Goal: Task Accomplishment & Management: Complete application form

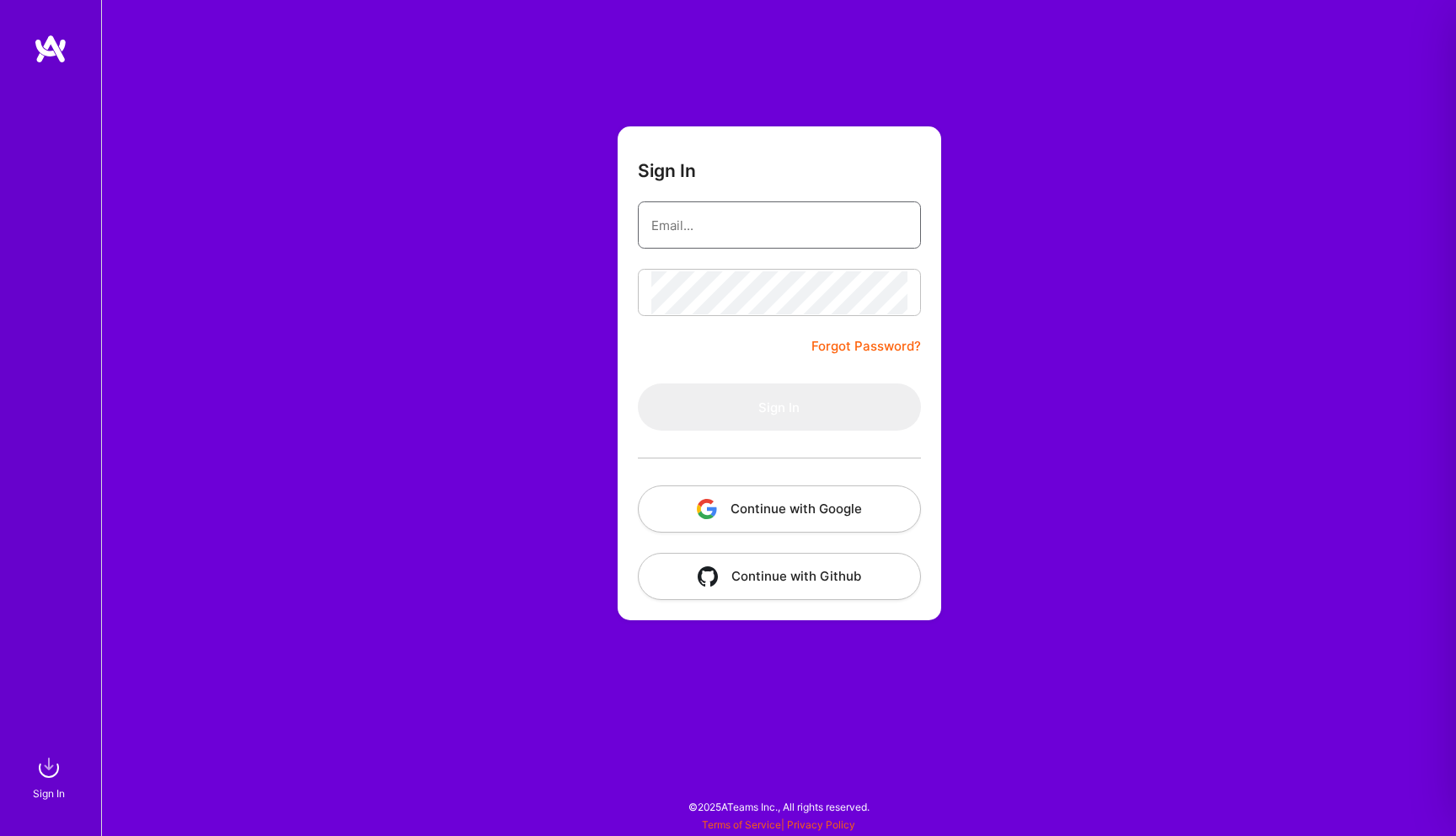
type input "[EMAIL_ADDRESS][DOMAIN_NAME]"
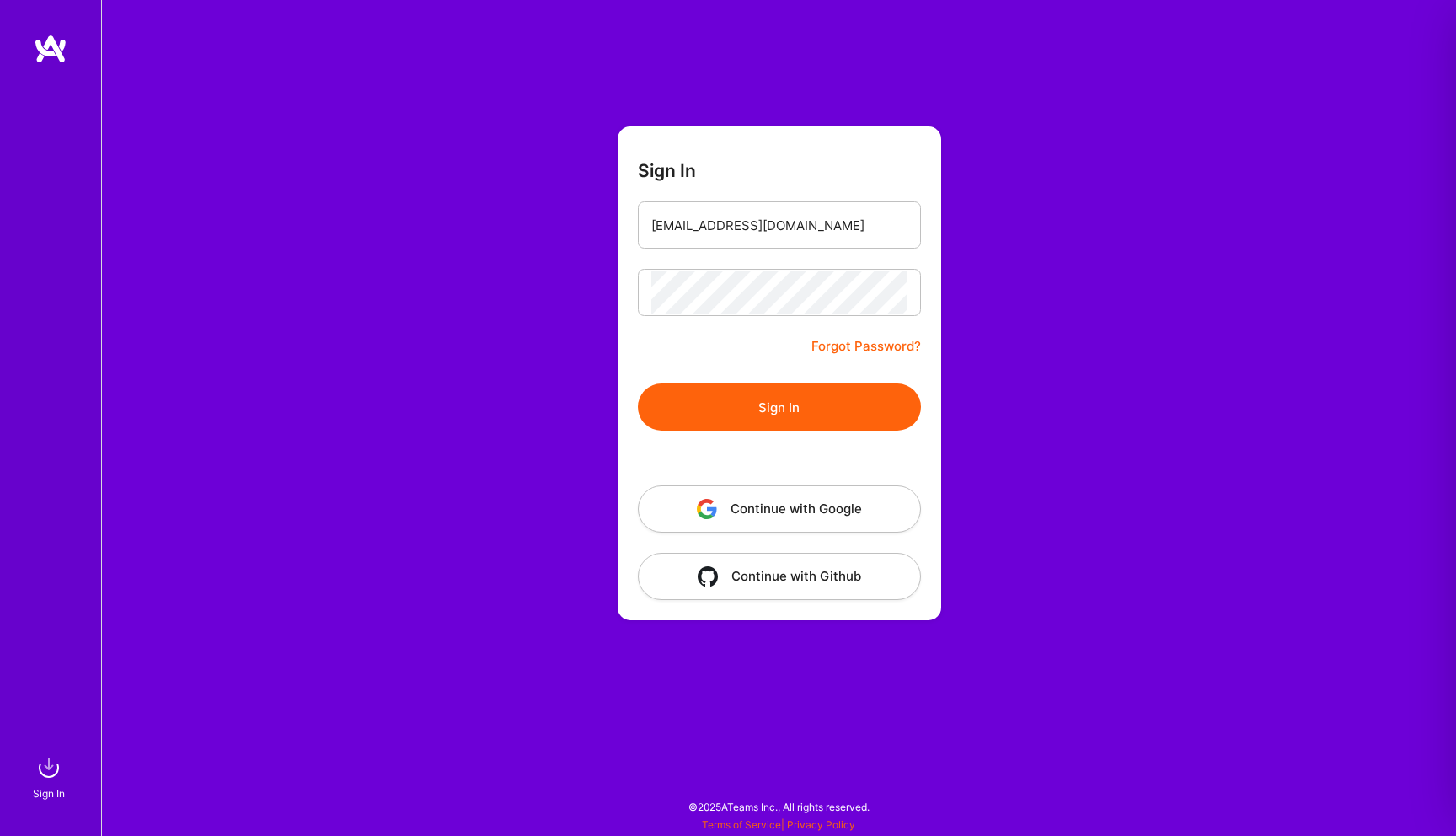
click at [750, 400] on button "Sign In" at bounding box center [779, 406] width 283 height 47
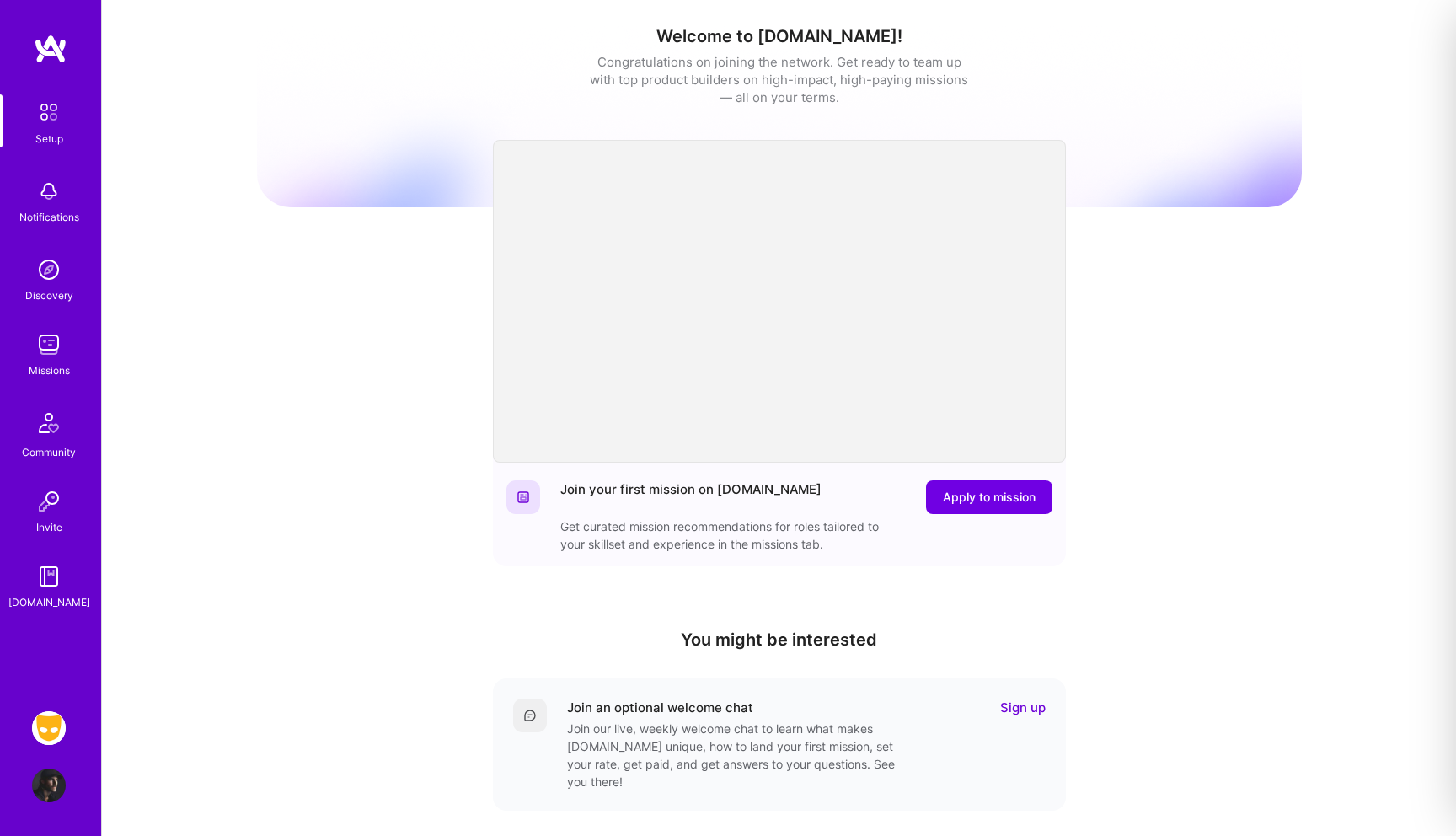
click at [46, 730] on img at bounding box center [49, 728] width 33 height 33
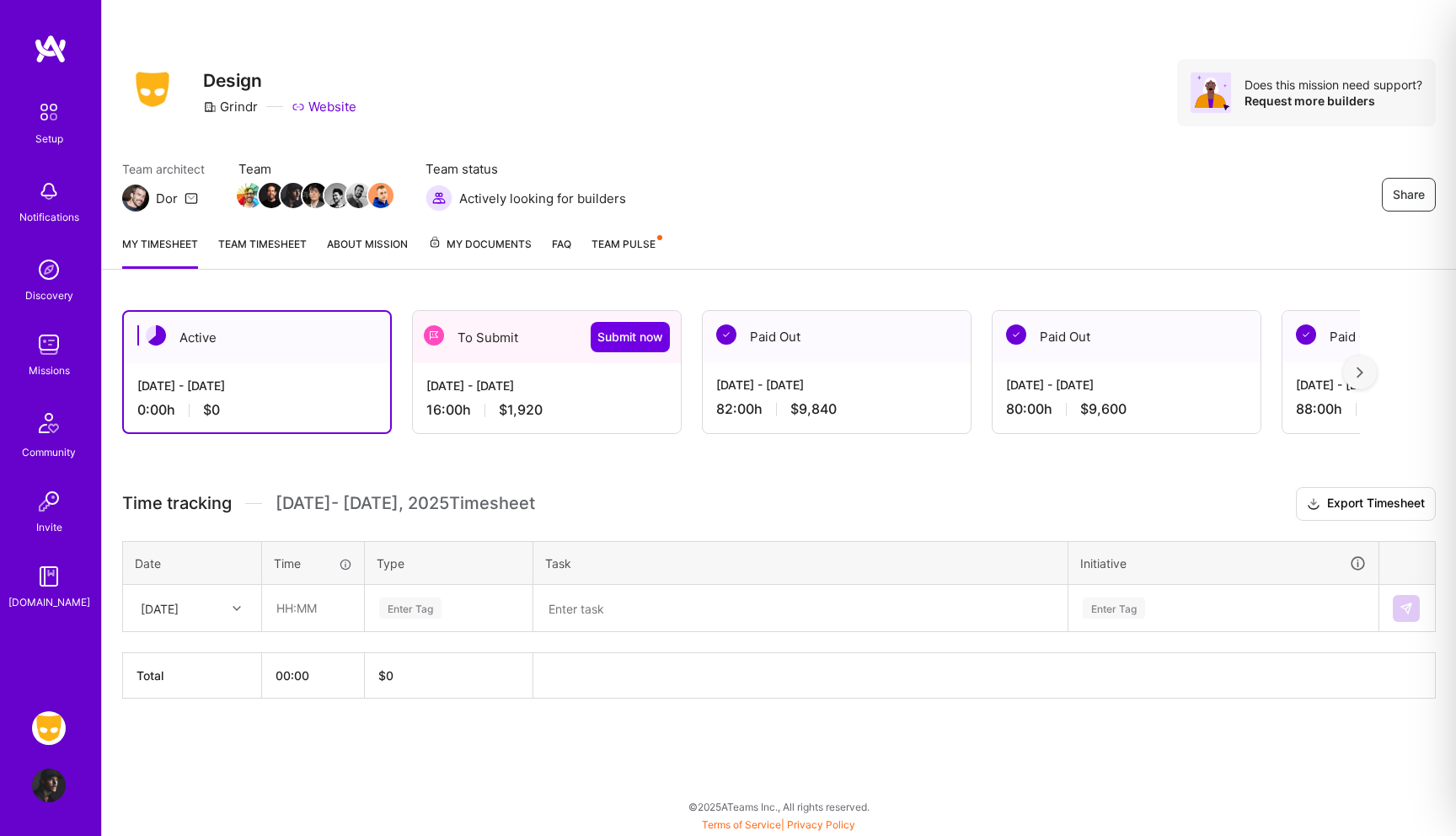
click at [550, 376] on div "[DATE] - [DATE] 16:00 h $1,920" at bounding box center [547, 397] width 268 height 69
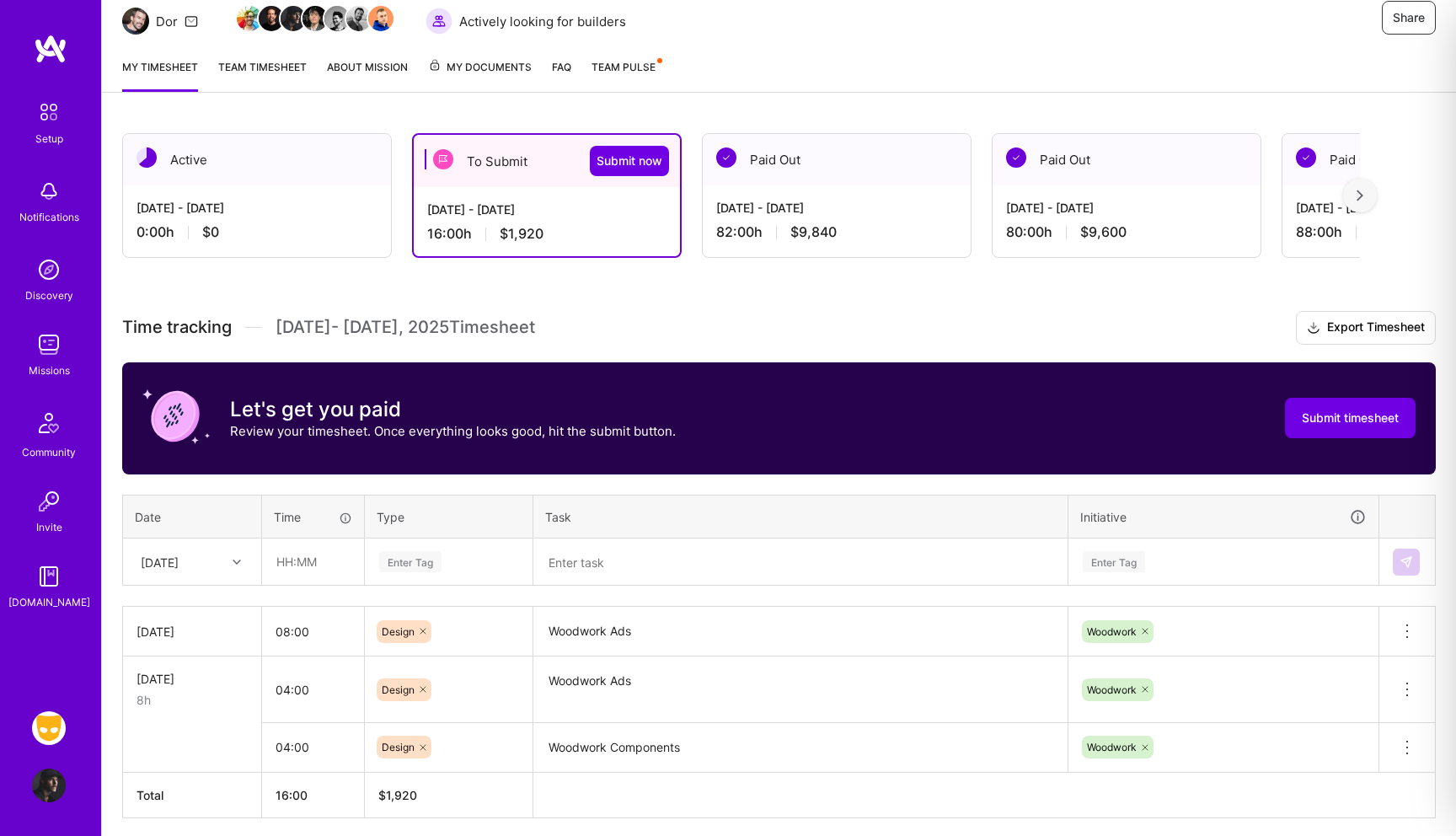
scroll to position [241, 0]
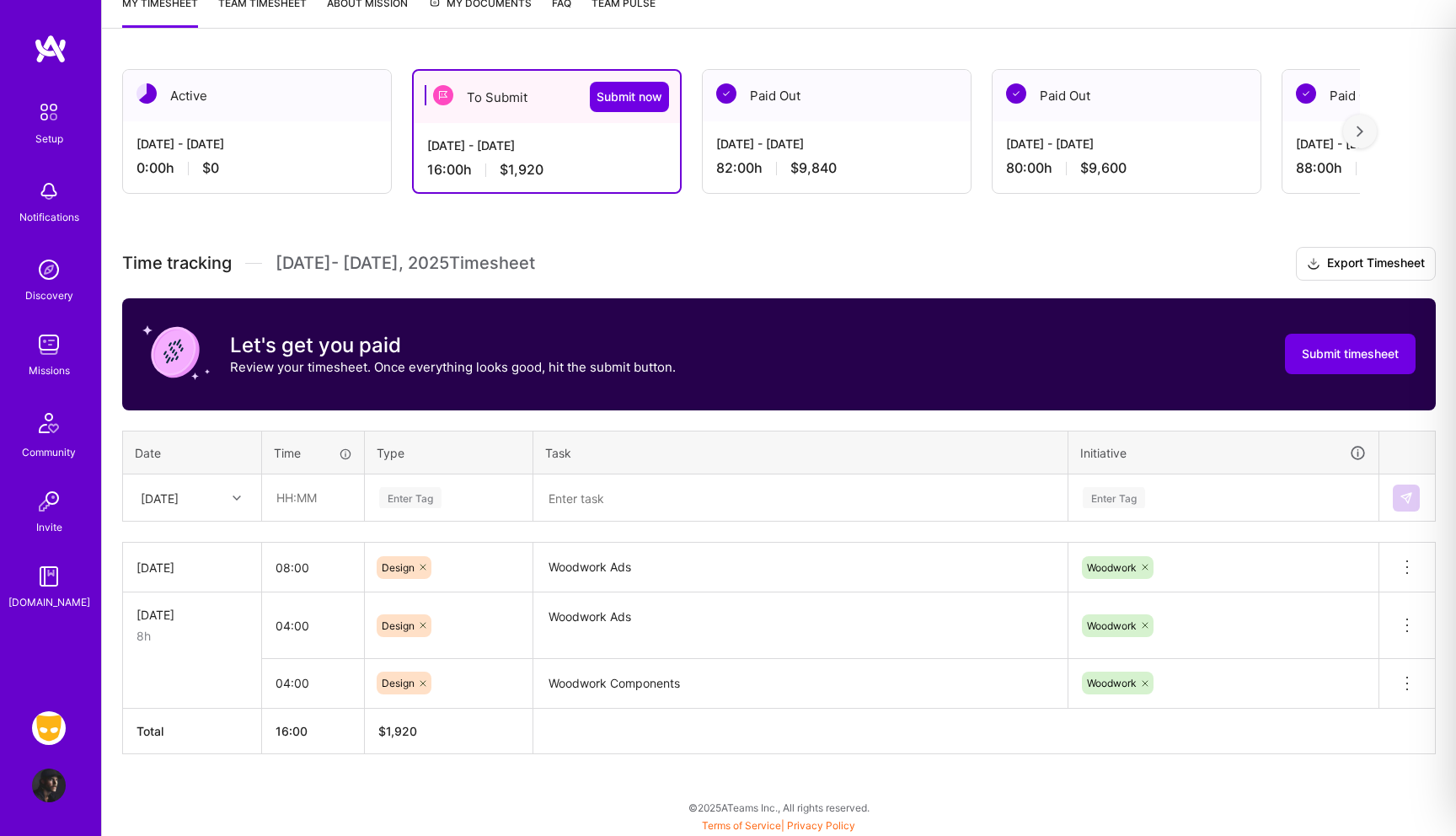
click at [574, 618] on textarea "Woodwork Ads" at bounding box center [801, 626] width 531 height 63
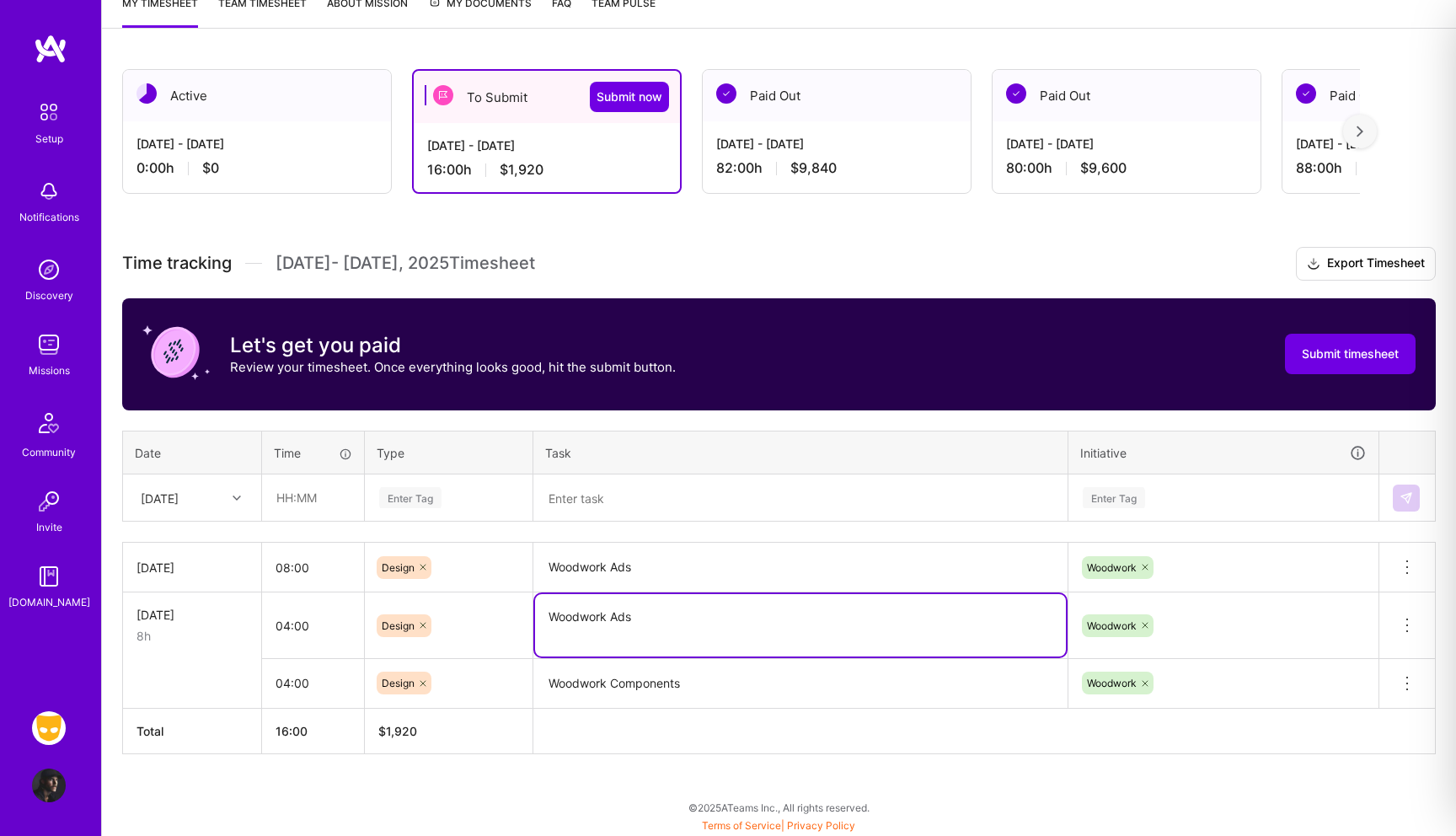
click at [574, 618] on textarea "Woodwork Ads" at bounding box center [801, 625] width 531 height 62
click at [178, 494] on div "[DATE]" at bounding box center [160, 498] width 38 height 18
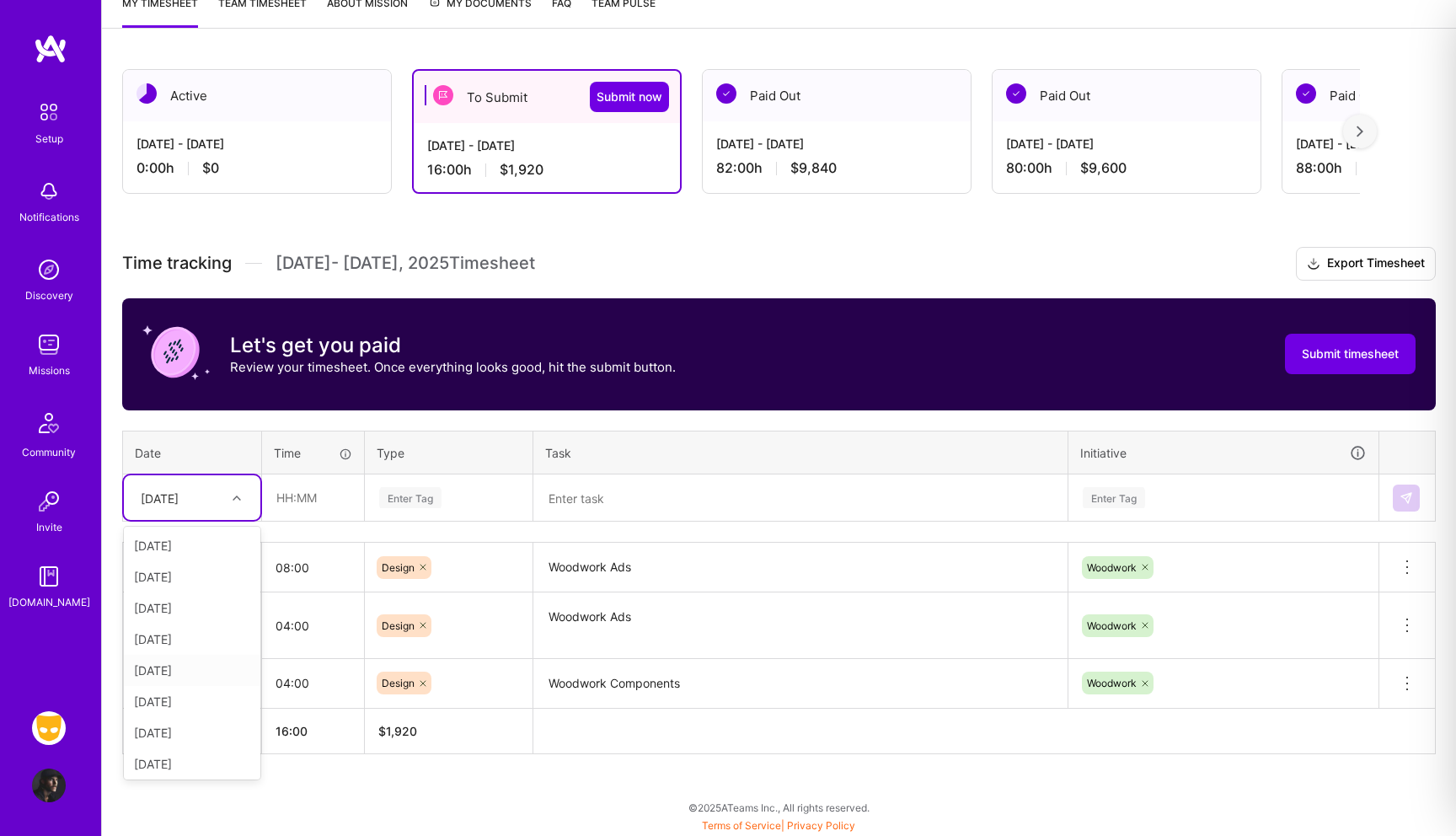
click at [179, 677] on div "[DATE]" at bounding box center [192, 670] width 137 height 32
click at [306, 503] on input "text" at bounding box center [312, 498] width 100 height 44
type input "08:00"
click at [439, 486] on div "Enter Tag" at bounding box center [410, 498] width 62 height 26
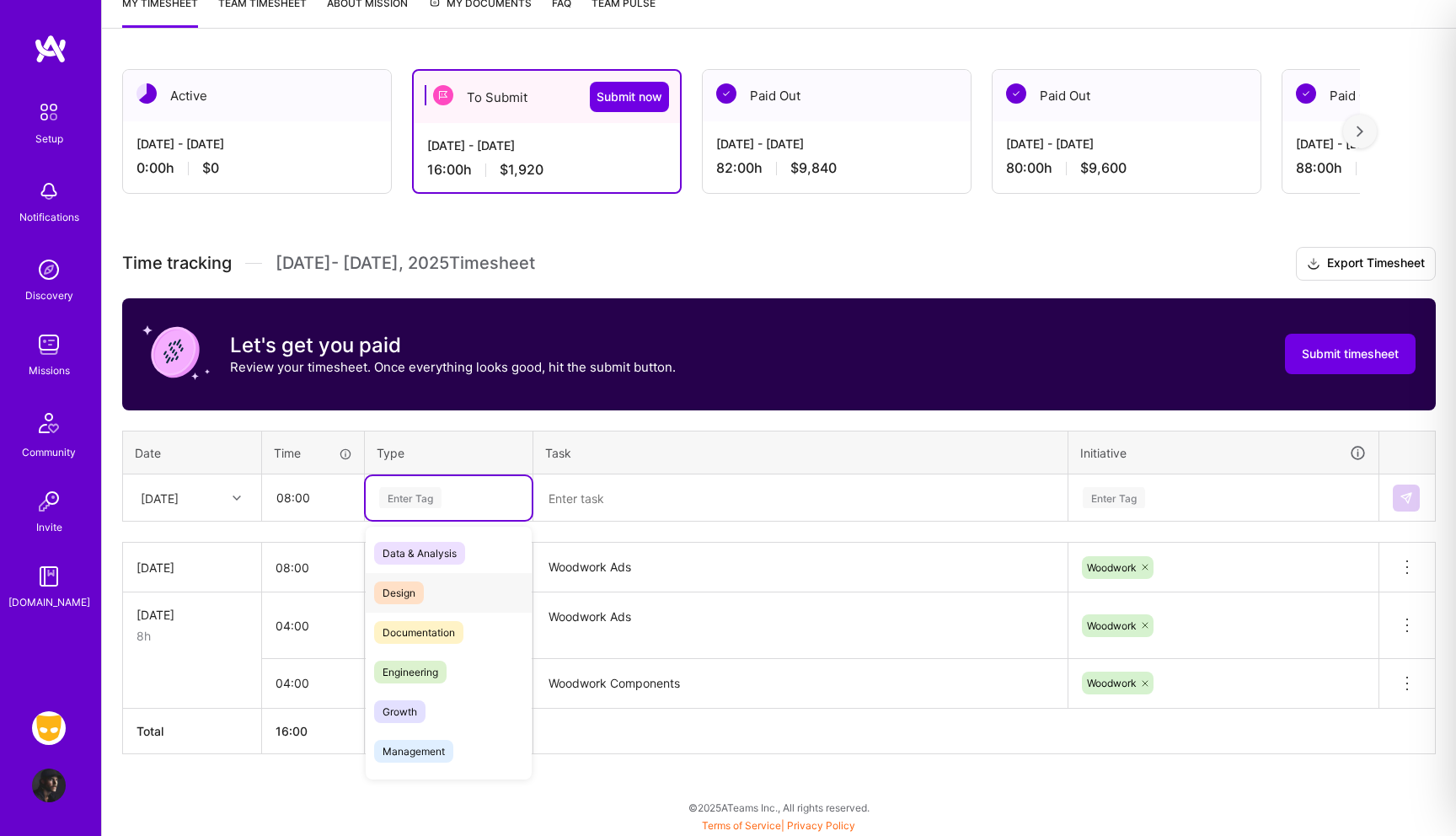
click at [426, 594] on div "Design" at bounding box center [448, 593] width 166 height 39
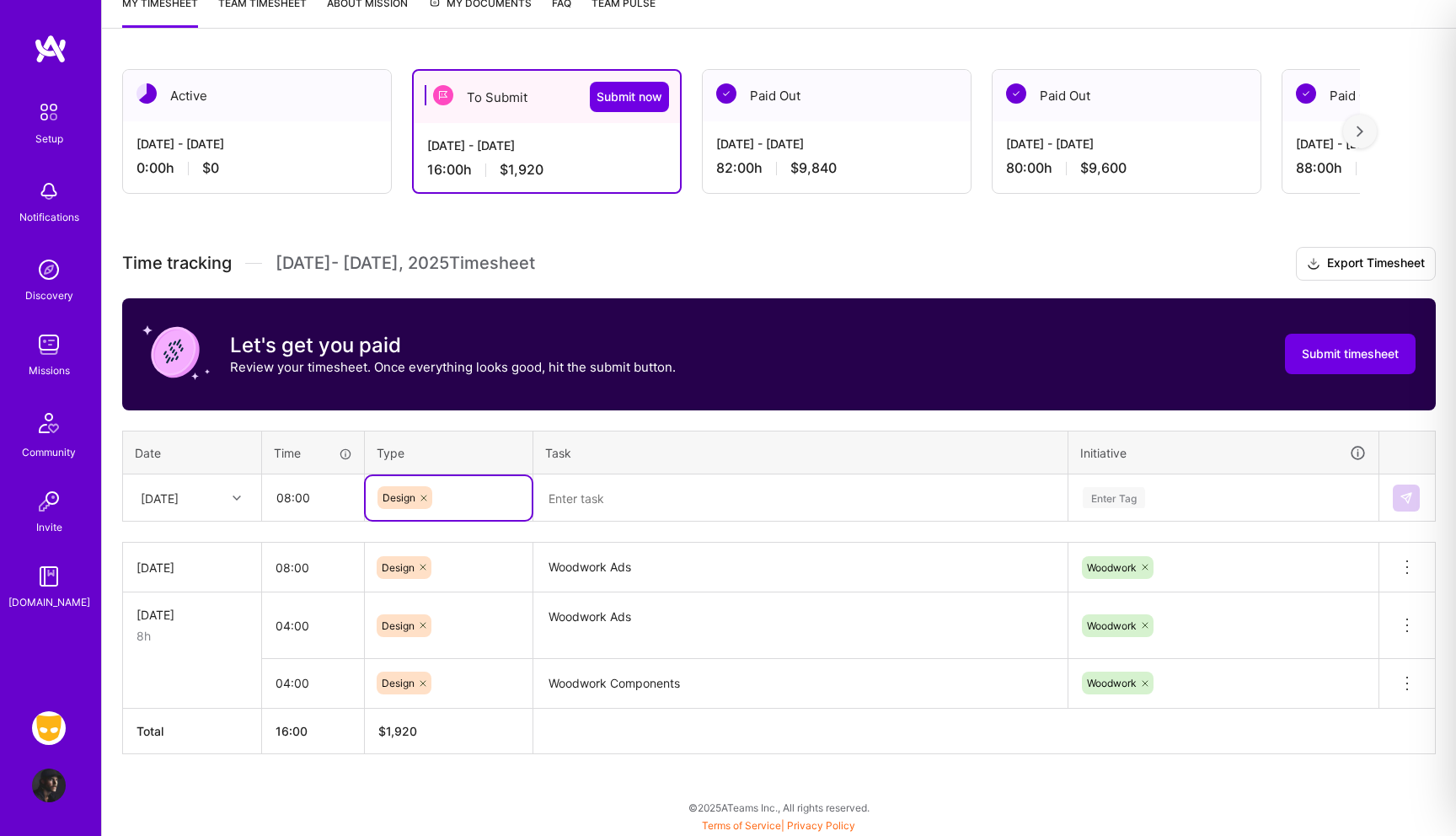
click at [609, 494] on textarea at bounding box center [801, 498] width 531 height 44
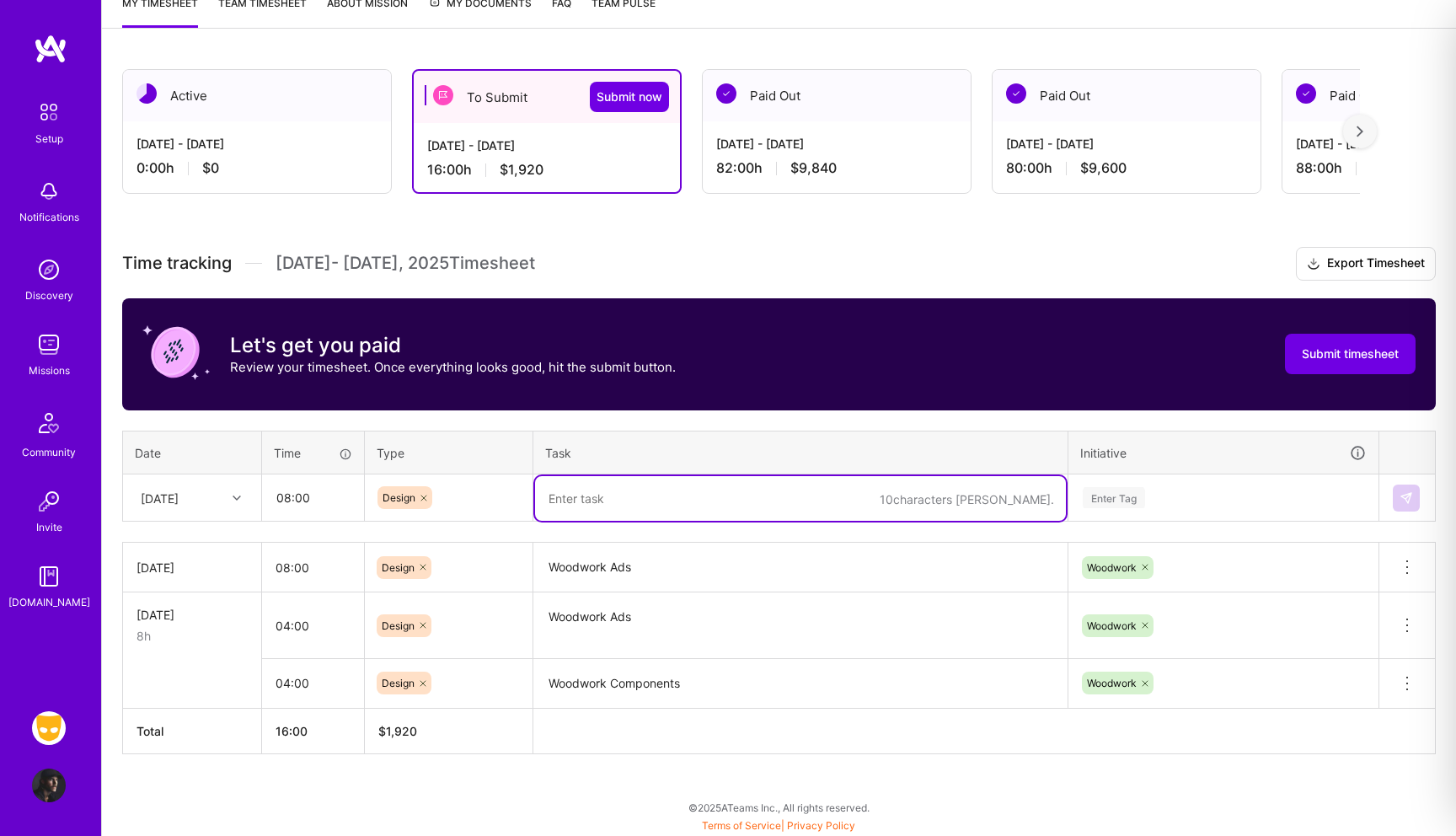
paste textarea "Woodwork Ads"
type textarea "Woodwork Ads"
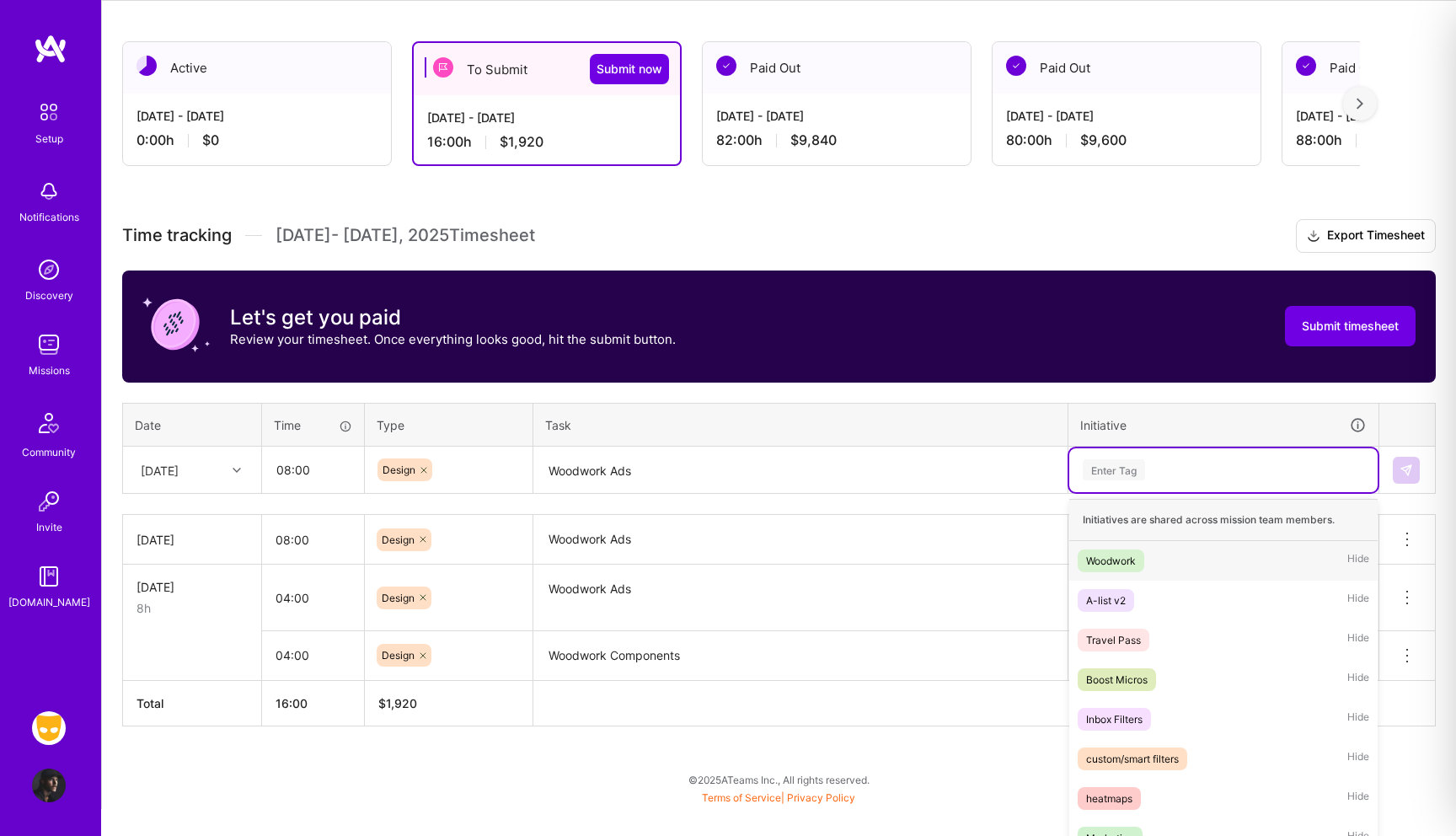
click at [1133, 493] on div "option Woodwork focused, 1 of 27. 27 results available. Use Up and Down to choo…" at bounding box center [1223, 470] width 308 height 44
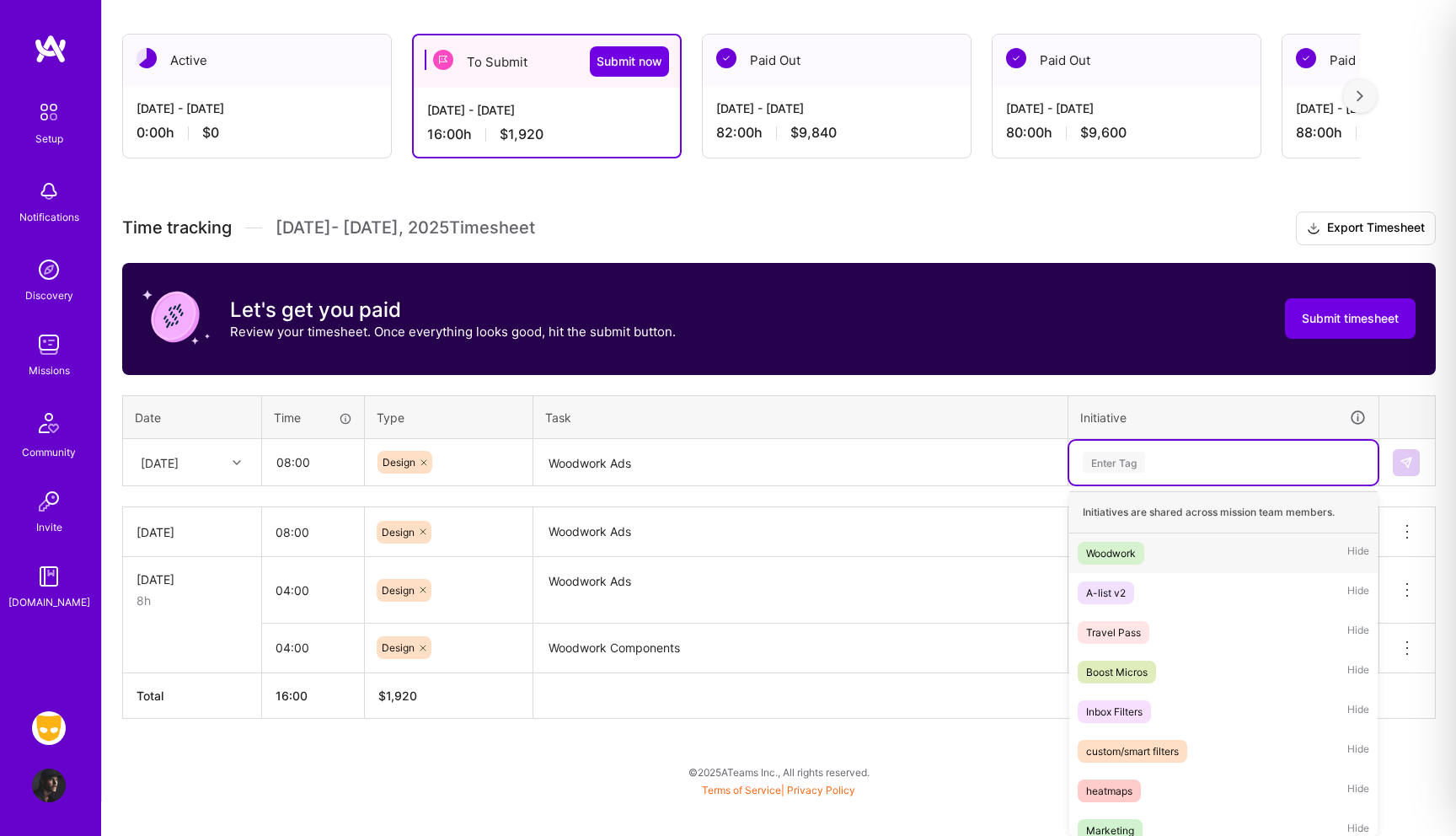
click at [1129, 554] on div "Woodwork" at bounding box center [1111, 553] width 50 height 18
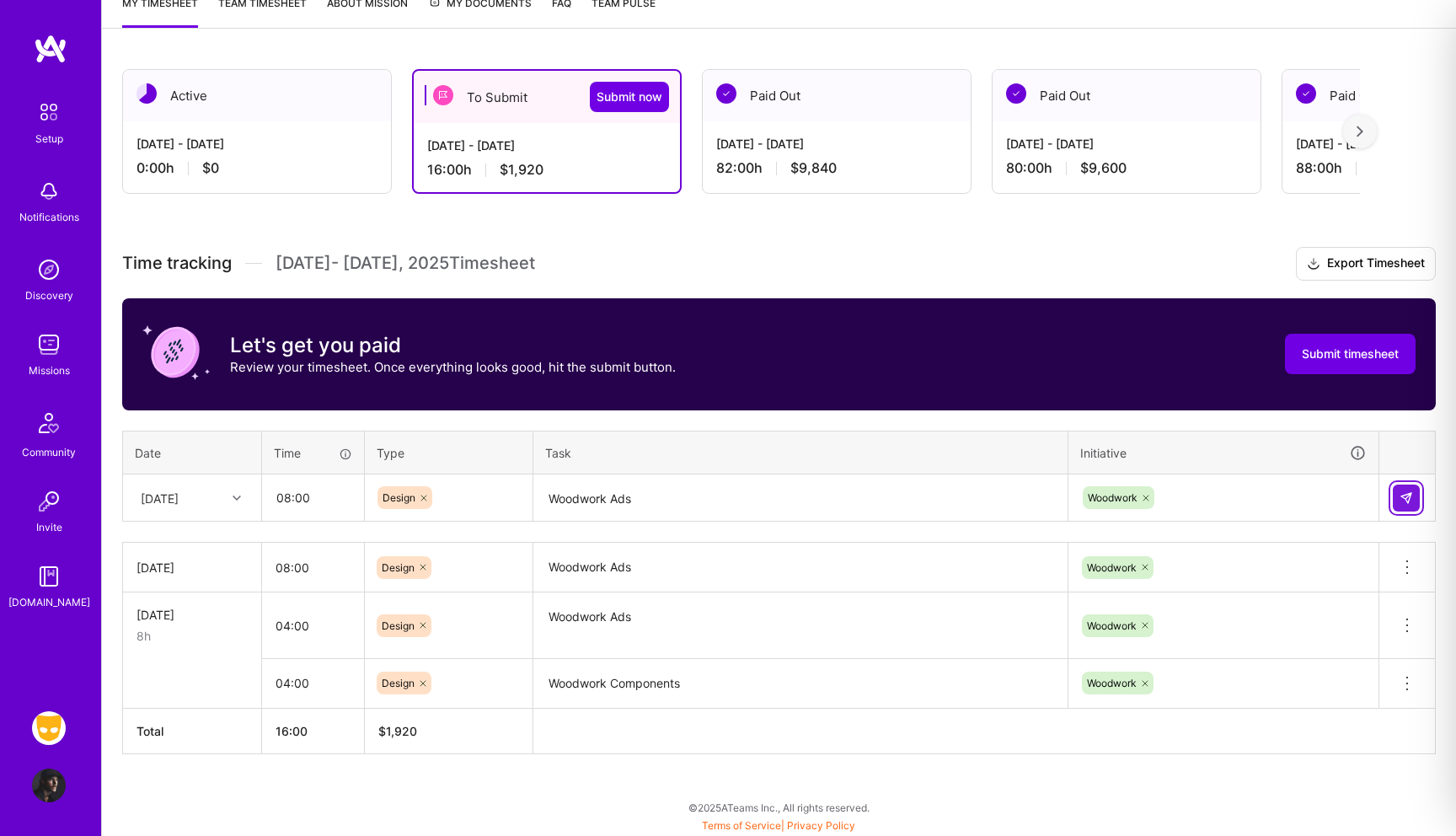
click at [1402, 499] on img at bounding box center [1406, 499] width 14 height 14
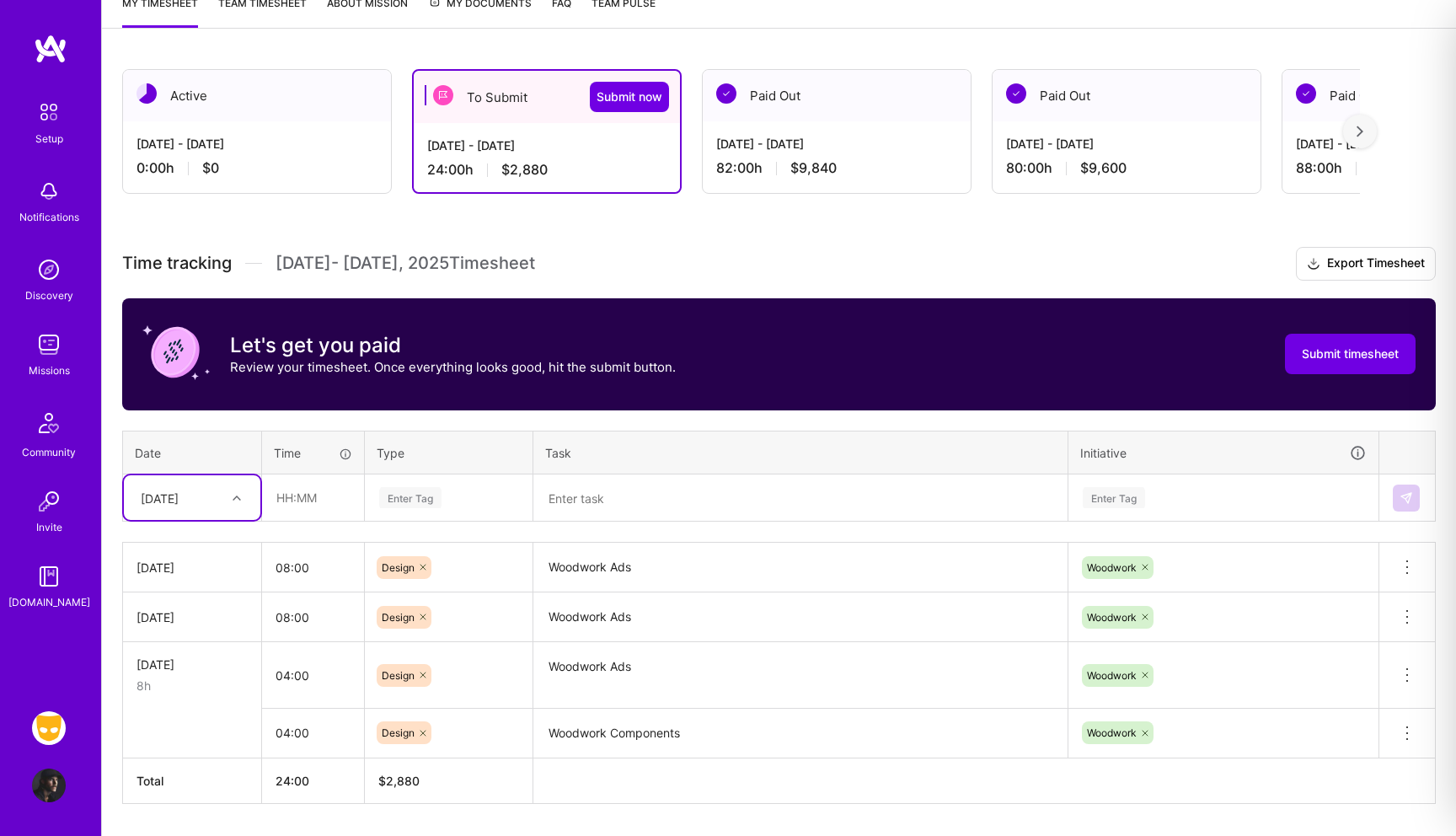
click at [178, 501] on div "[DATE]" at bounding box center [160, 498] width 38 height 18
click at [172, 703] on div "[DATE]" at bounding box center [192, 702] width 137 height 32
click at [288, 505] on input "text" at bounding box center [312, 498] width 100 height 44
type input "08:00"
click at [411, 499] on div "Enter Tag" at bounding box center [410, 498] width 62 height 26
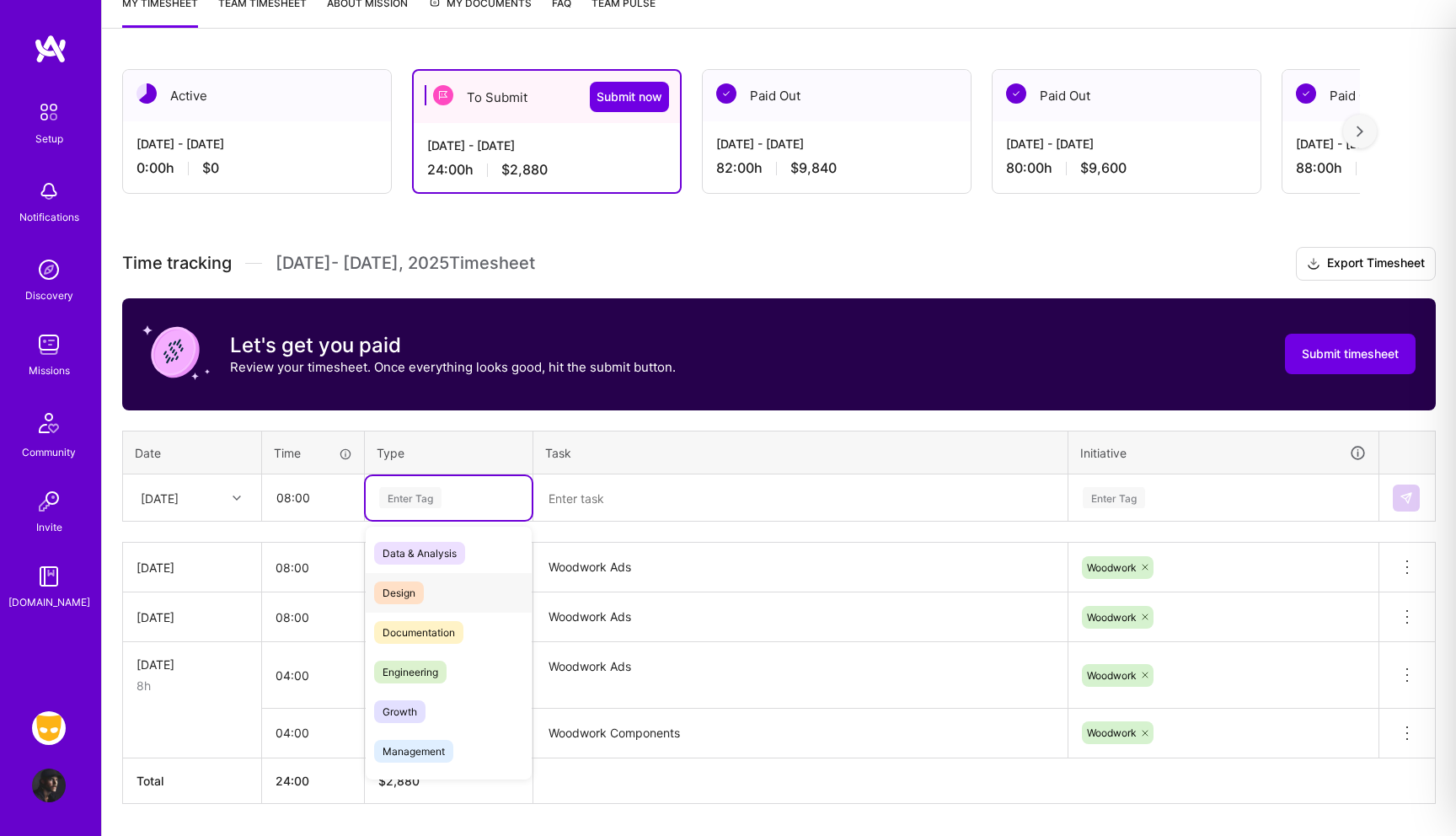
click at [403, 588] on span "Design" at bounding box center [399, 593] width 50 height 23
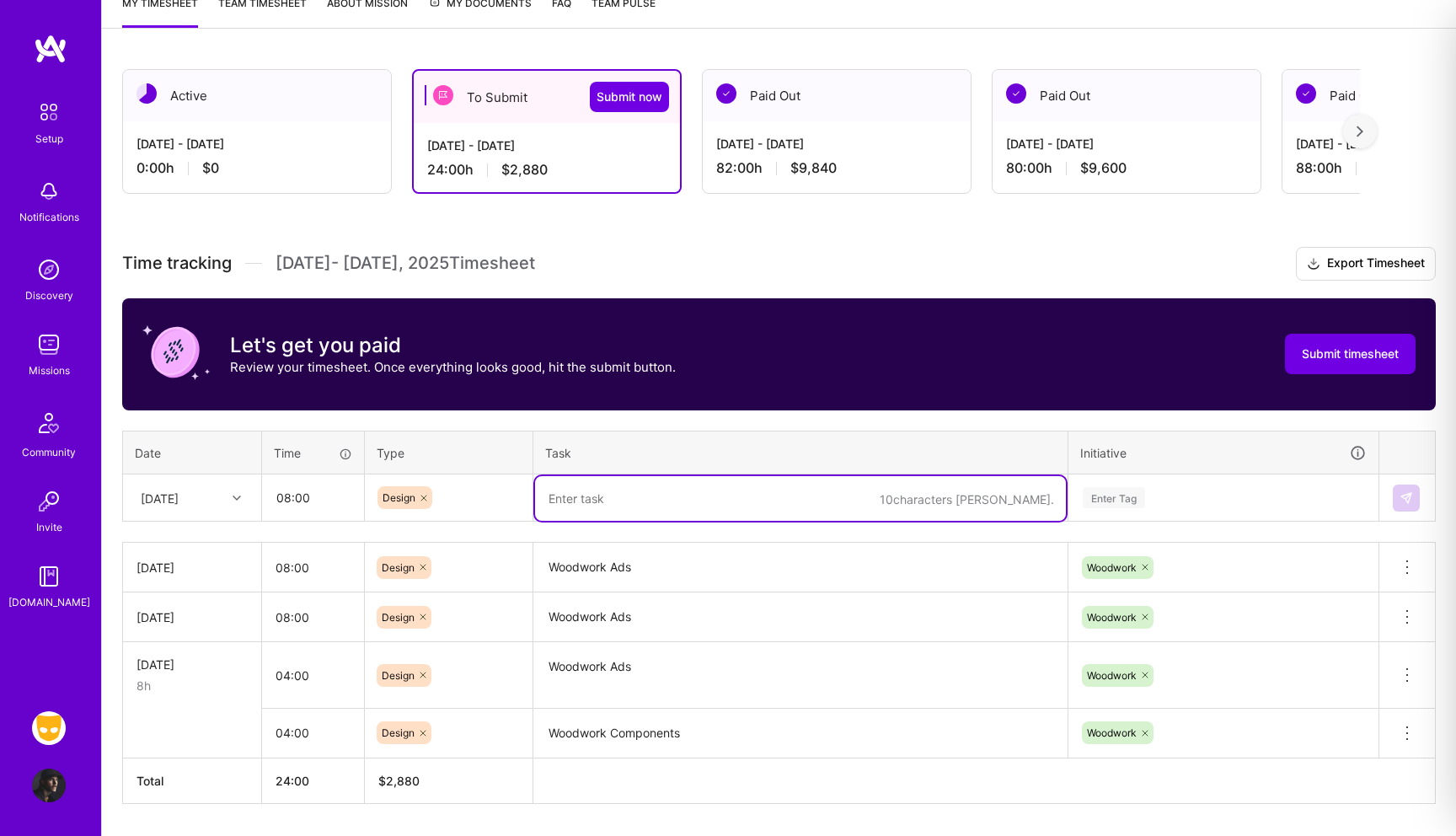
click at [592, 496] on textarea at bounding box center [801, 499] width 531 height 44
paste textarea "Woodwork Ads"
type textarea "Woodwork Ads"
click at [1138, 494] on div "Enter Tag" at bounding box center [1223, 498] width 308 height 44
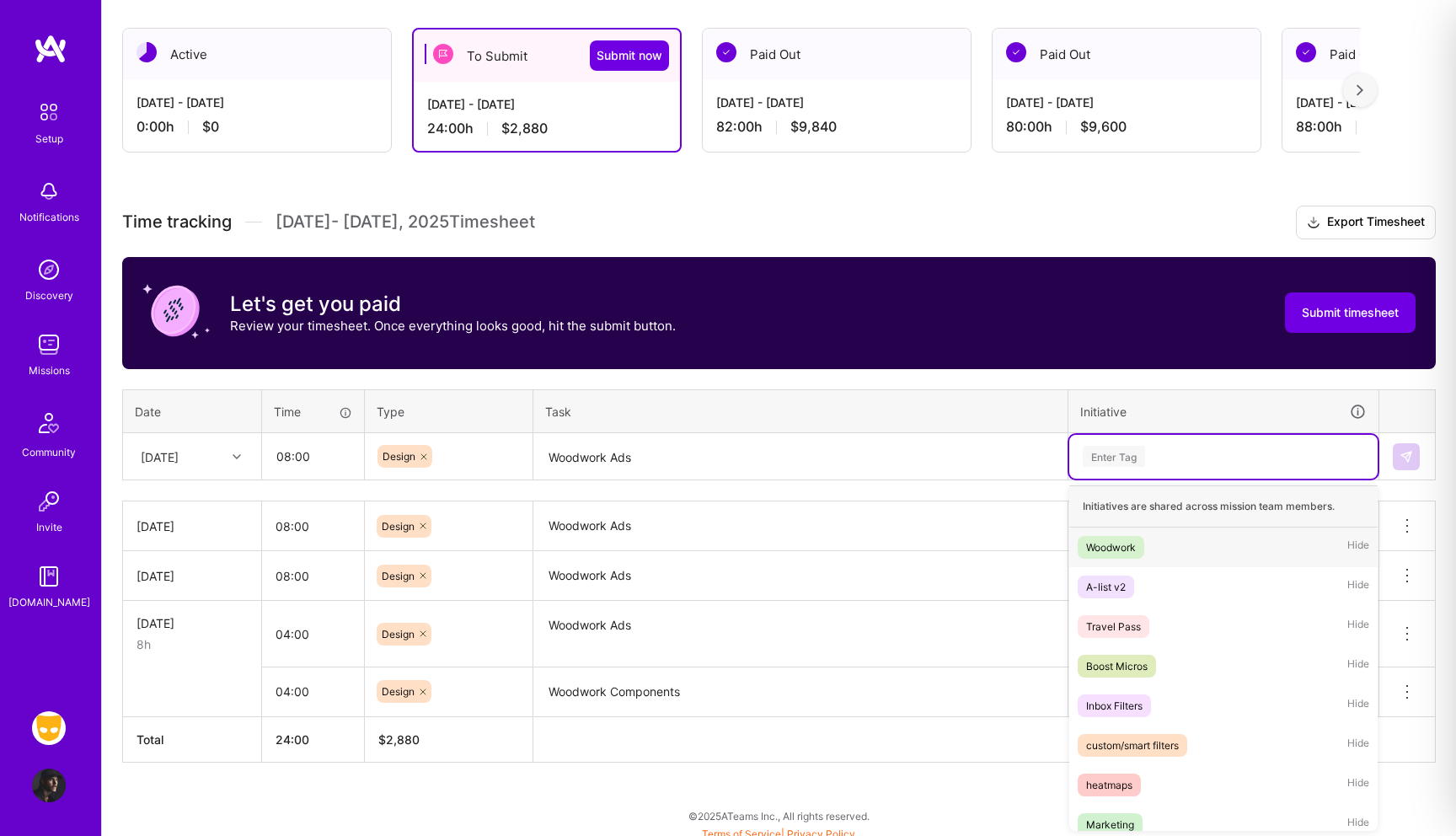
scroll to position [284, 0]
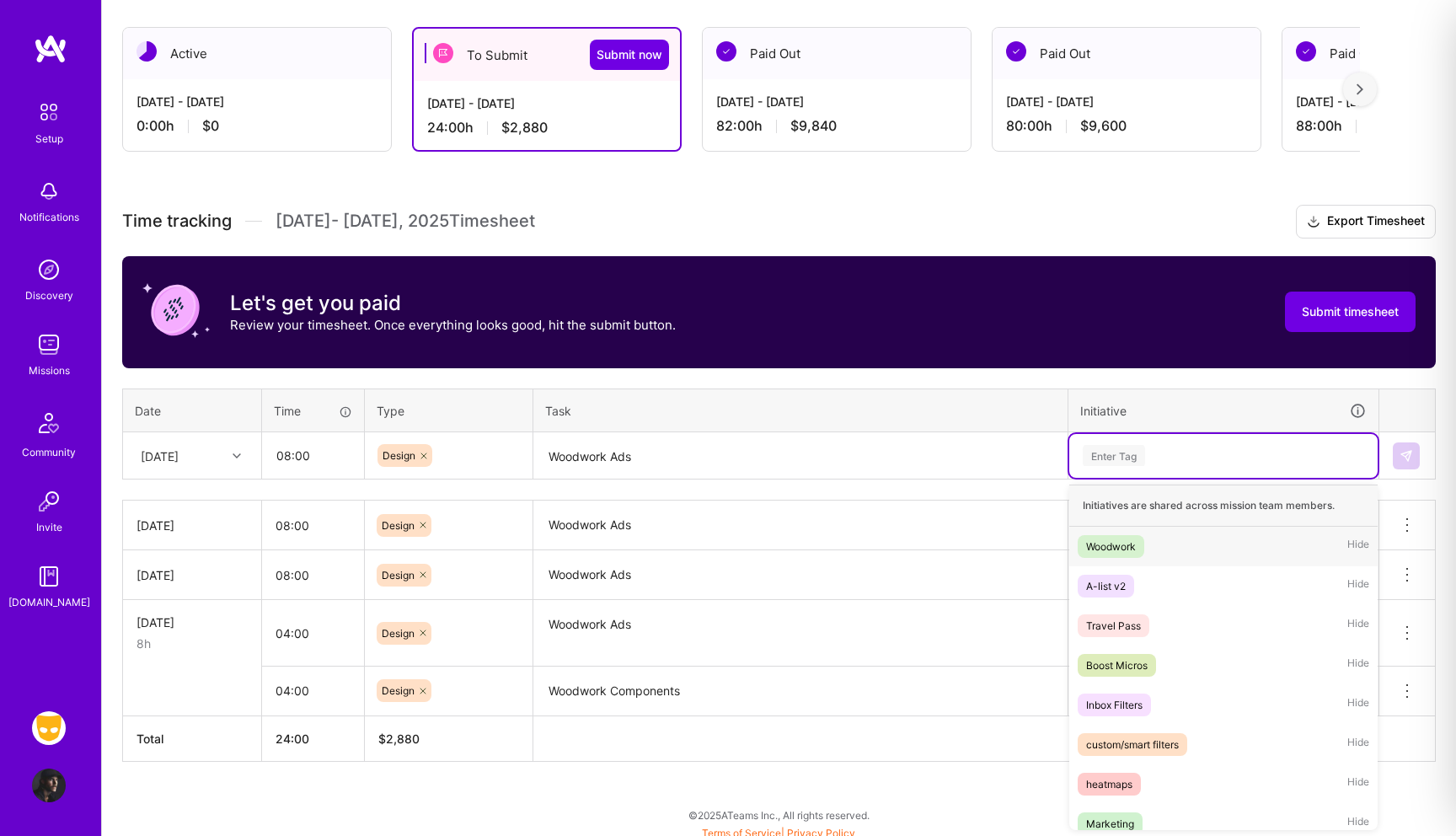
click at [1117, 547] on div "Woodwork" at bounding box center [1111, 547] width 50 height 18
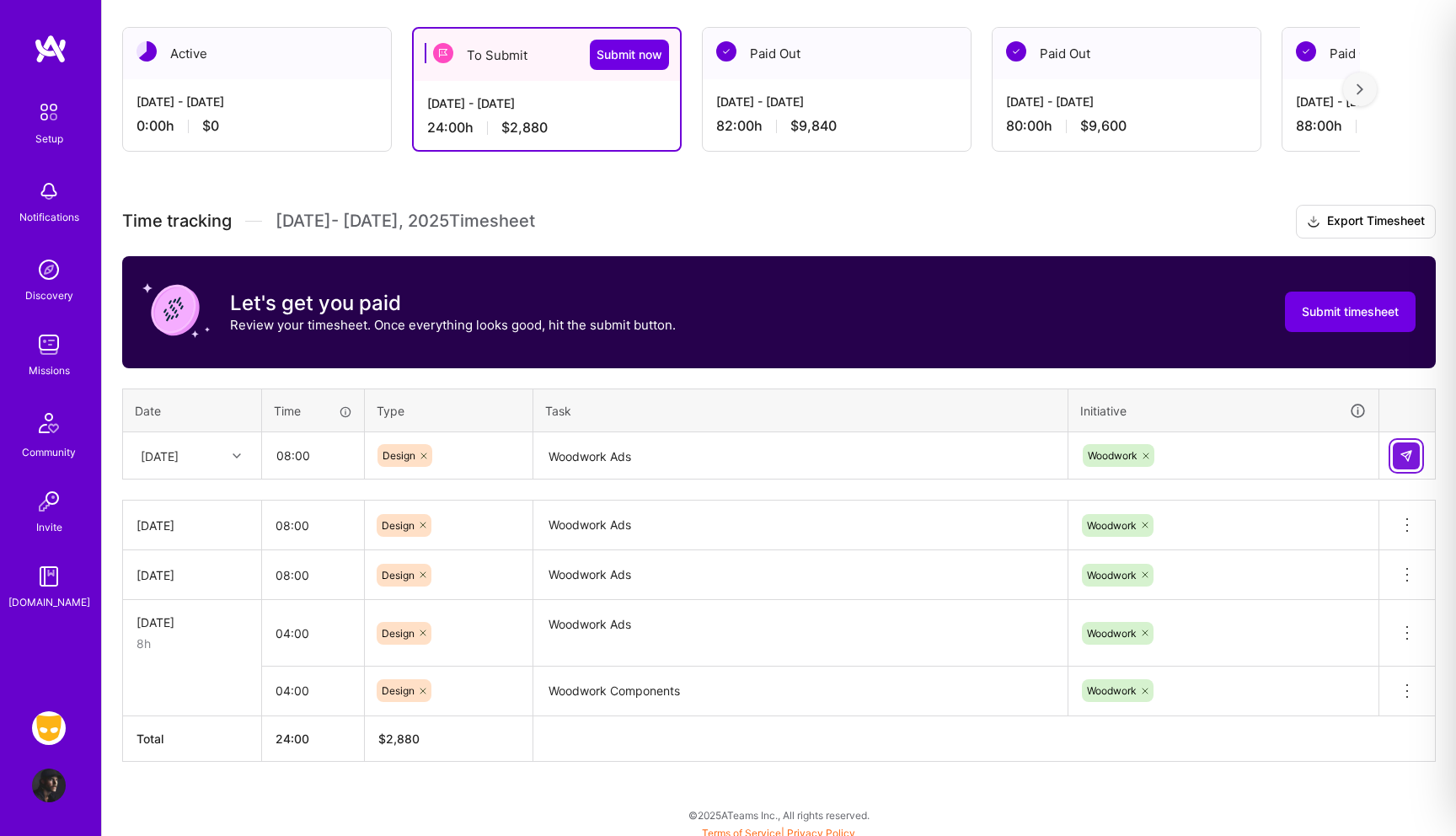
click at [1404, 457] on img at bounding box center [1406, 456] width 14 height 14
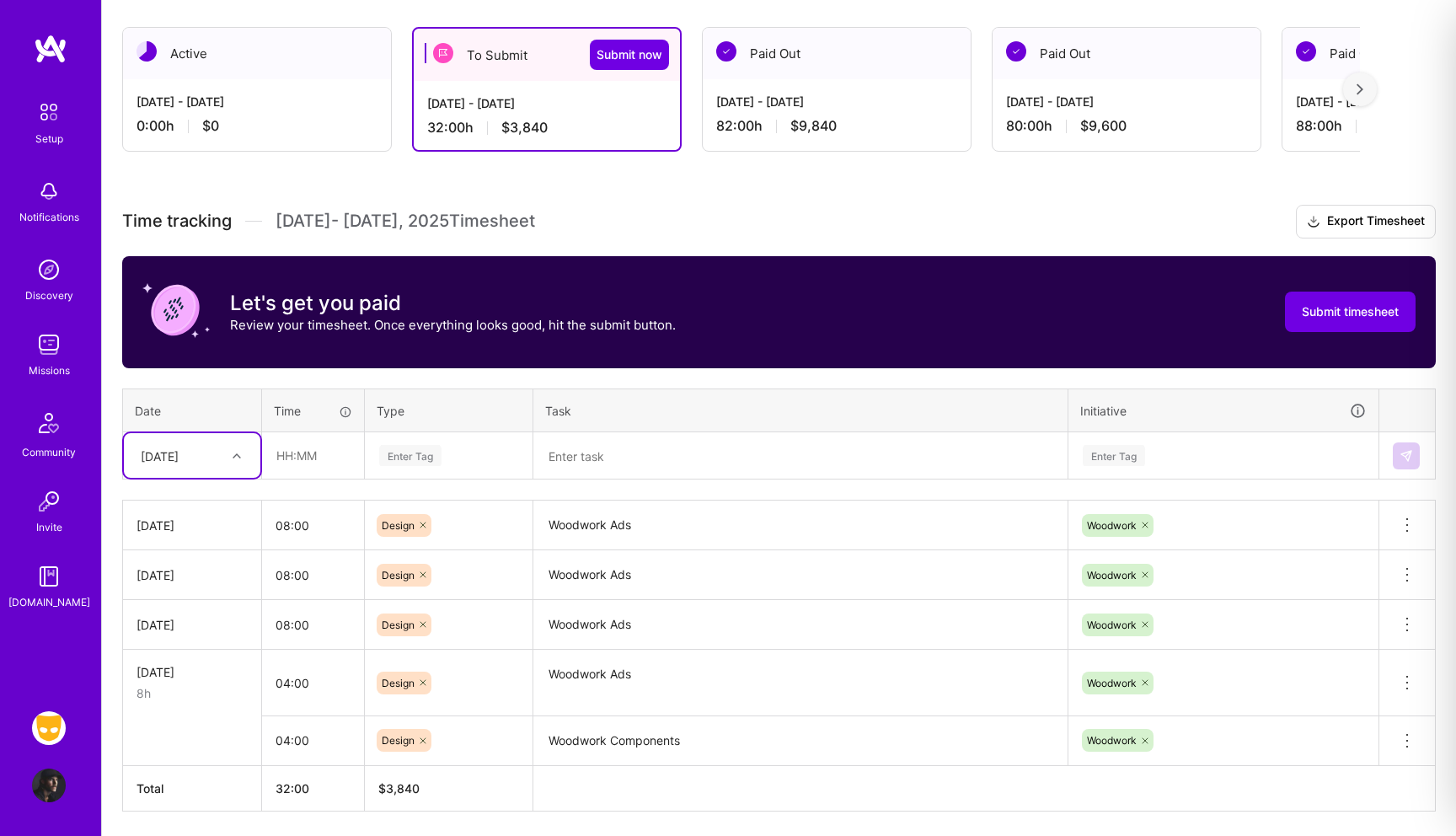
click at [178, 456] on div "[DATE]" at bounding box center [160, 455] width 38 height 18
click at [172, 696] on div "[DATE]" at bounding box center [192, 691] width 137 height 32
click at [294, 456] on input "text" at bounding box center [312, 455] width 100 height 44
type input "08:00"
click at [427, 454] on div "Enter Tag" at bounding box center [410, 455] width 62 height 26
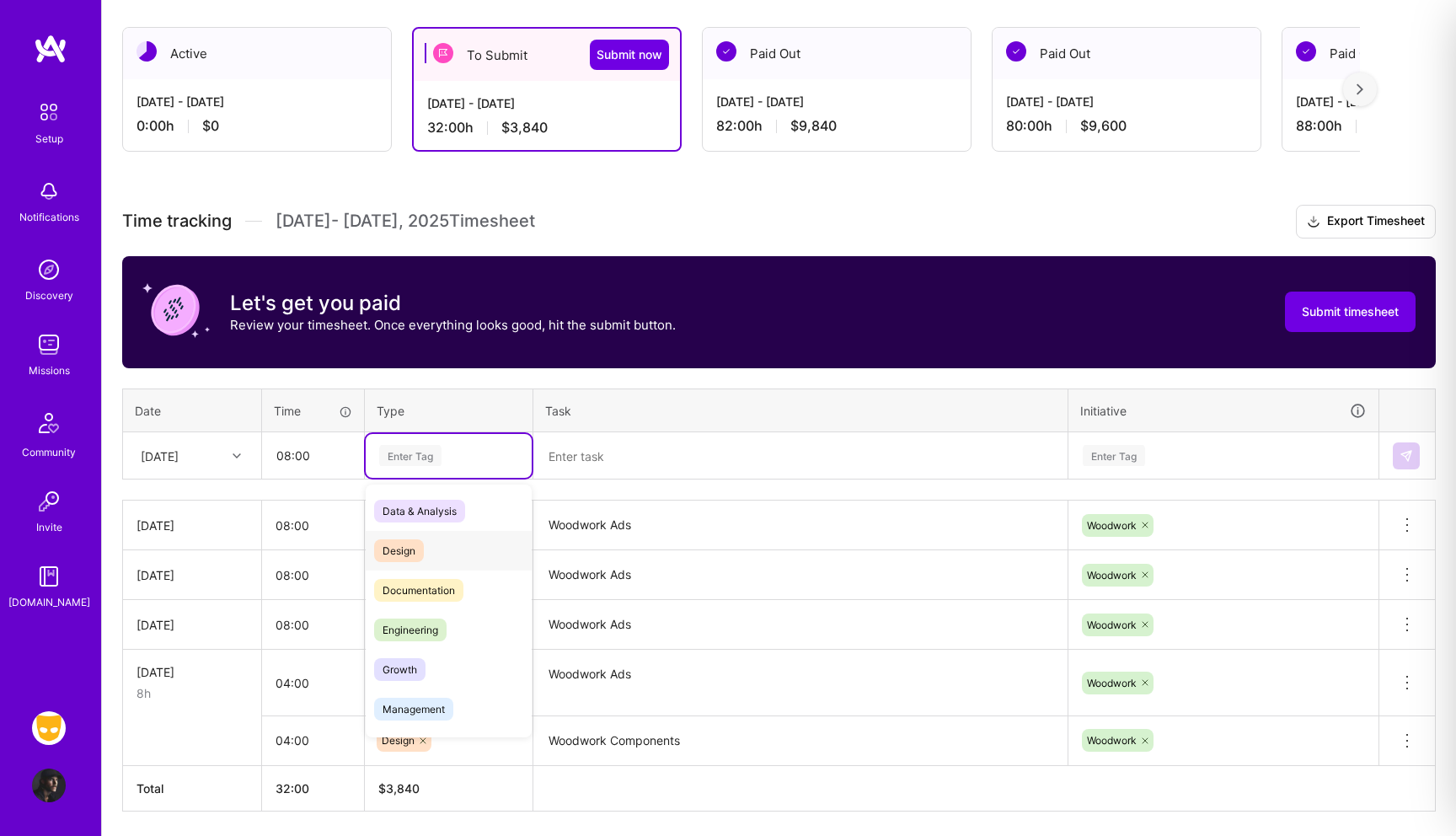
click at [415, 554] on span "Design" at bounding box center [399, 551] width 50 height 23
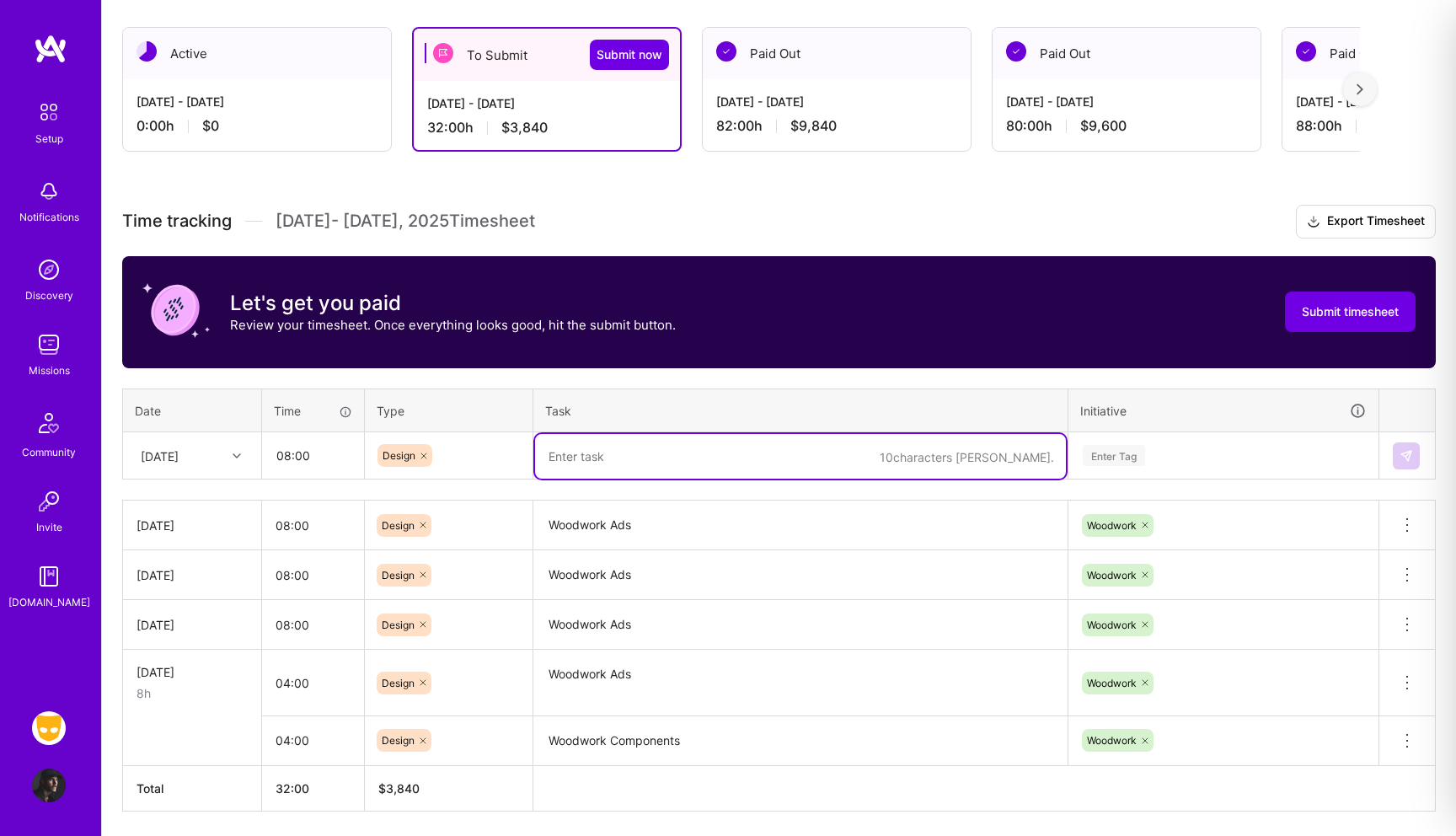
click at [597, 452] on textarea at bounding box center [801, 456] width 531 height 44
paste textarea "Woodwork Ads"
type textarea "Woodwork Ads"
click at [1116, 454] on div "Enter Tag" at bounding box center [1114, 455] width 62 height 26
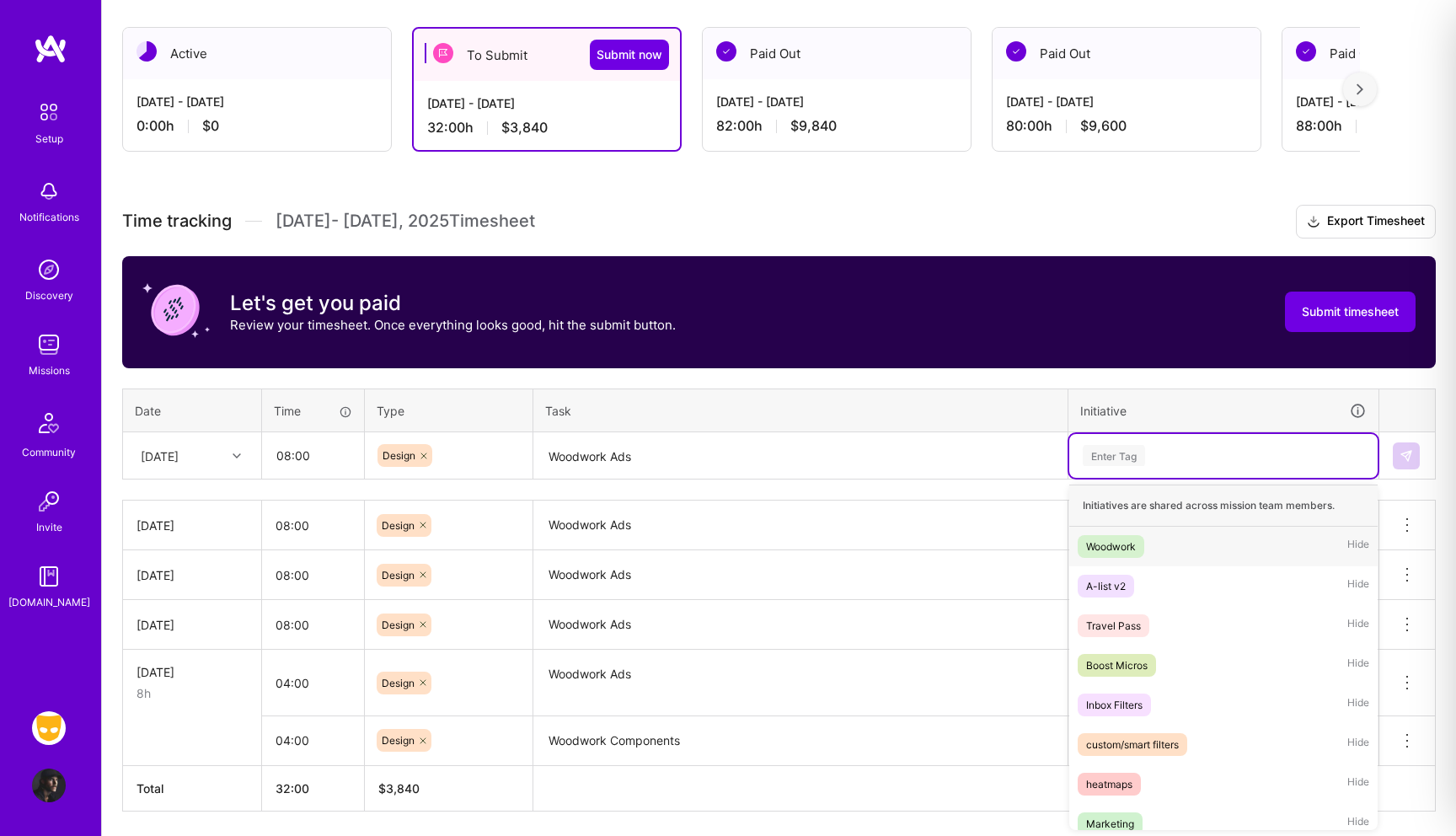
click at [1114, 544] on div "Woodwork" at bounding box center [1111, 547] width 50 height 18
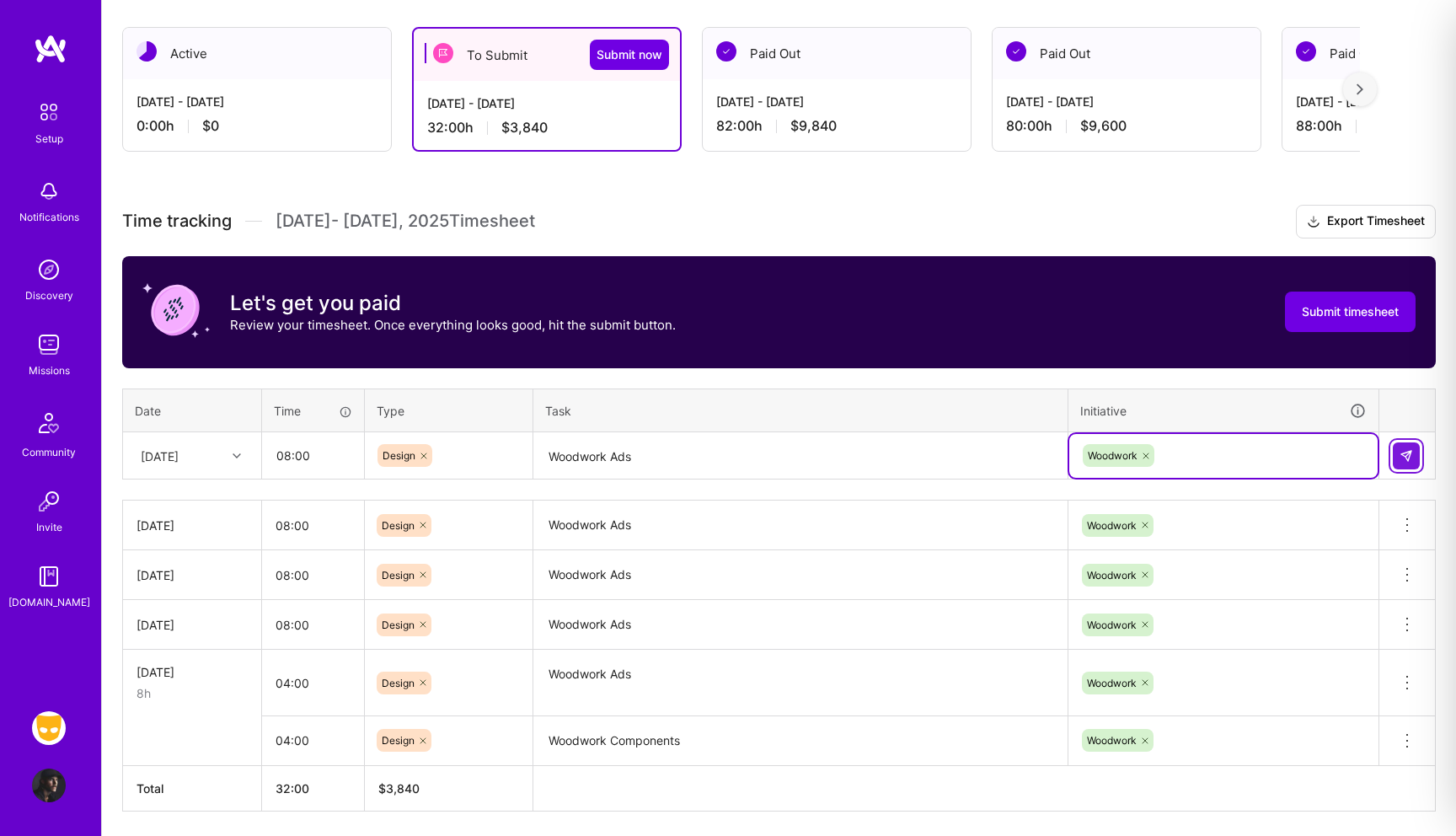
click at [1409, 457] on img at bounding box center [1406, 456] width 14 height 14
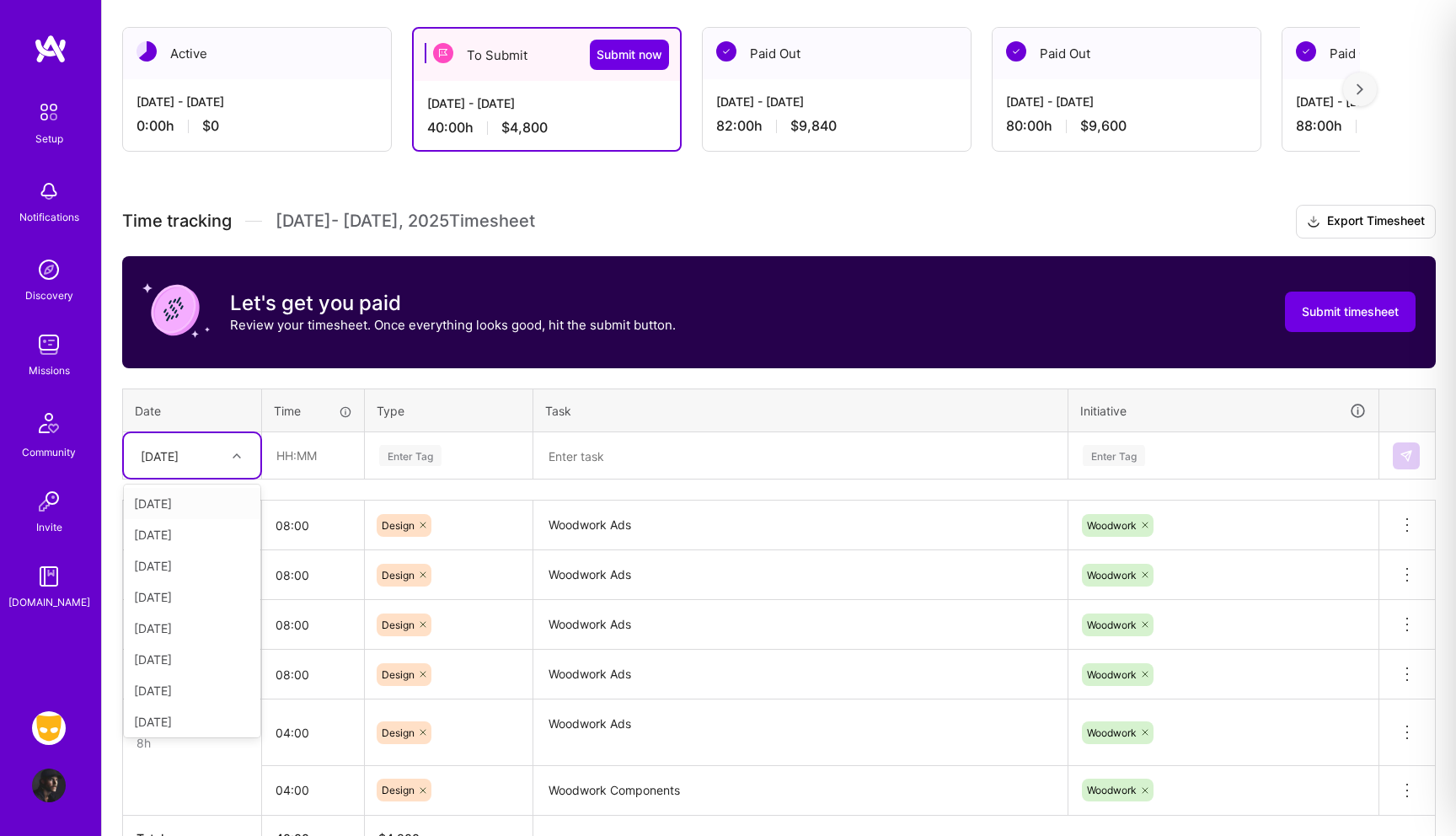
click at [178, 459] on div "[DATE]" at bounding box center [160, 455] width 38 height 18
click at [172, 669] on div "[DATE]" at bounding box center [192, 663] width 137 height 32
click at [297, 455] on input "text" at bounding box center [312, 455] width 100 height 44
type input "08:00"
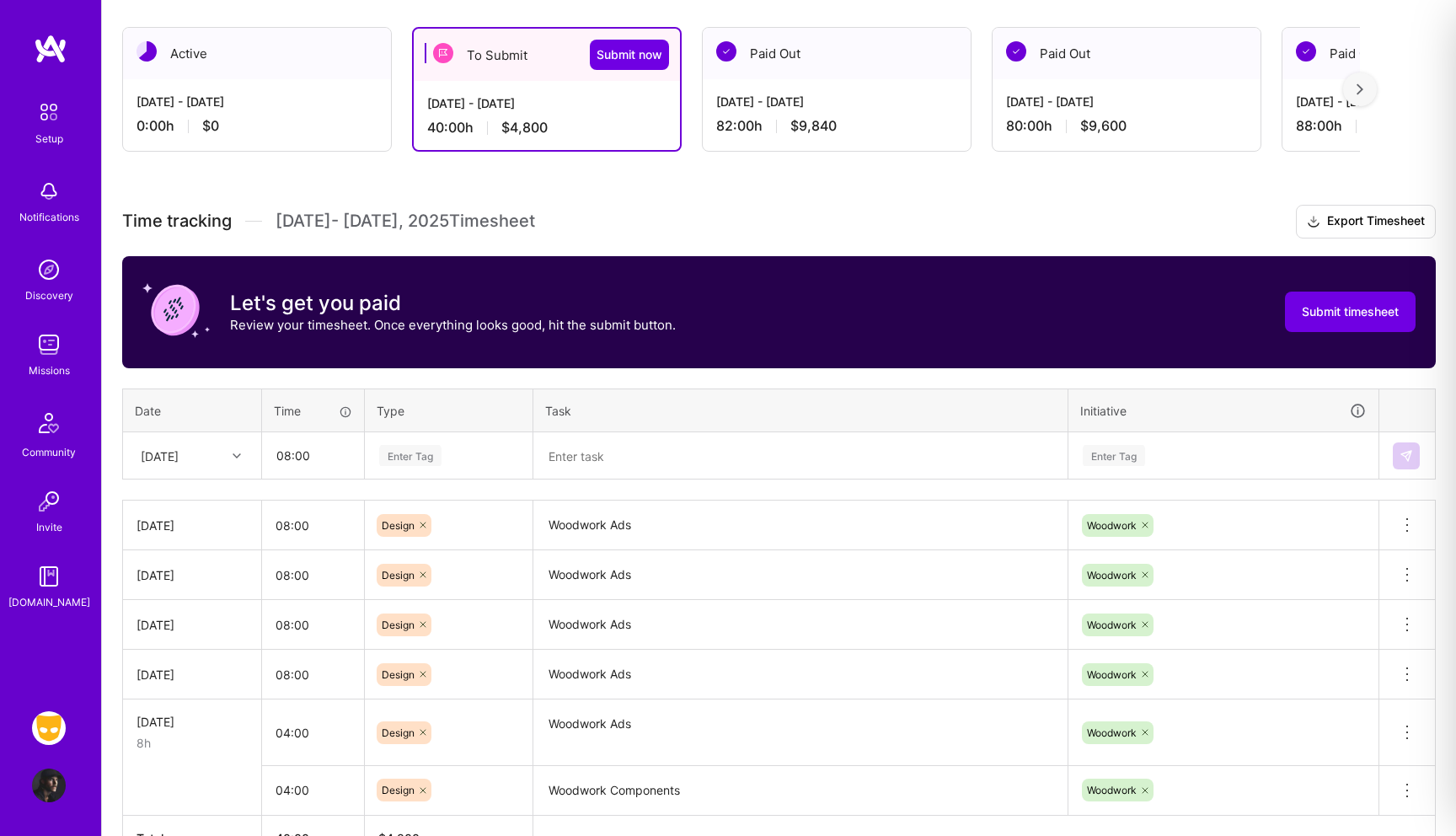
click at [418, 459] on div "Enter Tag" at bounding box center [410, 455] width 62 height 26
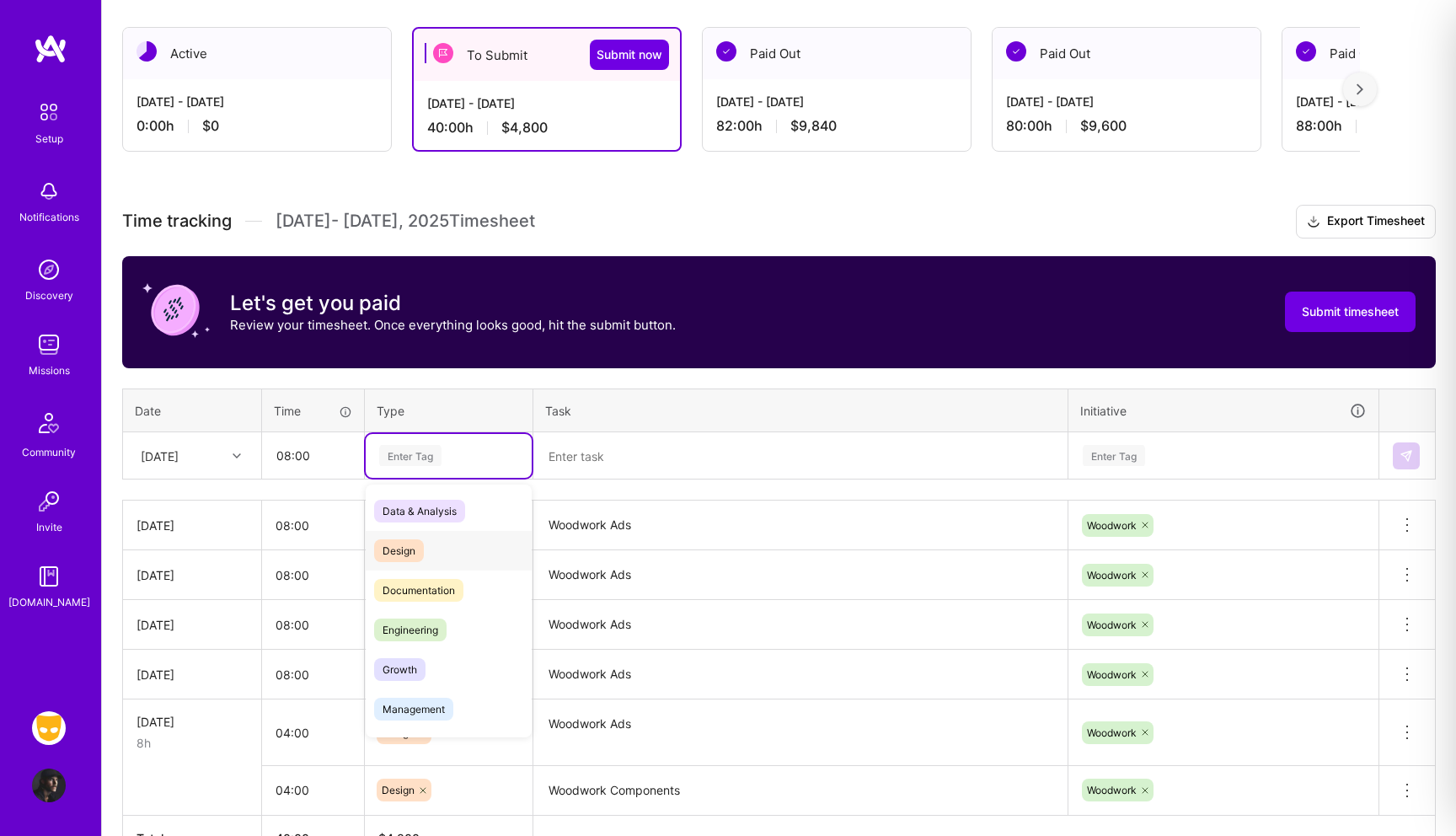
click at [406, 545] on span "Design" at bounding box center [399, 551] width 50 height 23
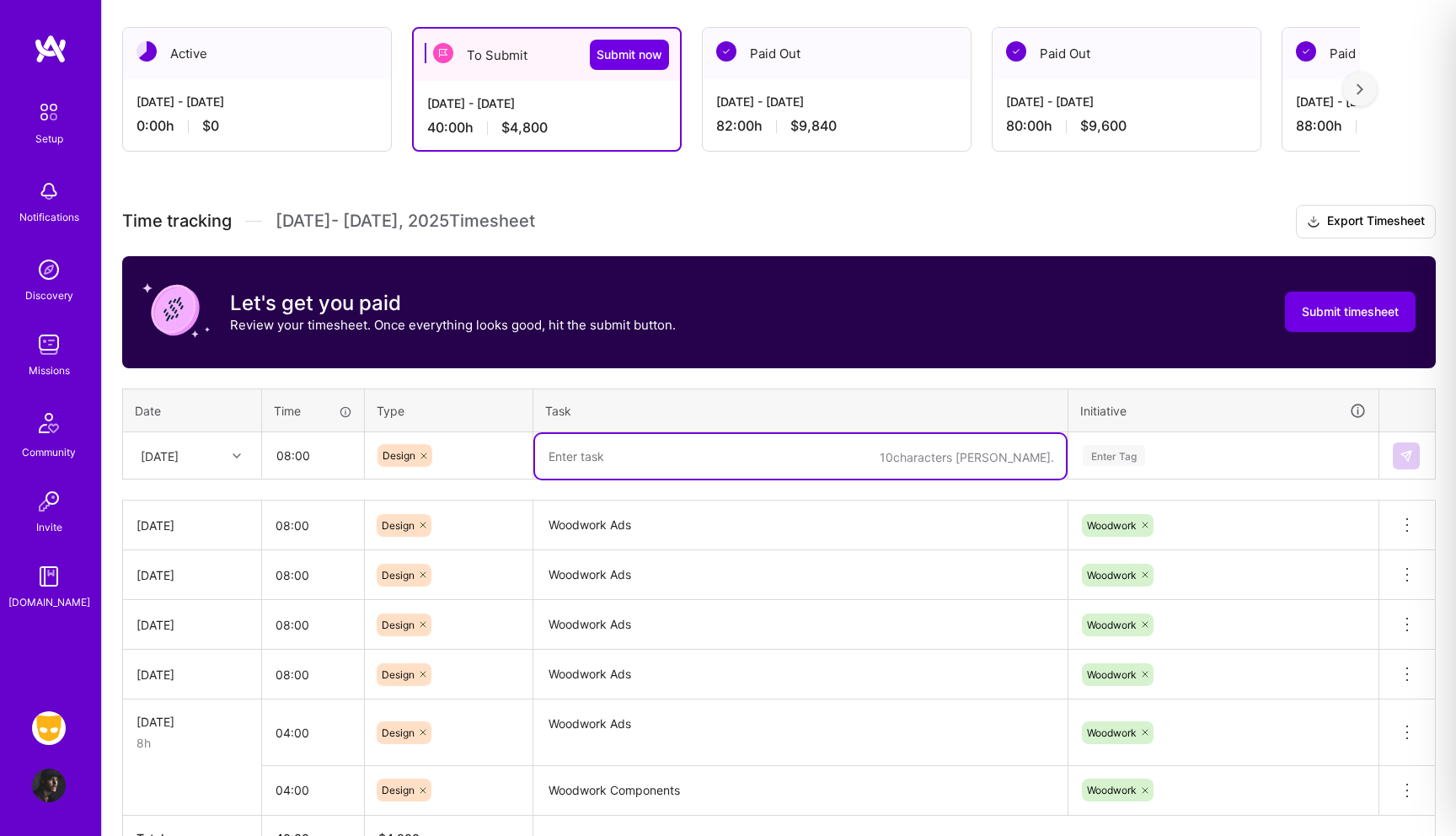
click at [589, 452] on textarea at bounding box center [801, 456] width 531 height 44
paste textarea "Woodwork Ads"
type textarea "Woodwork Ads"
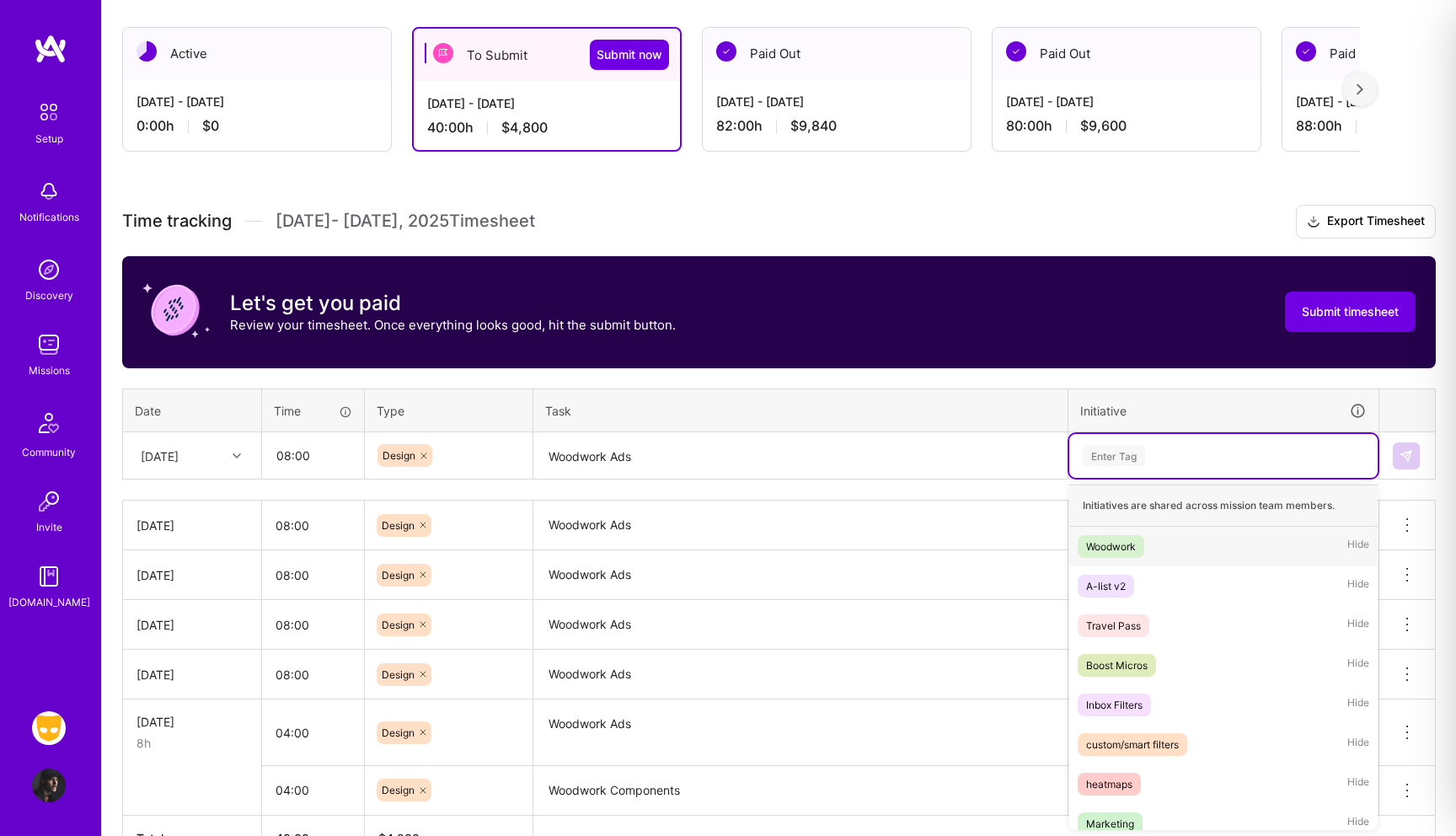
click at [1128, 458] on div "Enter Tag" at bounding box center [1114, 455] width 62 height 26
click at [1127, 546] on div "Woodwork" at bounding box center [1111, 547] width 50 height 18
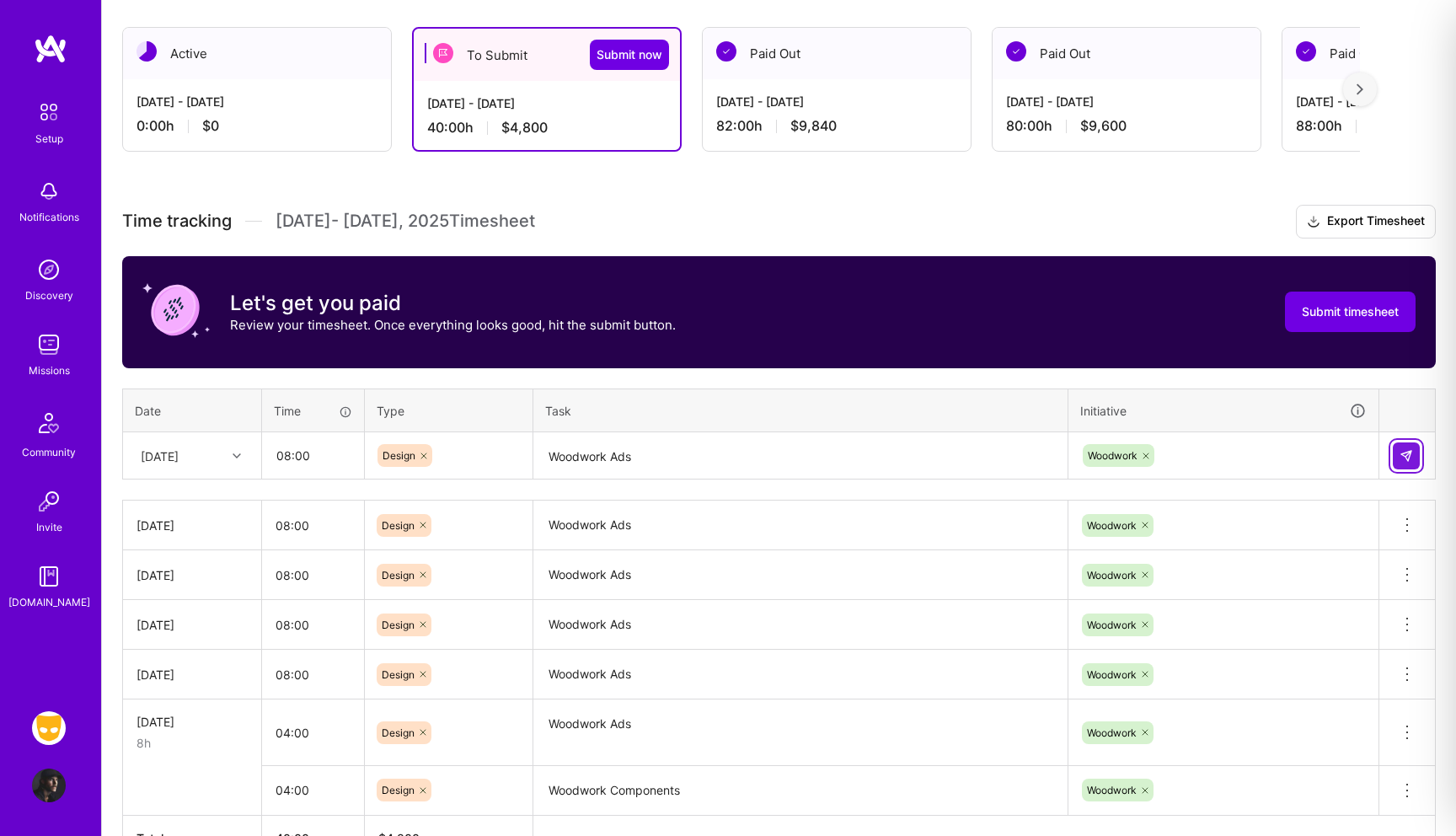
click at [1408, 454] on img at bounding box center [1406, 456] width 14 height 14
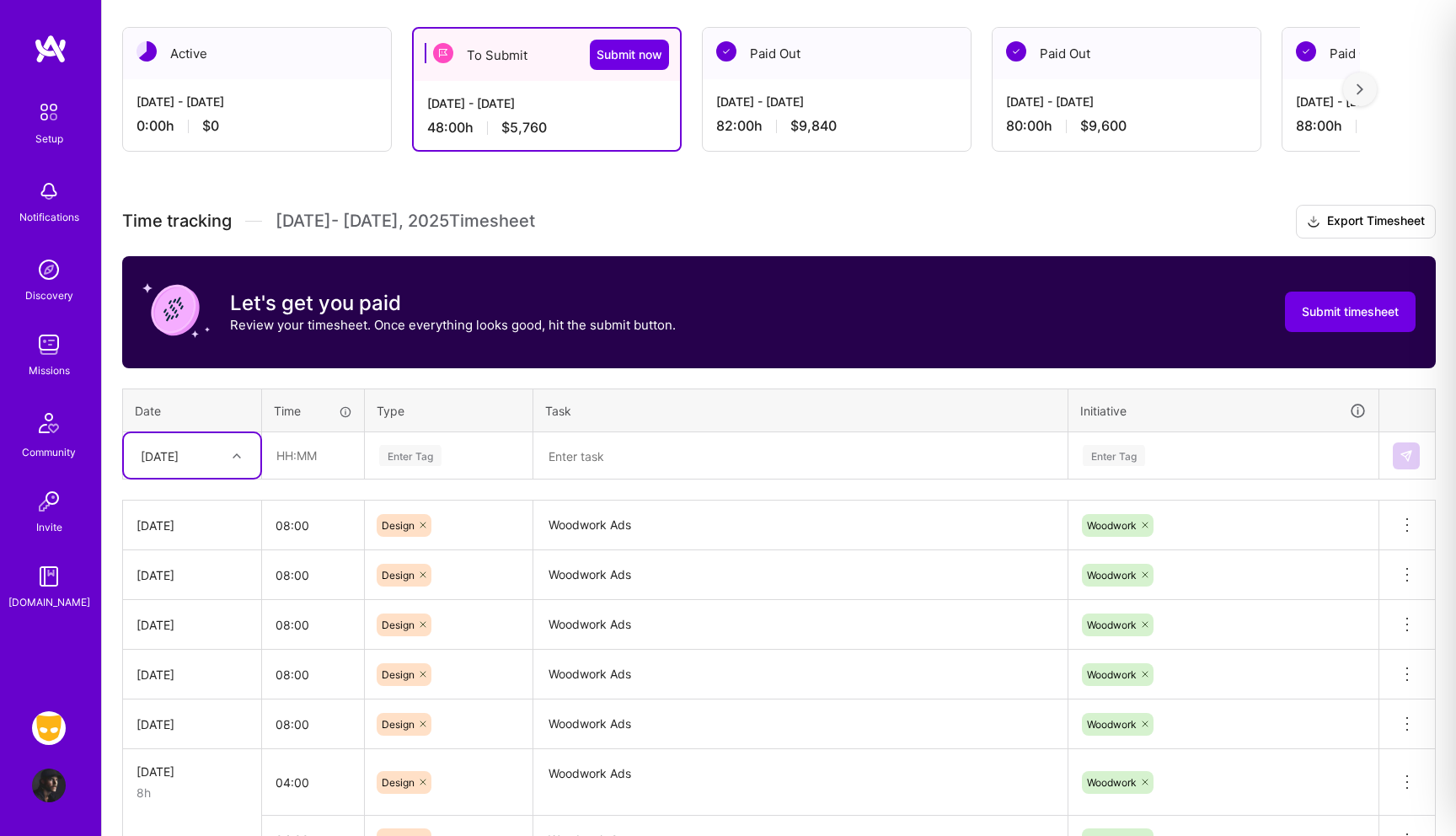
click at [212, 465] on div "[DATE]" at bounding box center [179, 455] width 94 height 28
click at [178, 626] on div "[DATE]" at bounding box center [192, 625] width 137 height 32
click at [284, 471] on input "text" at bounding box center [312, 455] width 100 height 44
type input "08:00"
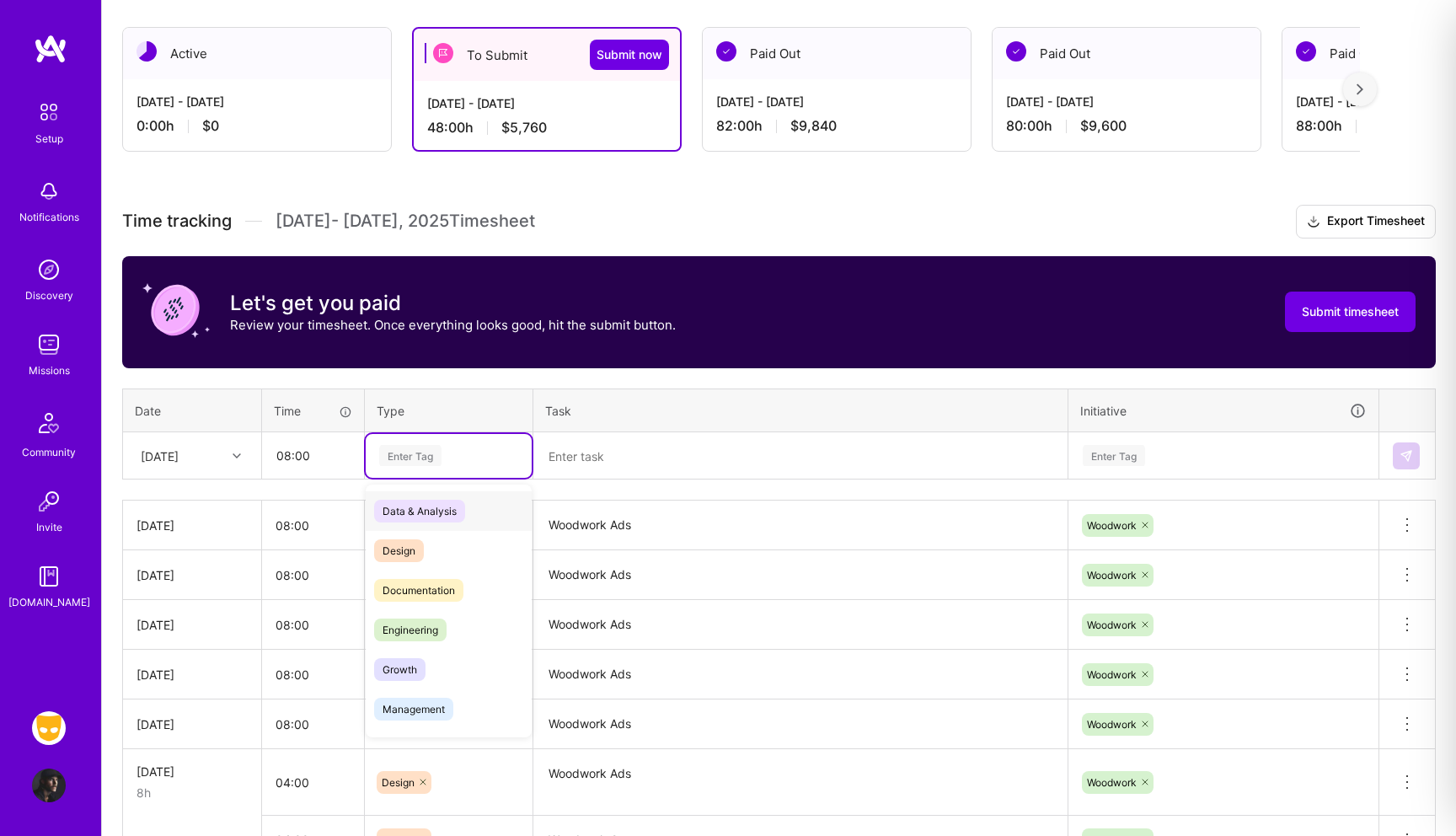
click at [415, 458] on div "Enter Tag" at bounding box center [410, 455] width 62 height 26
click at [405, 548] on span "Design" at bounding box center [399, 551] width 50 height 23
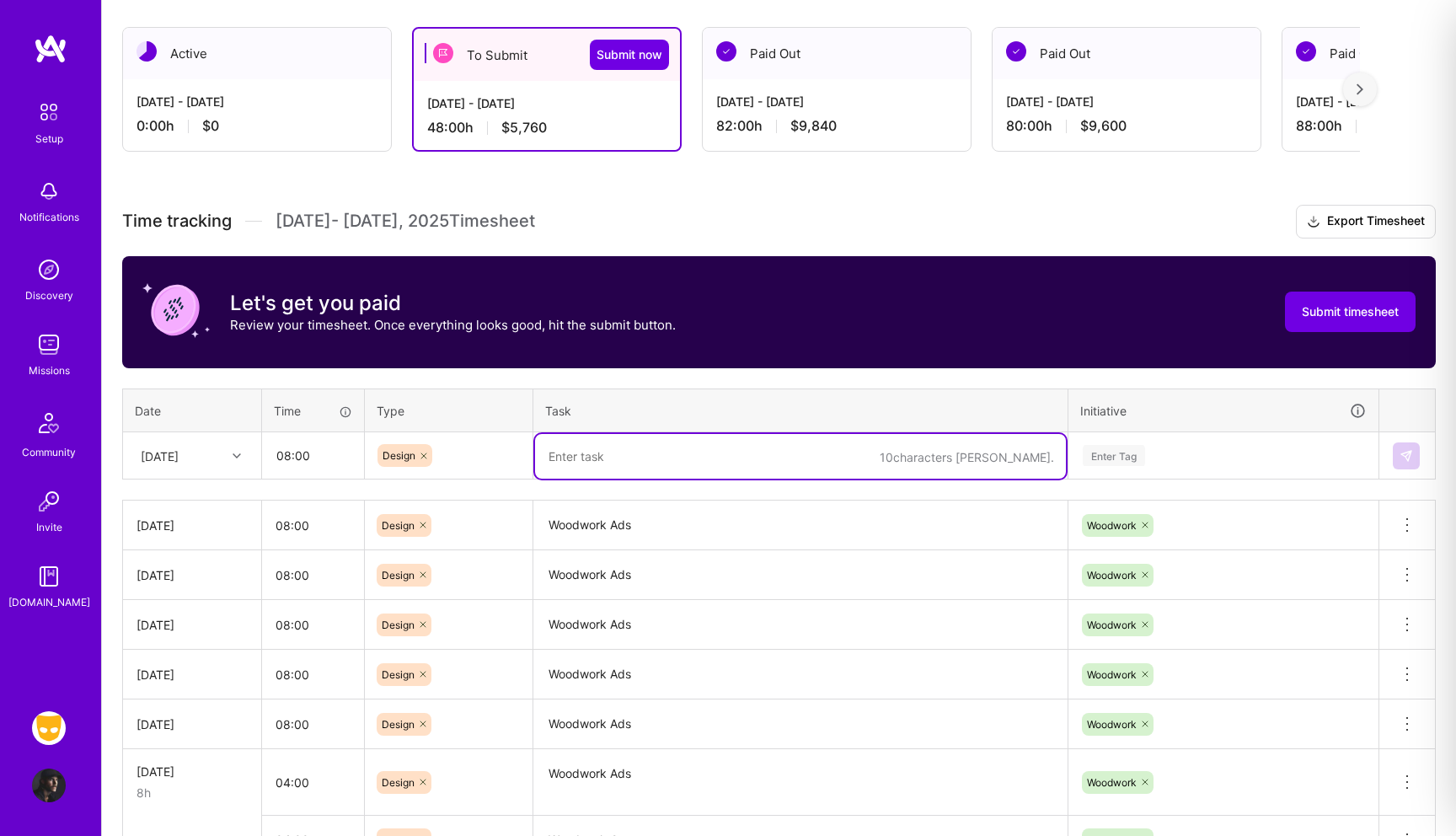
click at [568, 458] on textarea at bounding box center [801, 456] width 531 height 44
paste textarea "Woodwork Ads"
type textarea "Woodwork Ads"
click at [1104, 452] on div "Enter Tag" at bounding box center [1114, 455] width 62 height 26
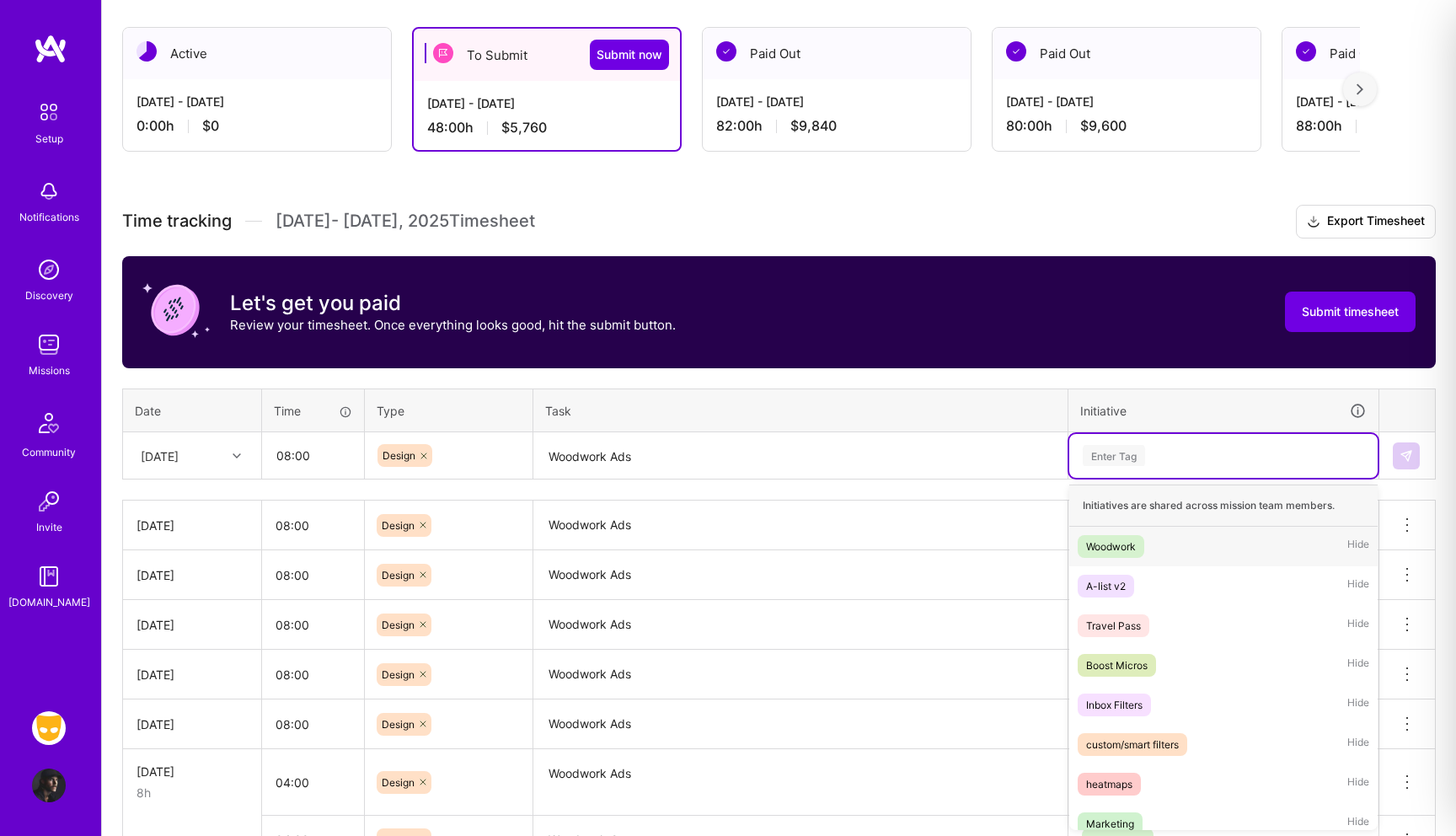
click at [1111, 542] on div "Woodwork" at bounding box center [1111, 547] width 50 height 18
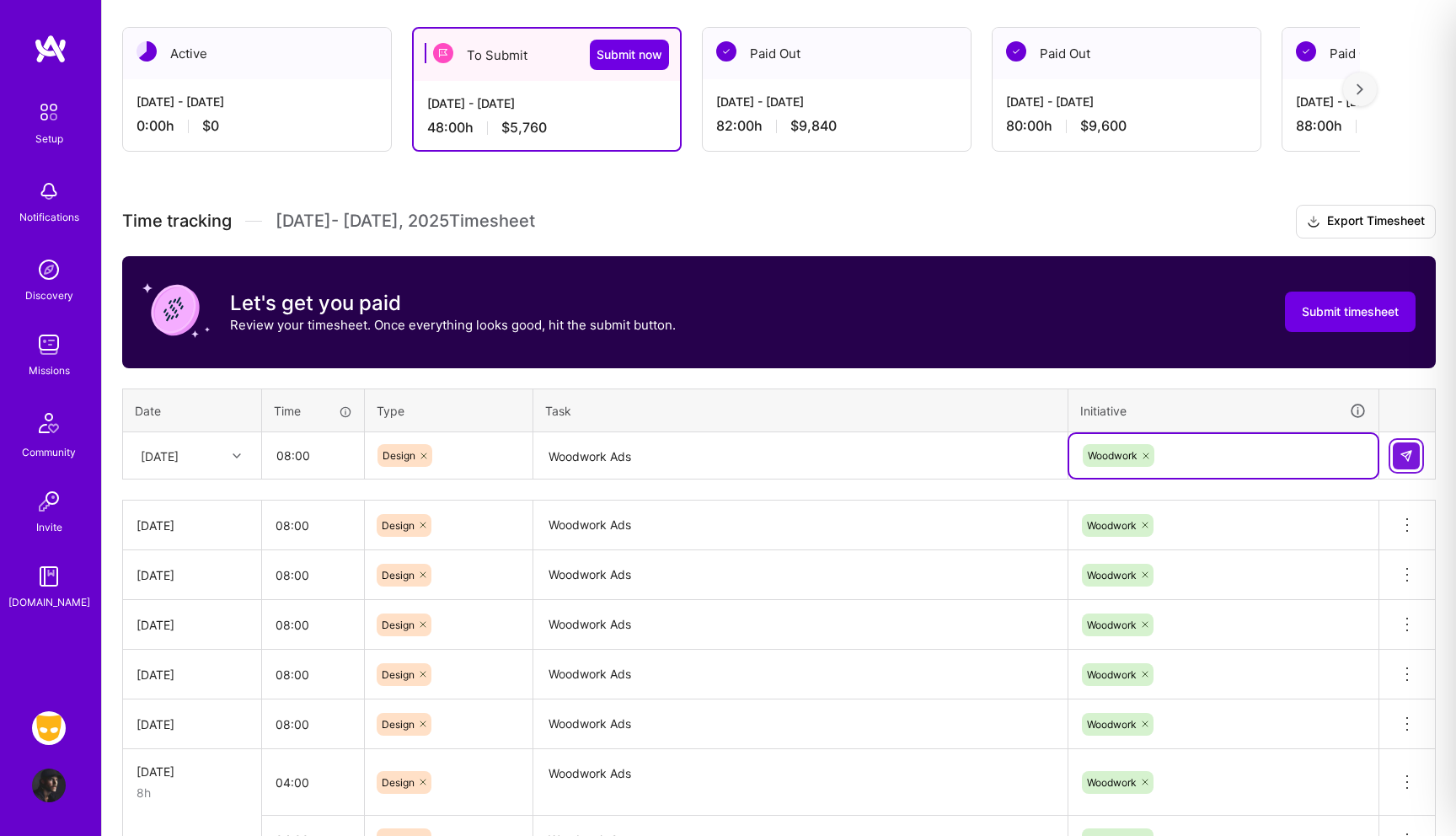
click at [1411, 453] on img at bounding box center [1406, 456] width 14 height 14
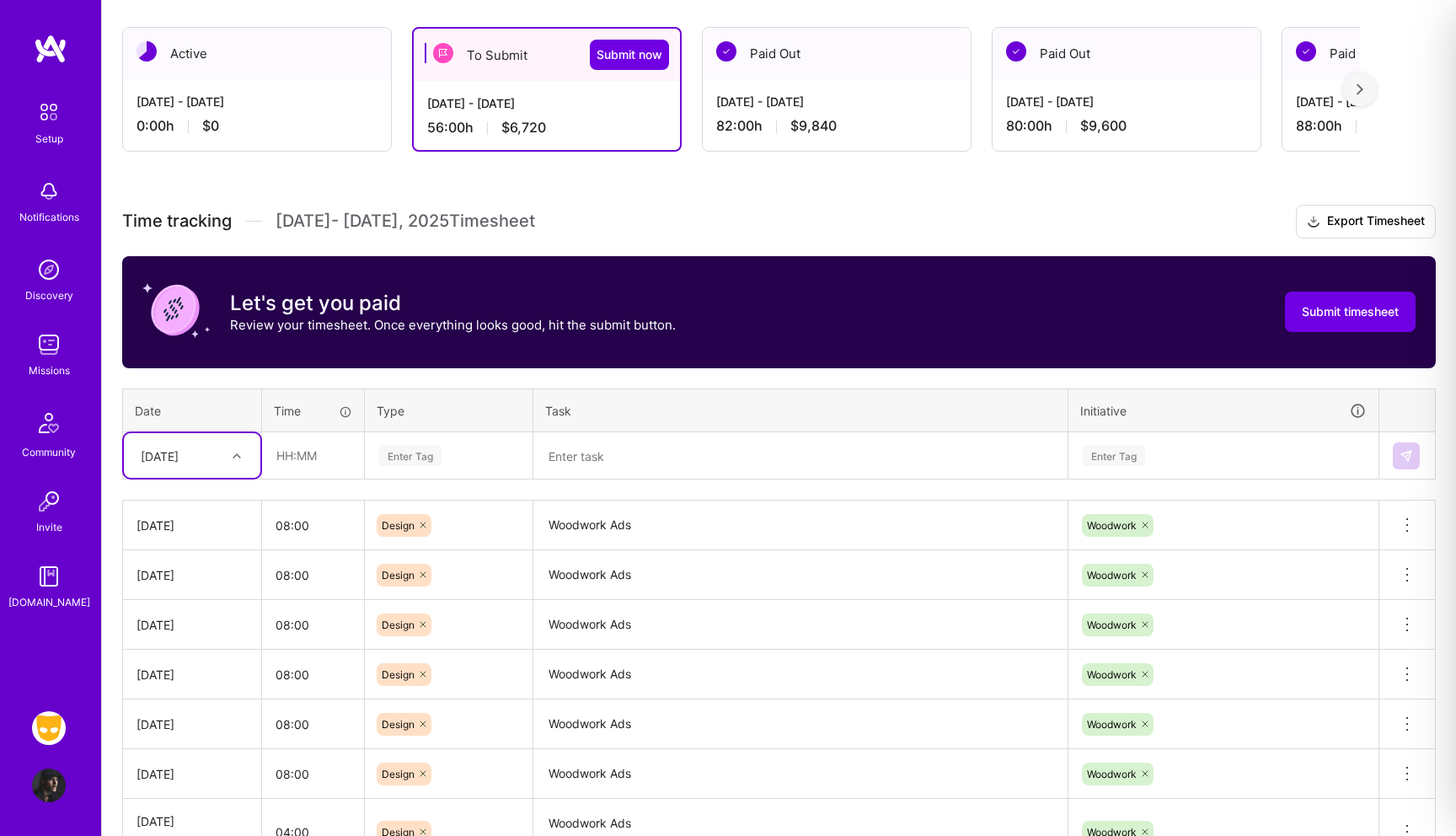
click at [194, 468] on div "[DATE]" at bounding box center [179, 455] width 94 height 28
click at [177, 652] on div "[DATE]" at bounding box center [192, 656] width 137 height 32
click at [296, 459] on input "text" at bounding box center [312, 455] width 100 height 44
type input "08:00"
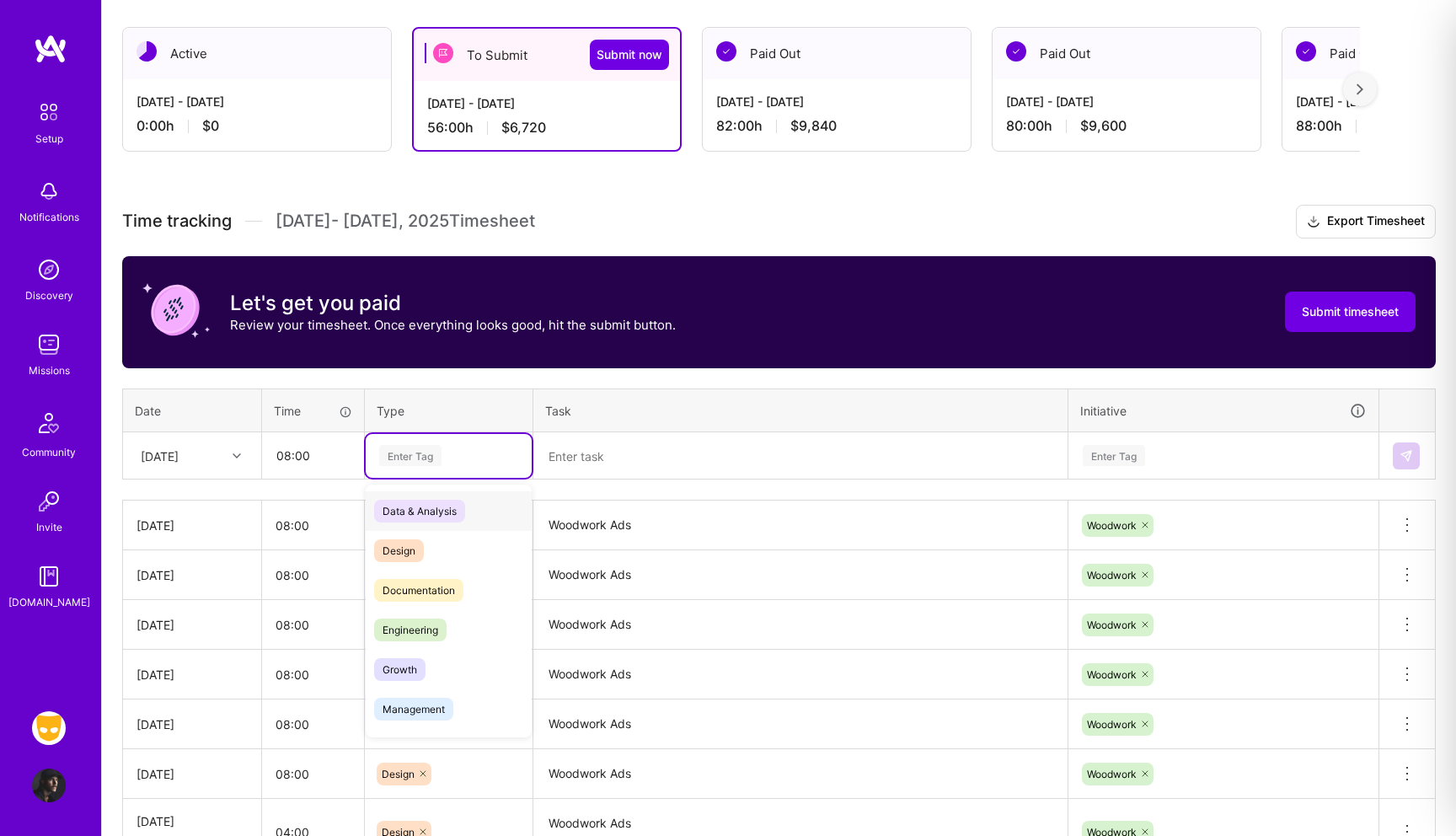
click at [434, 444] on div "Enter Tag" at bounding box center [410, 455] width 62 height 26
click at [426, 564] on div "Design" at bounding box center [448, 551] width 166 height 39
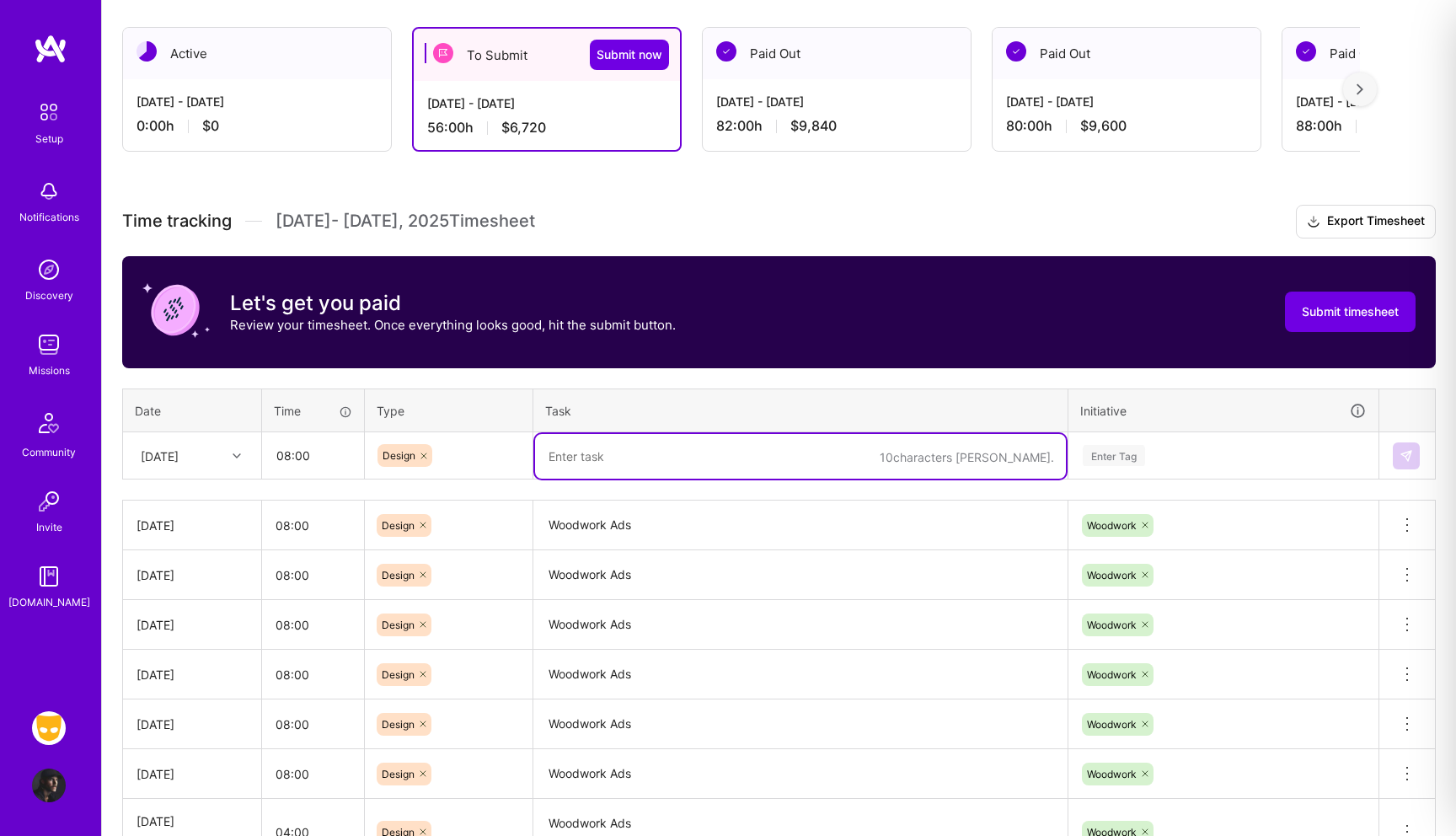
click at [633, 465] on textarea at bounding box center [801, 456] width 531 height 44
paste textarea "Woodwork Ads"
type textarea "Woodwork Ads"
click at [1134, 452] on div "Enter Tag" at bounding box center [1114, 455] width 62 height 26
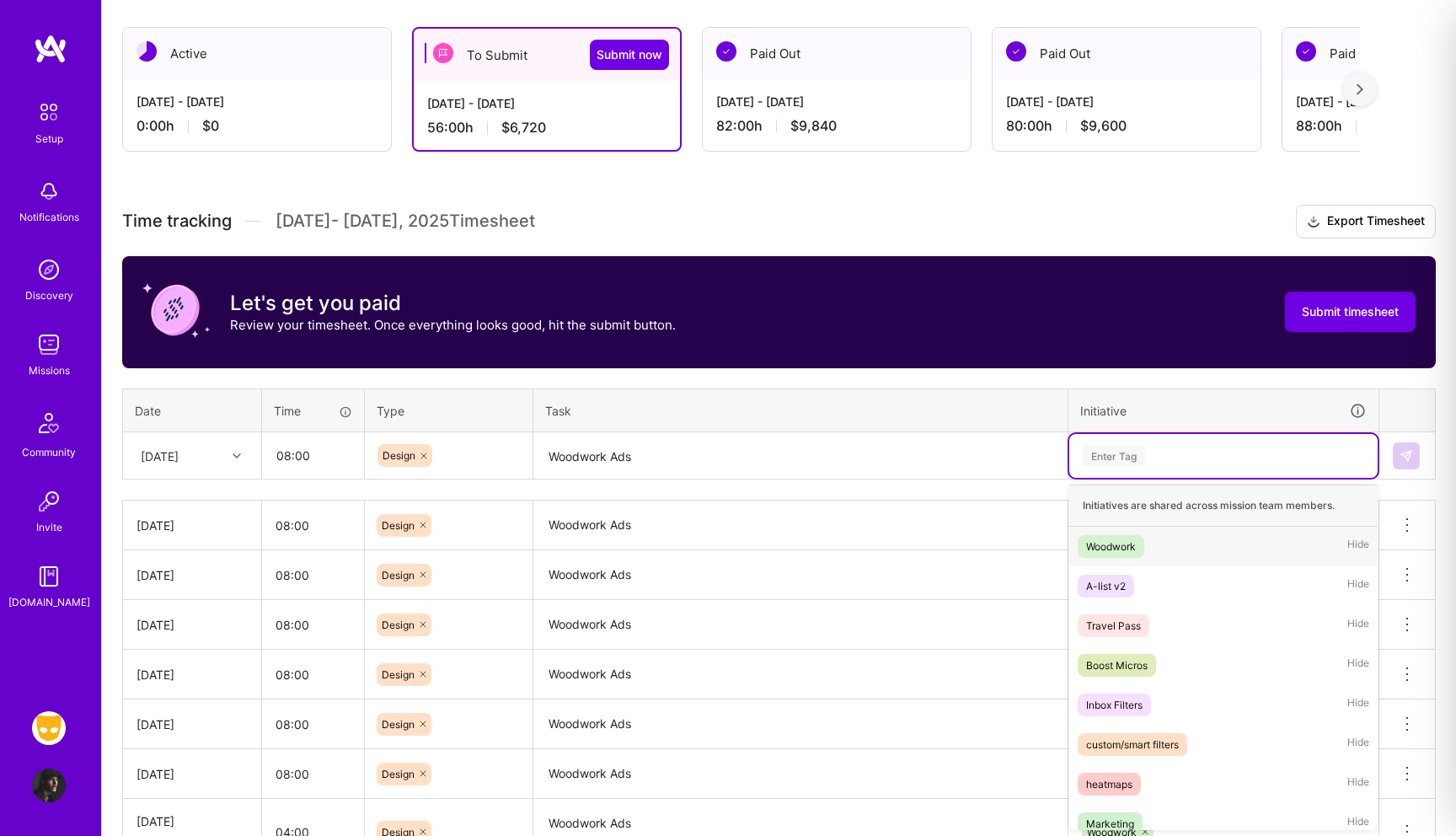
click at [1124, 545] on div "Woodwork" at bounding box center [1111, 547] width 50 height 18
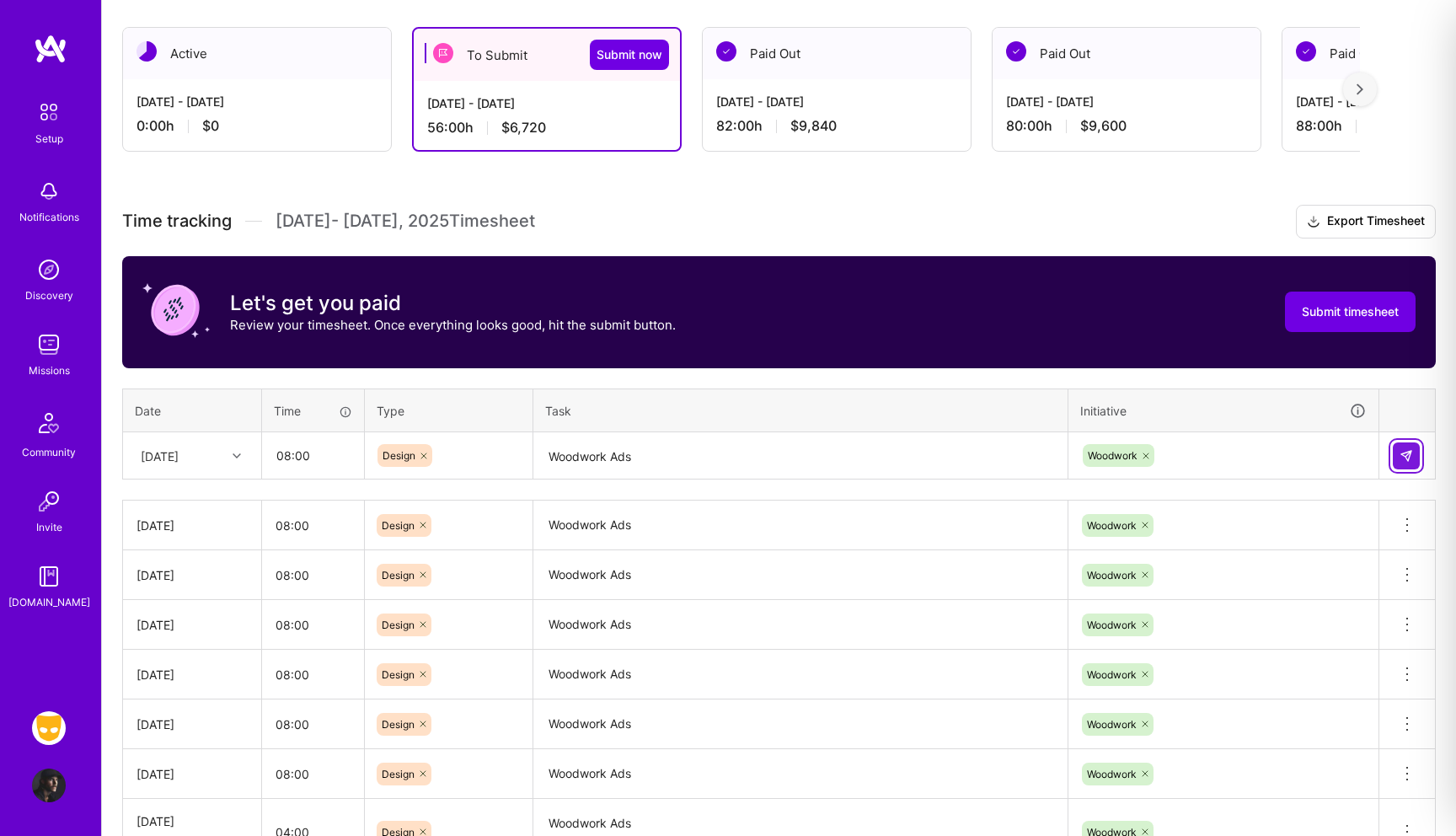
click at [1415, 456] on button at bounding box center [1406, 456] width 27 height 27
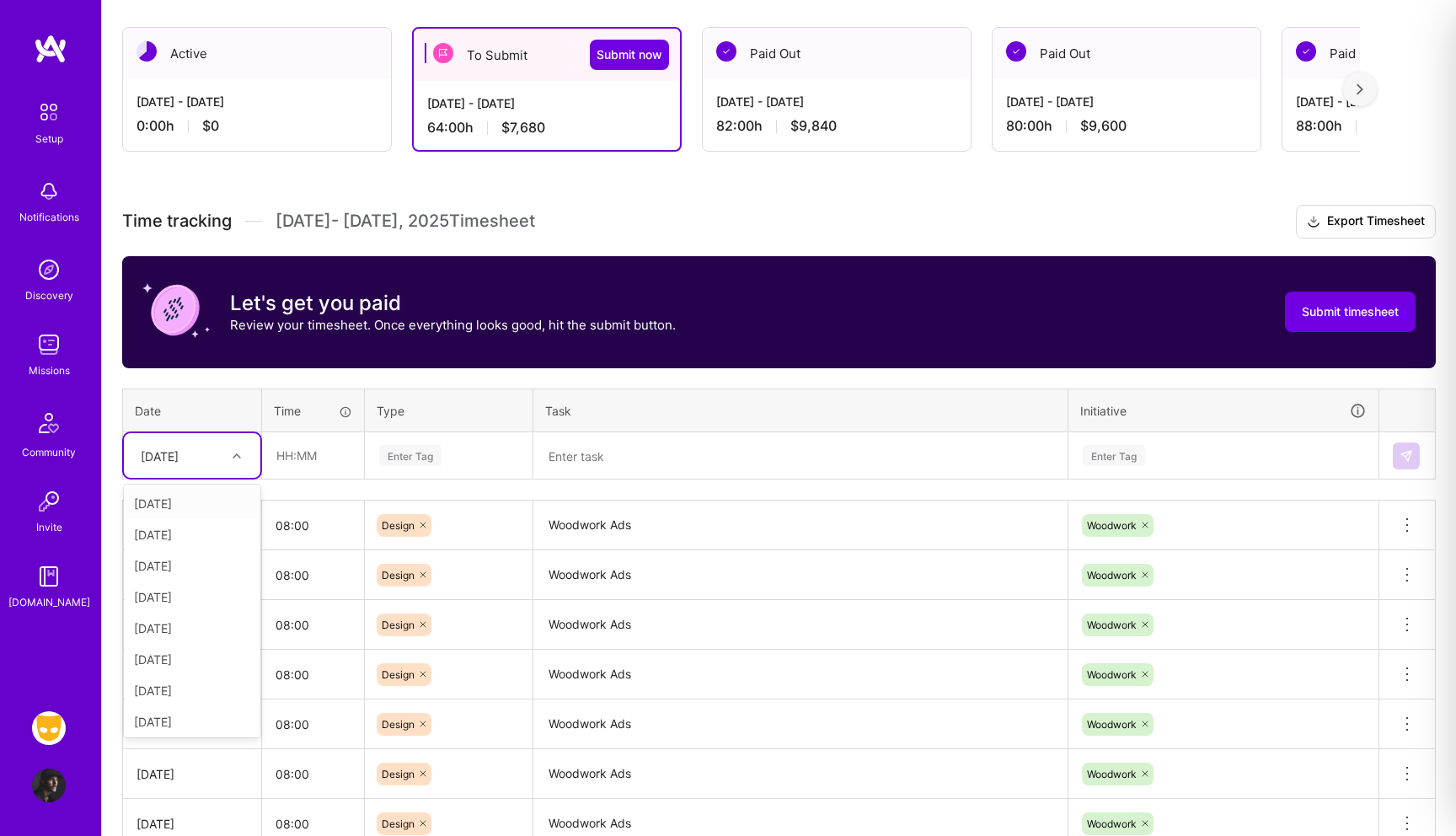
click at [178, 463] on div "[DATE]" at bounding box center [160, 455] width 38 height 18
click at [178, 687] on div "[DATE]" at bounding box center [192, 687] width 137 height 32
click at [295, 450] on input "text" at bounding box center [312, 455] width 100 height 44
type input "08:00"
click at [420, 461] on div "Enter Tag" at bounding box center [410, 455] width 62 height 26
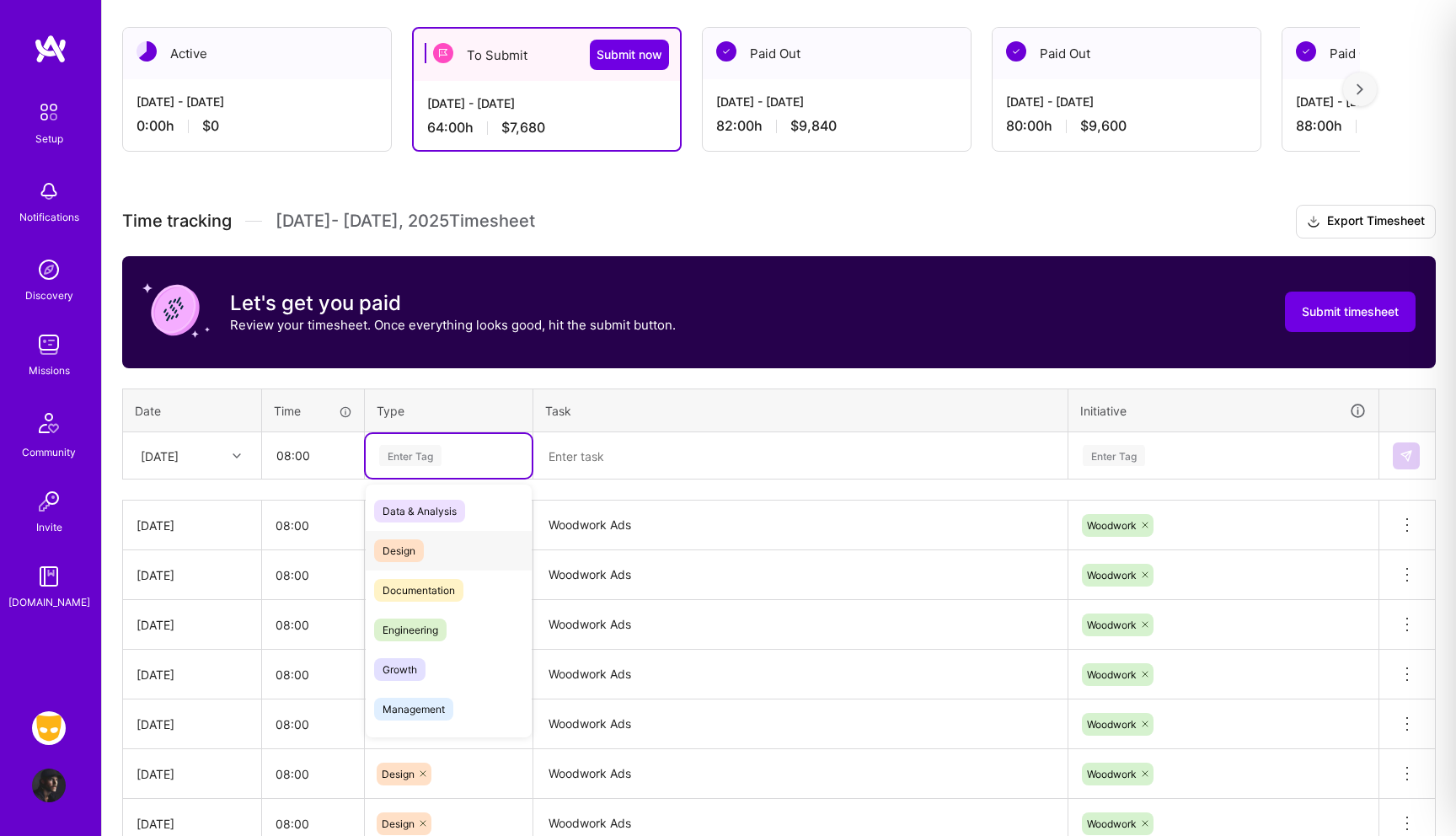
click at [413, 552] on span "Design" at bounding box center [399, 551] width 50 height 23
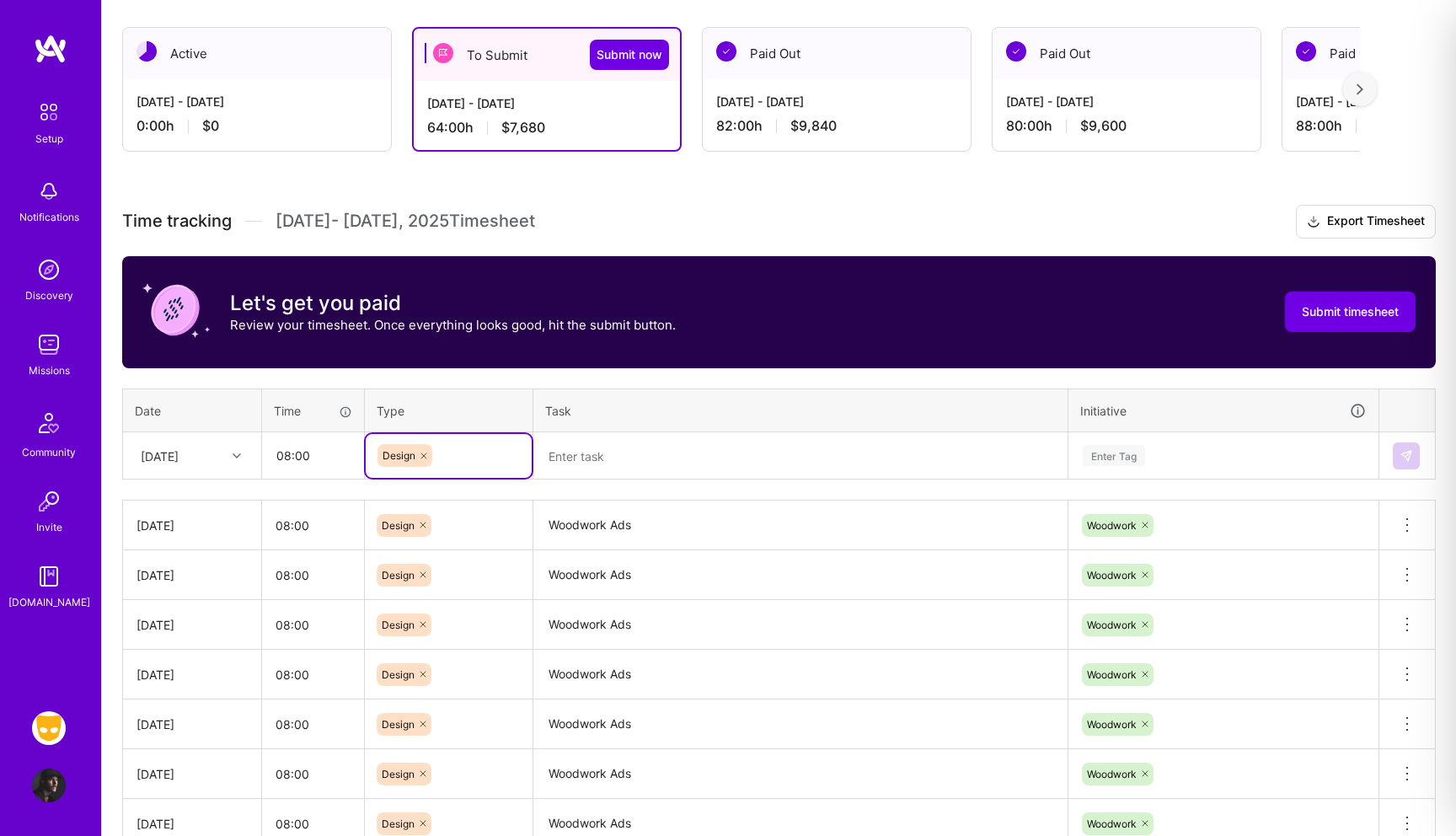
click at [583, 465] on textarea at bounding box center [801, 456] width 531 height 44
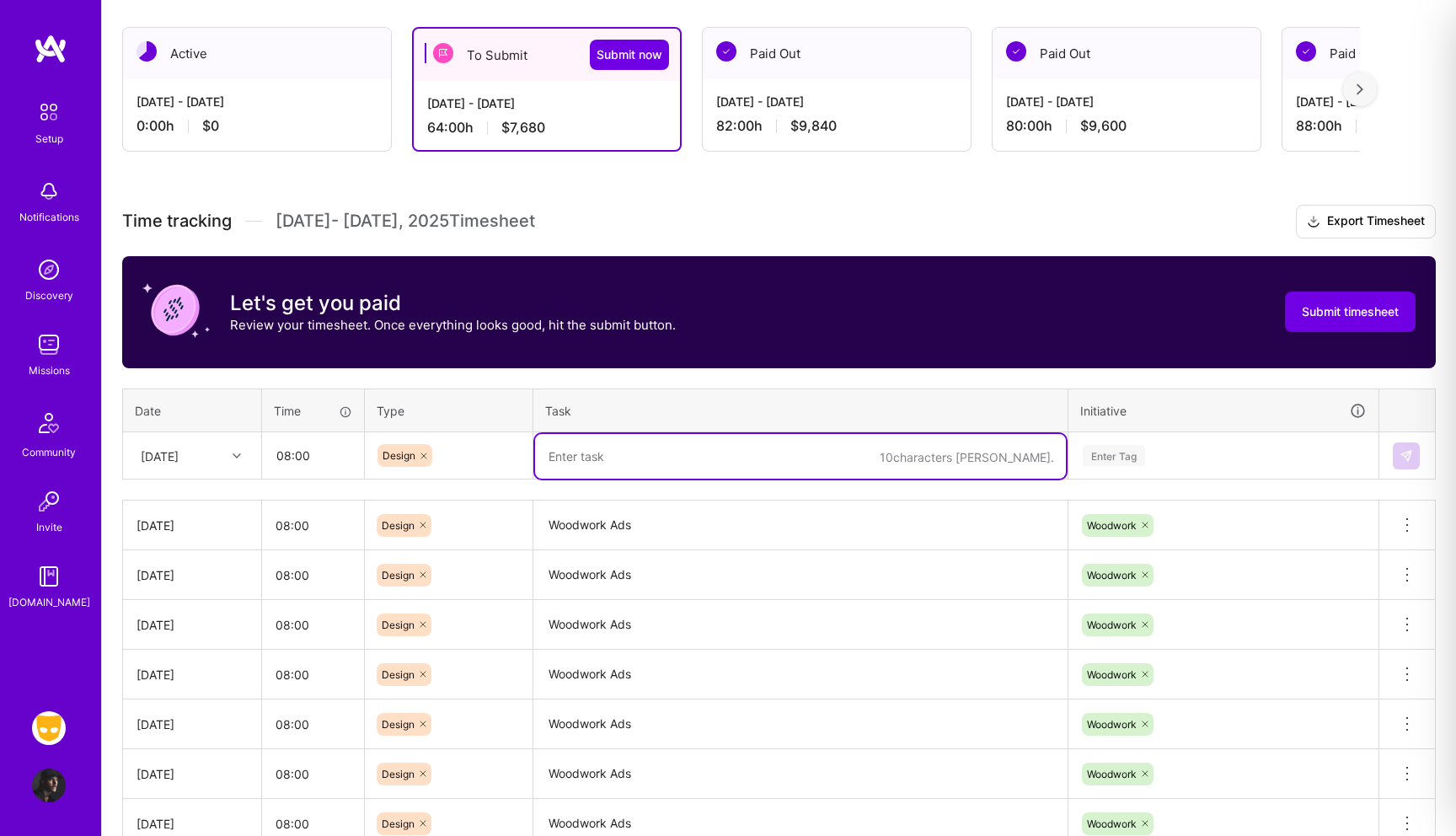
paste textarea "Woodwork Ads"
type textarea "Woodwork Ads"
click at [1142, 452] on div "Enter Tag" at bounding box center [1114, 455] width 62 height 26
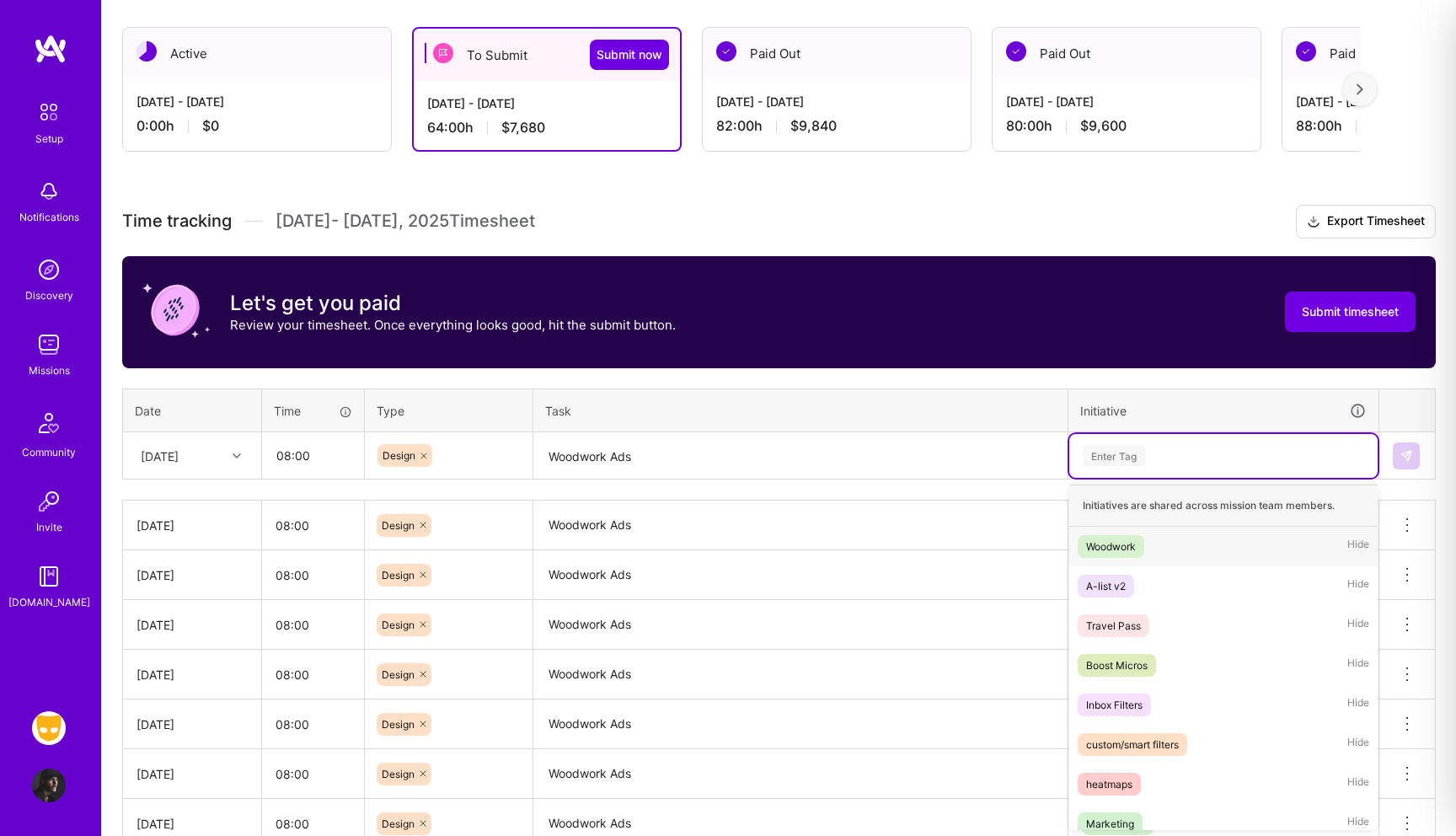
click at [1128, 544] on div "Woodwork" at bounding box center [1111, 547] width 50 height 18
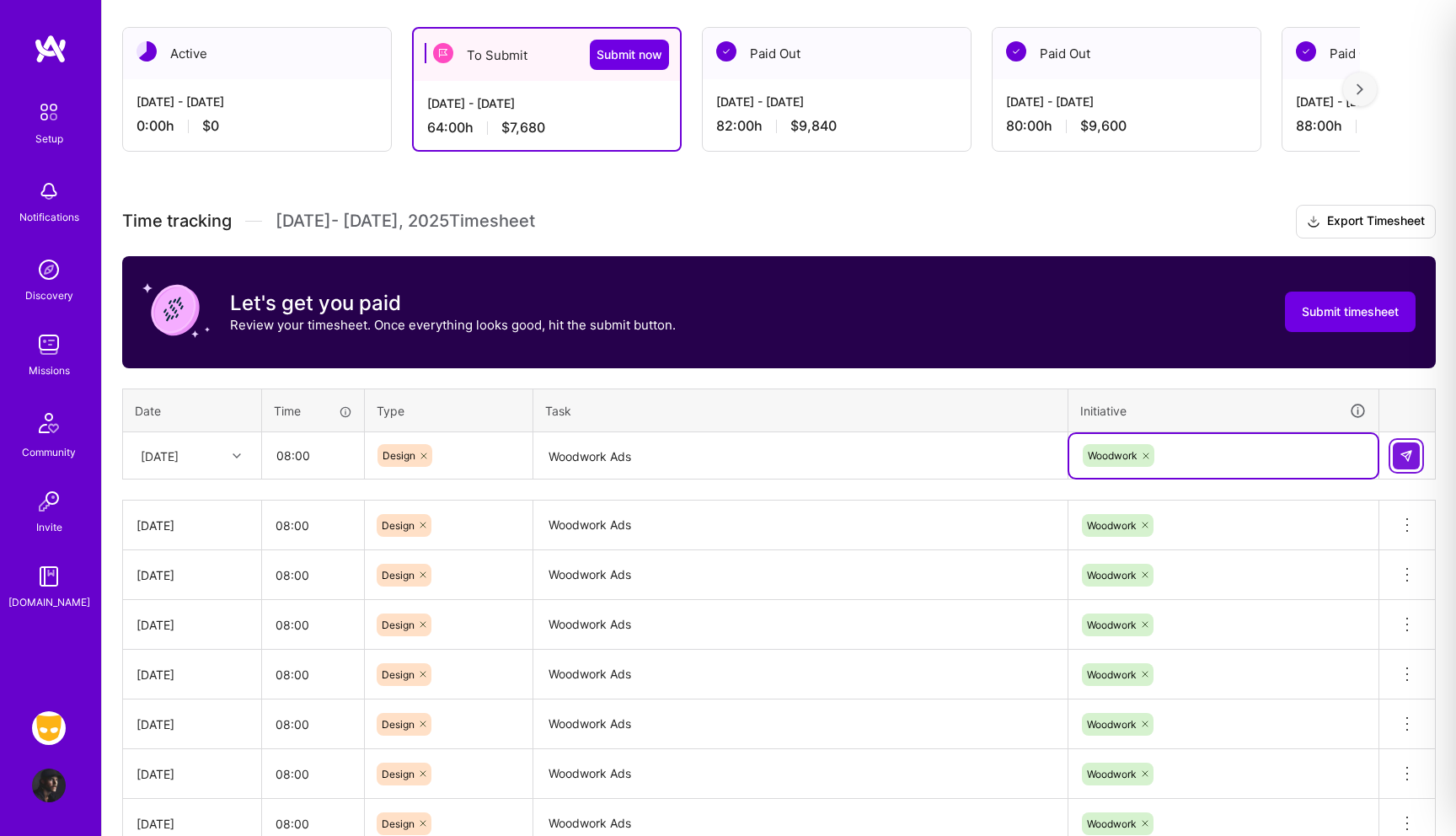
click at [1408, 463] on button at bounding box center [1406, 456] width 27 height 27
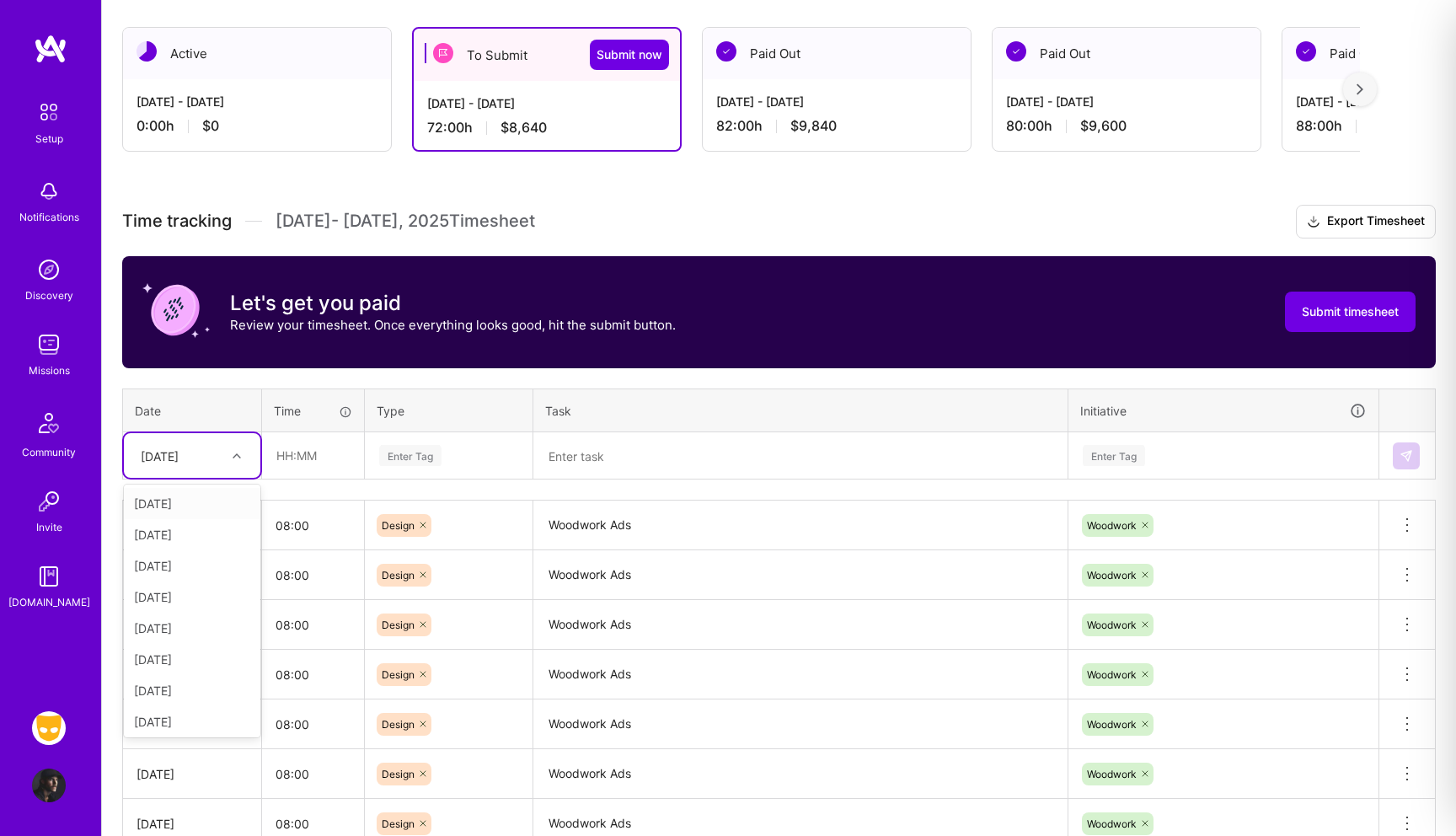
click at [178, 455] on div "[DATE]" at bounding box center [160, 455] width 38 height 18
click at [166, 717] on div "[DATE]" at bounding box center [192, 718] width 137 height 32
click at [303, 456] on input "text" at bounding box center [312, 455] width 100 height 44
type input "08:00"
click at [425, 459] on div "Enter Tag" at bounding box center [410, 455] width 62 height 26
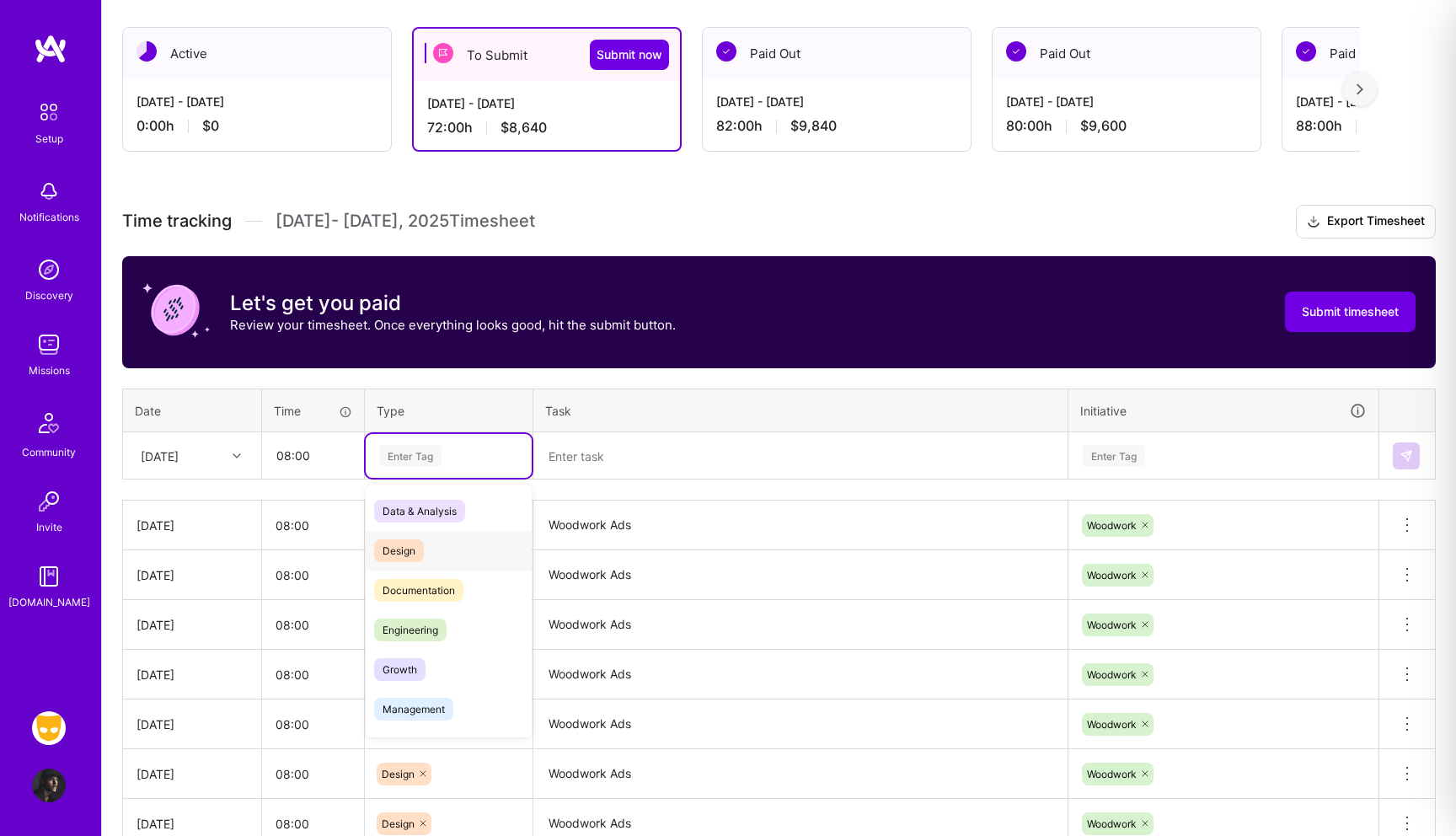
click at [417, 555] on span "Design" at bounding box center [399, 551] width 50 height 23
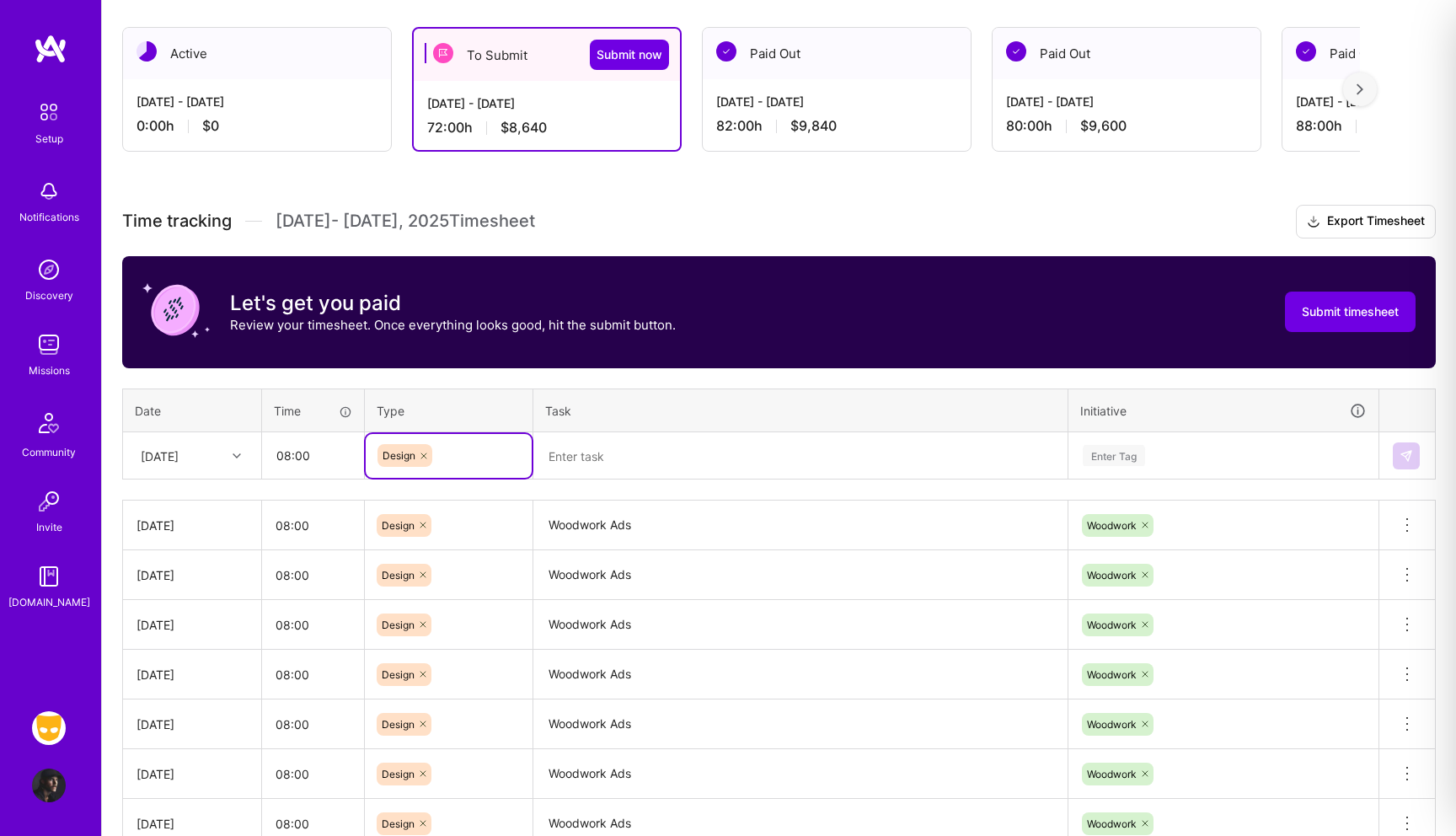
click at [581, 467] on textarea at bounding box center [801, 456] width 531 height 44
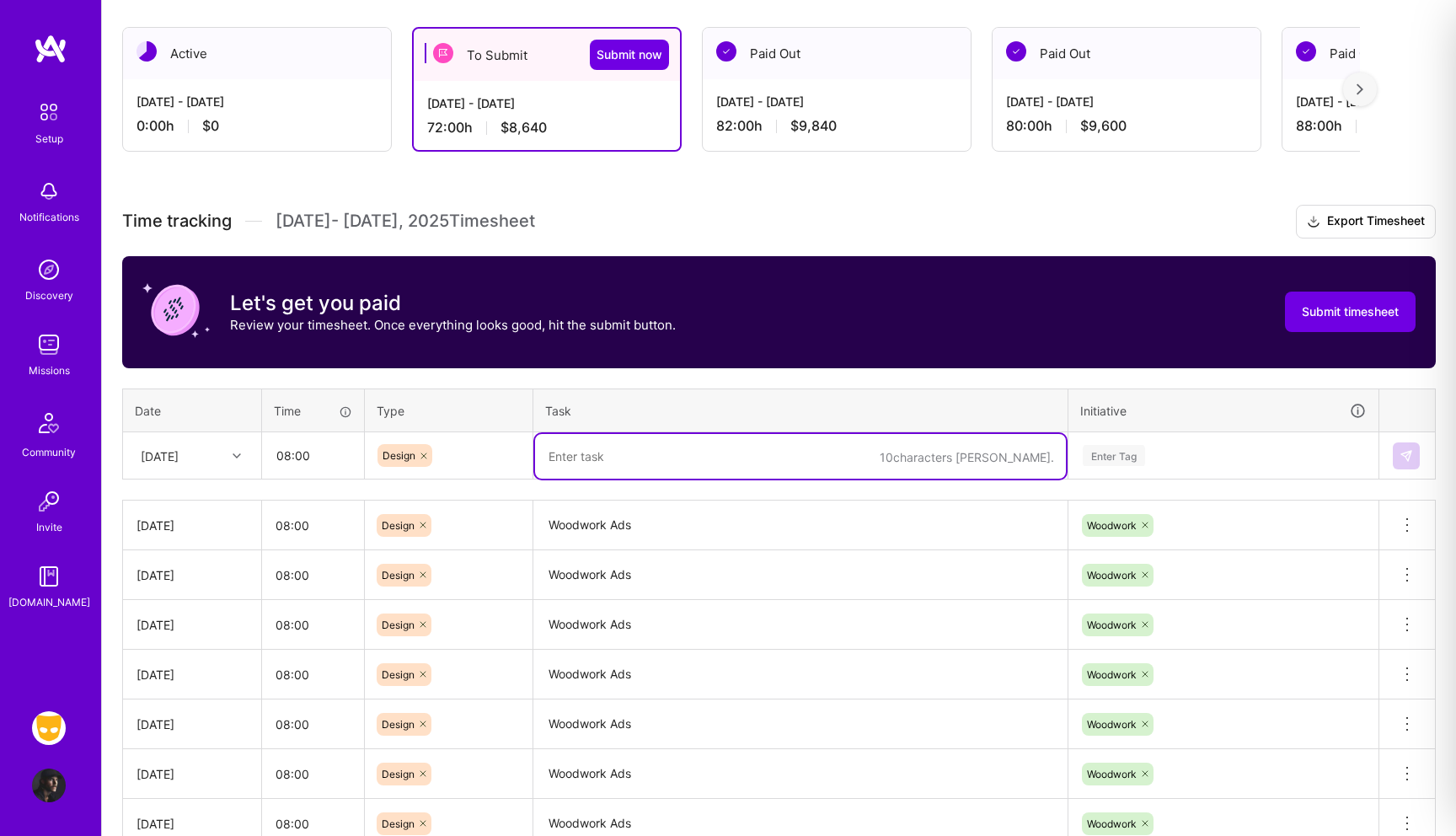
paste textarea "Woodwork Ads"
type textarea "Woodwork Ads"
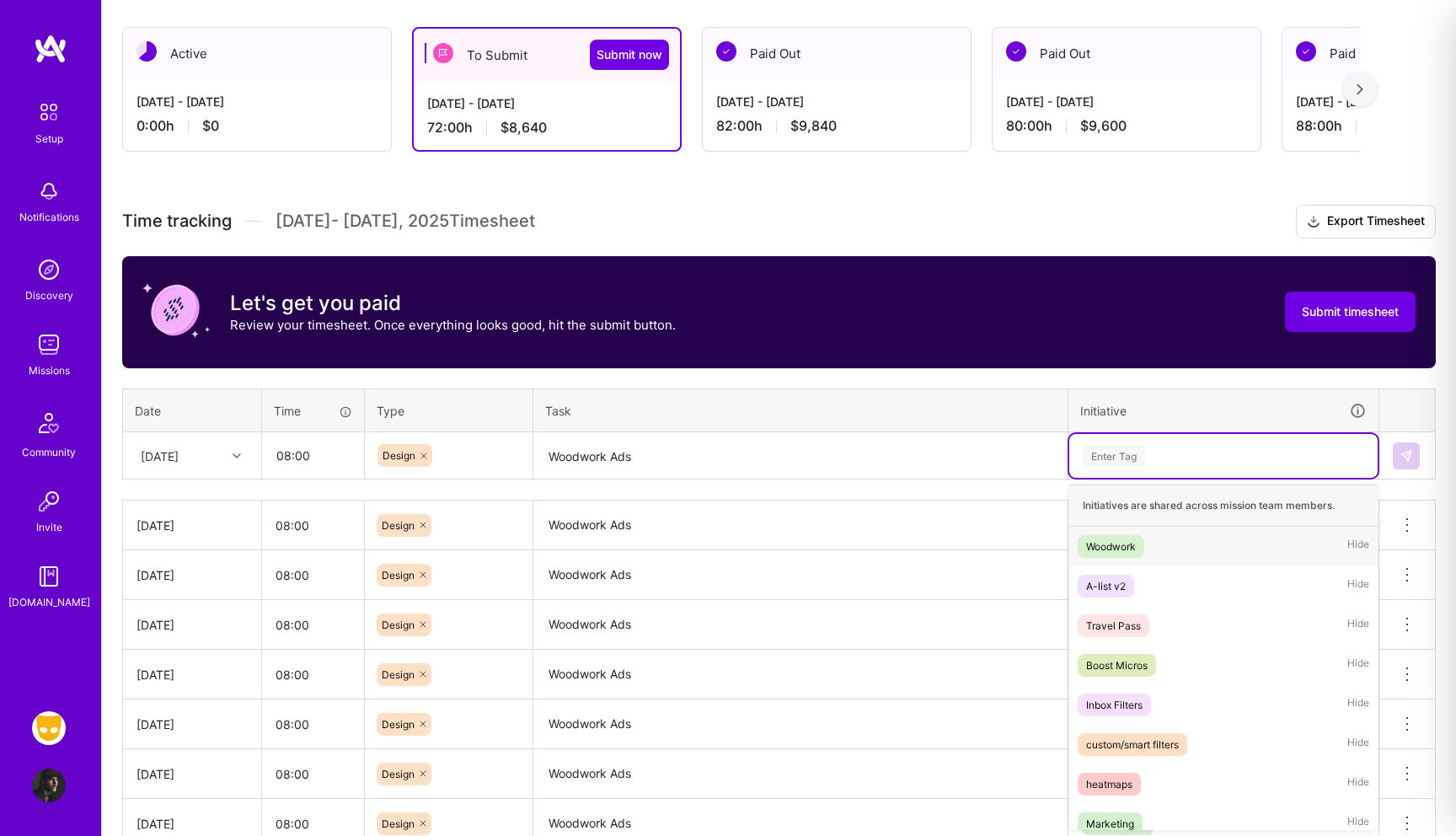
click at [1127, 445] on div "Enter Tag" at bounding box center [1114, 455] width 62 height 26
click at [1121, 541] on div "Woodwork" at bounding box center [1111, 547] width 50 height 18
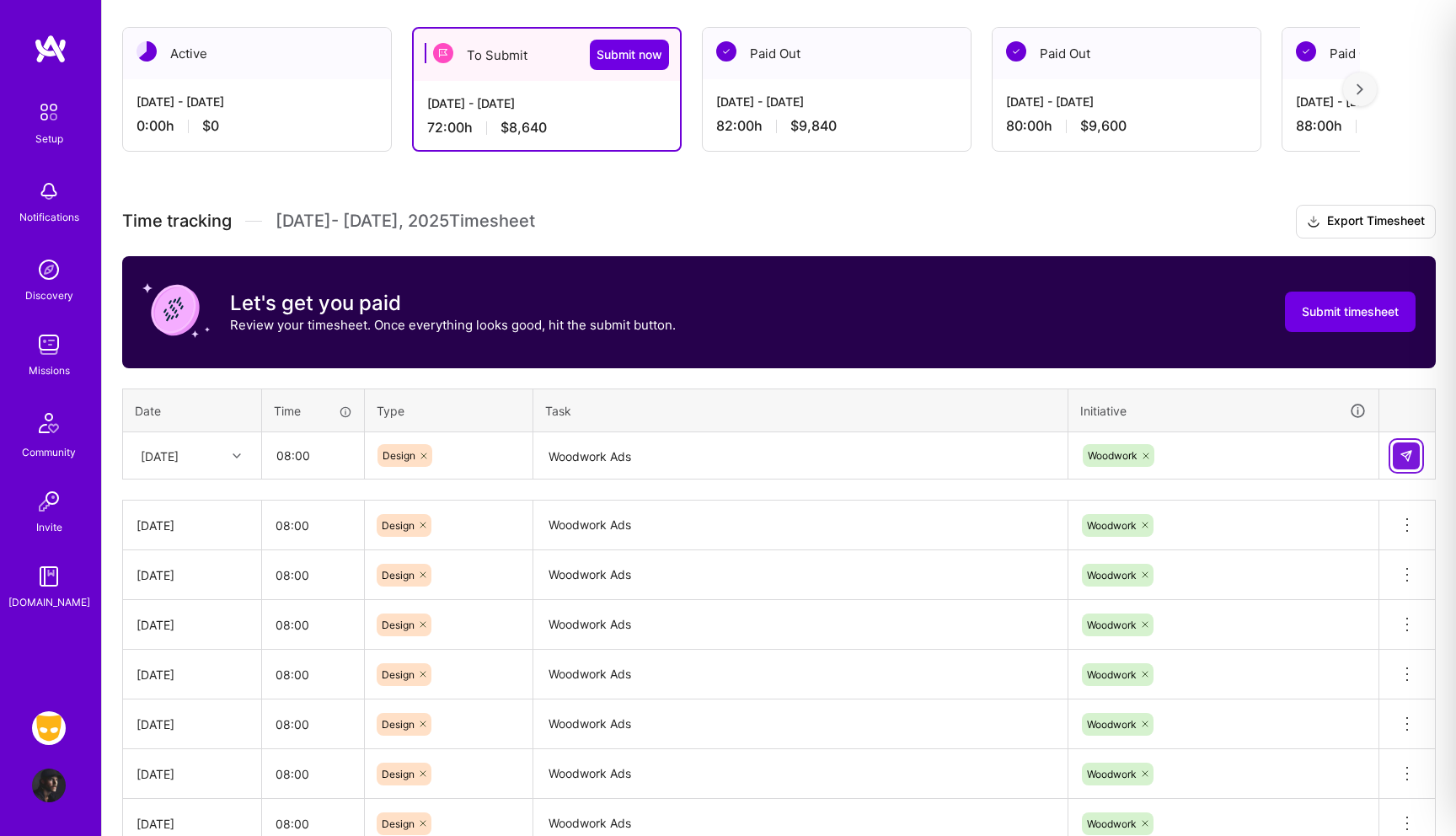
click at [1394, 452] on button at bounding box center [1406, 456] width 27 height 27
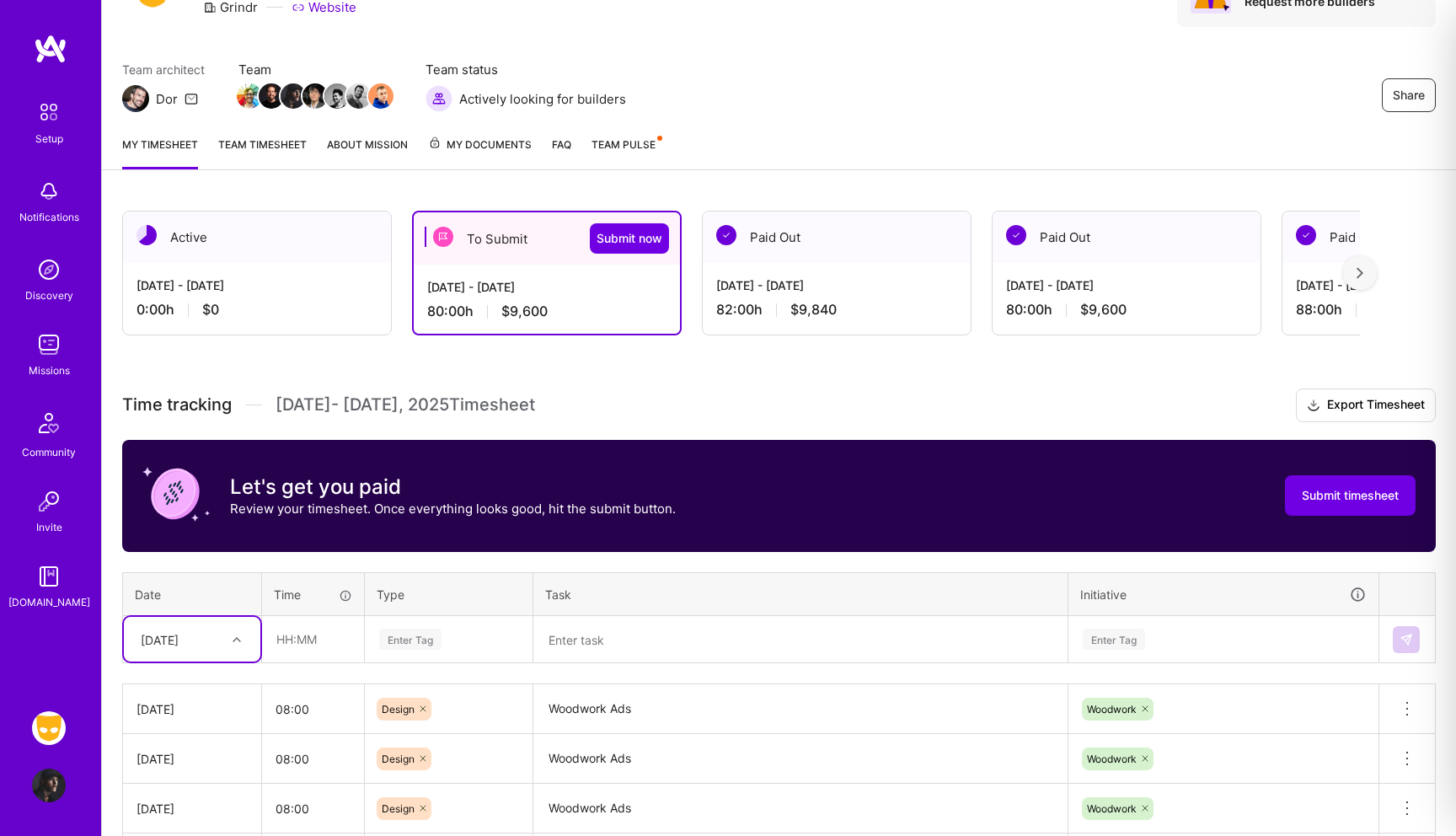
scroll to position [0, 0]
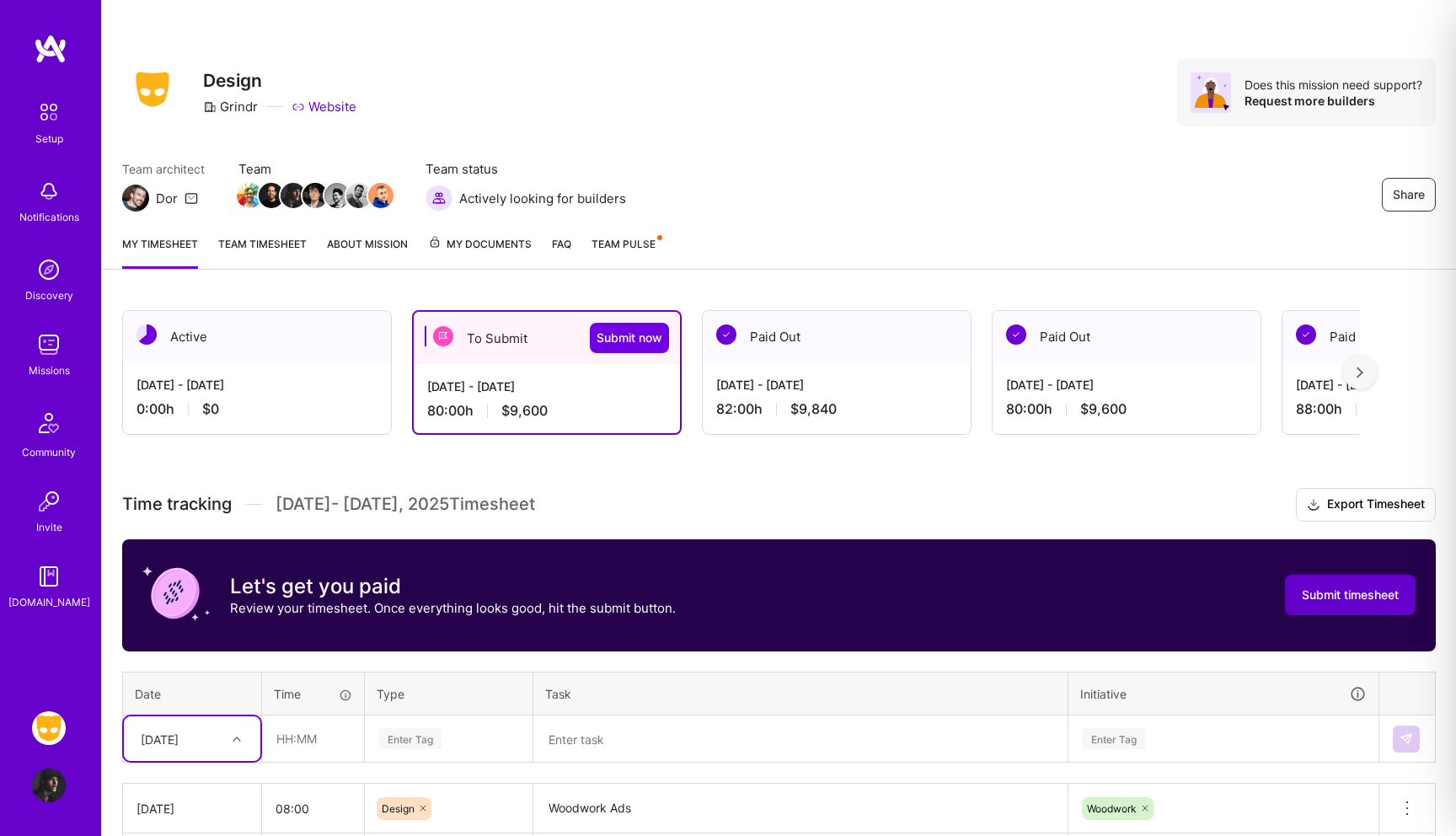
click at [1322, 599] on span "Submit timesheet" at bounding box center [1350, 595] width 97 height 17
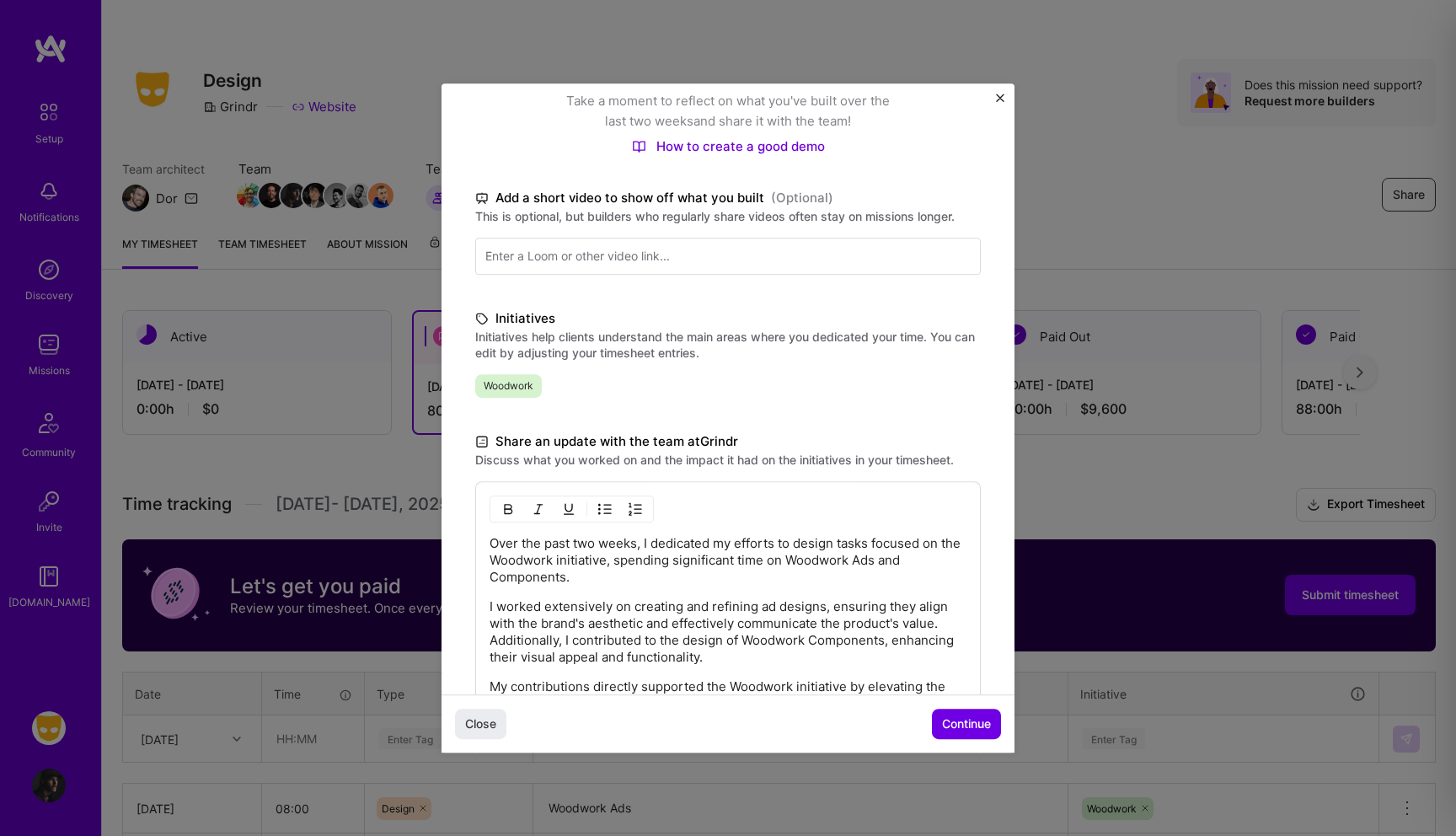
scroll to position [353, 0]
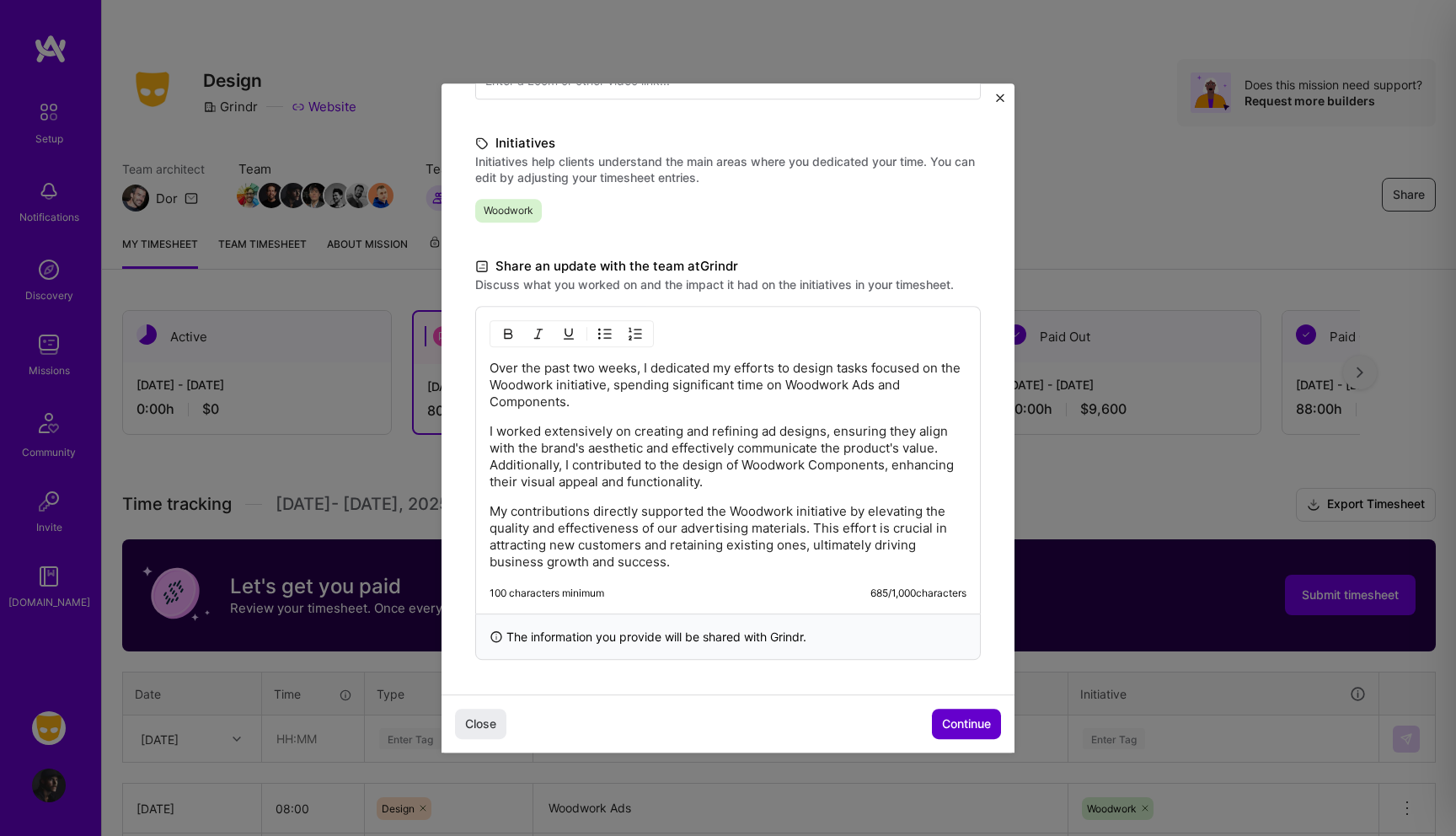
click at [950, 722] on span "Continue" at bounding box center [966, 724] width 49 height 17
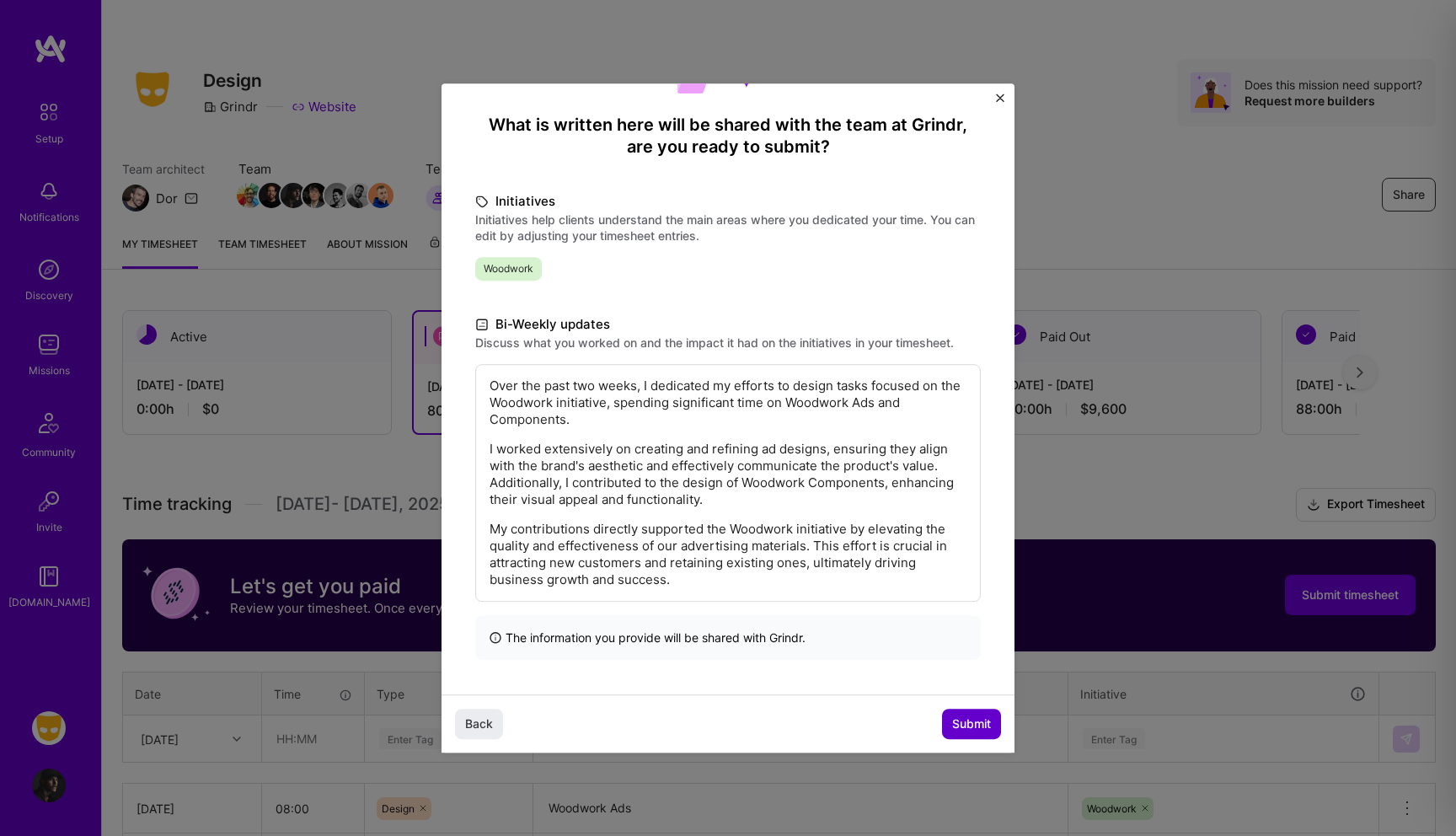
click at [976, 717] on span "Submit" at bounding box center [971, 724] width 38 height 17
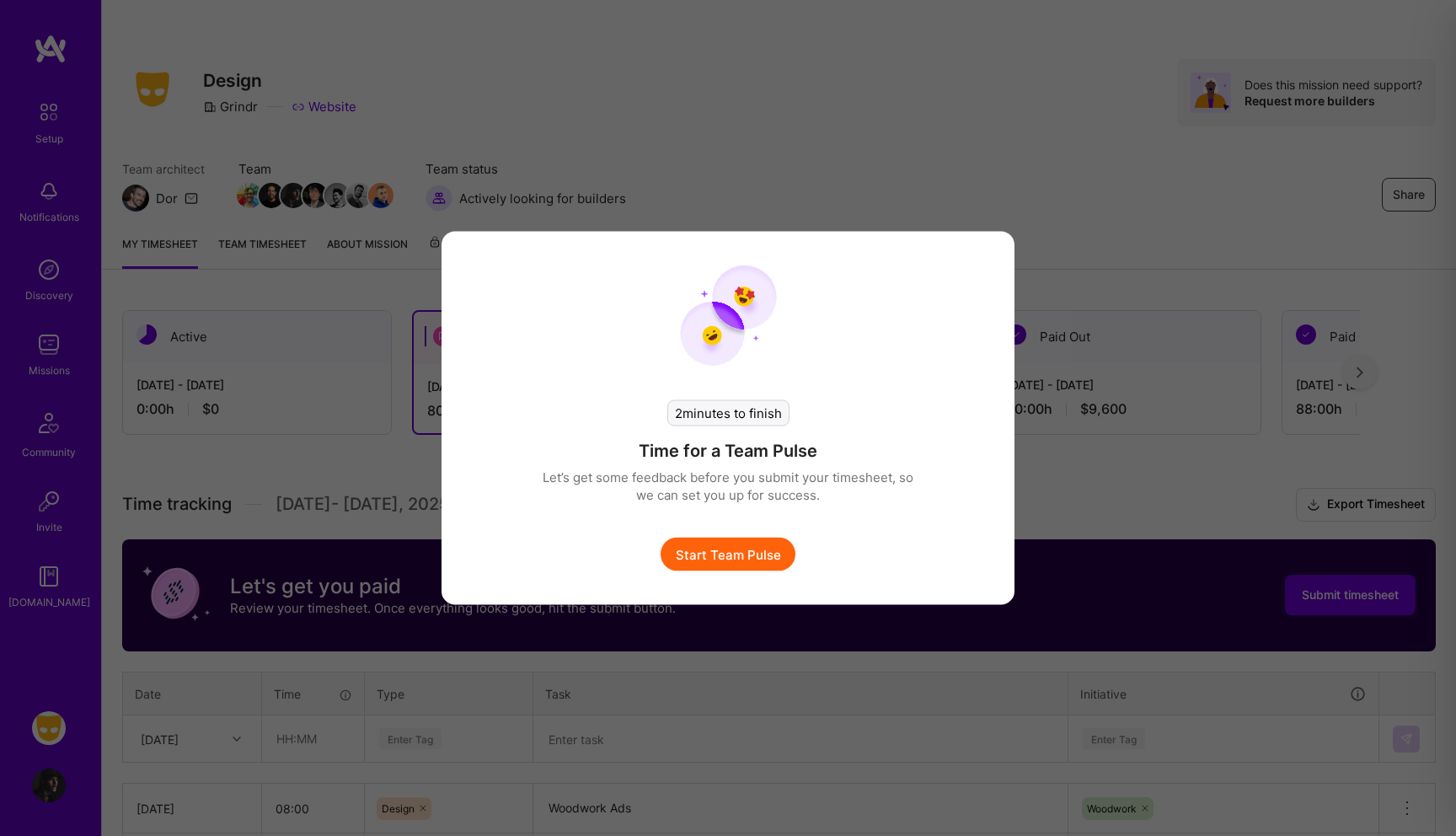
click at [767, 552] on button "Start Team Pulse" at bounding box center [728, 554] width 135 height 33
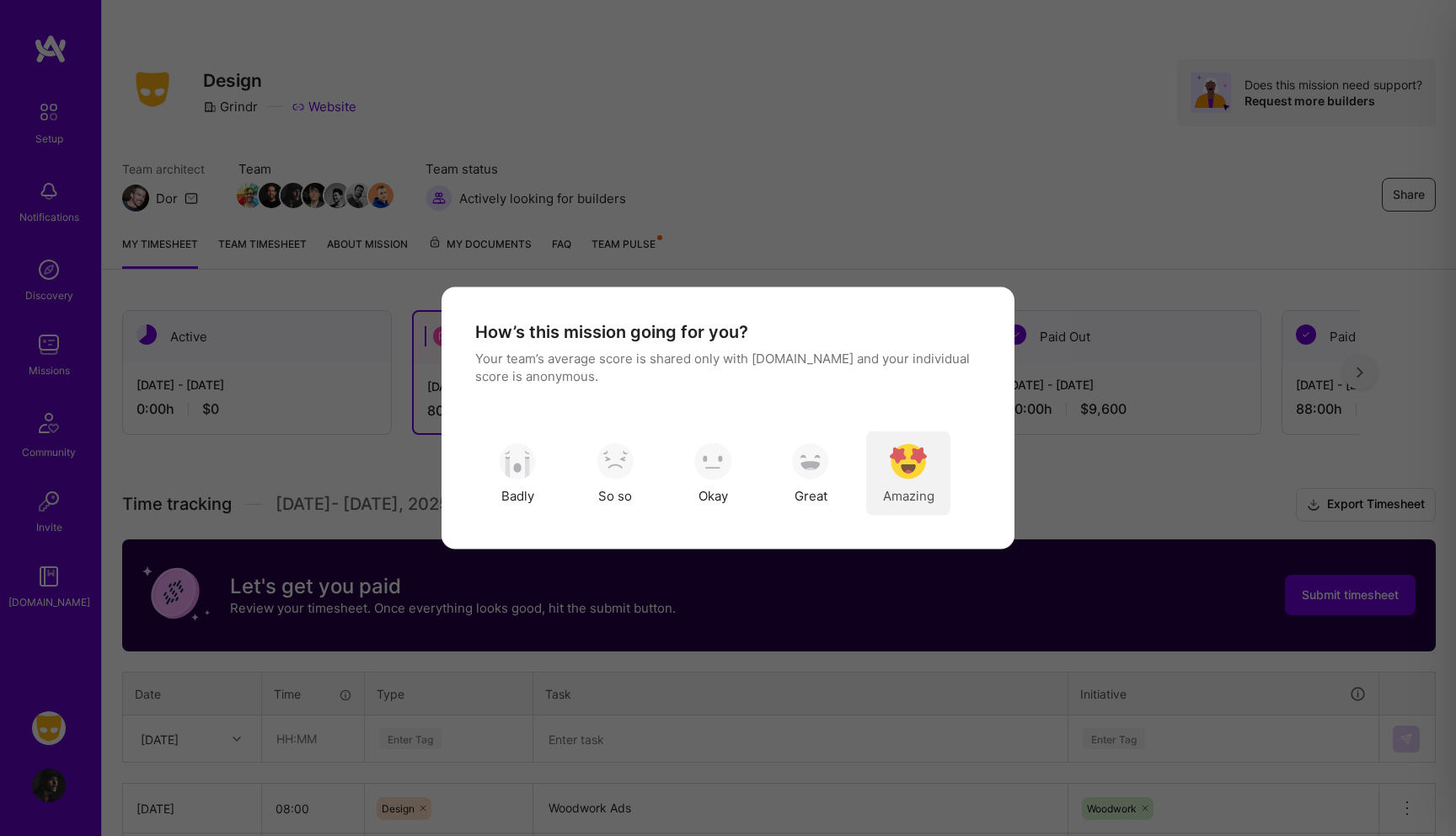
click at [916, 466] on img "modal" at bounding box center [908, 460] width 37 height 37
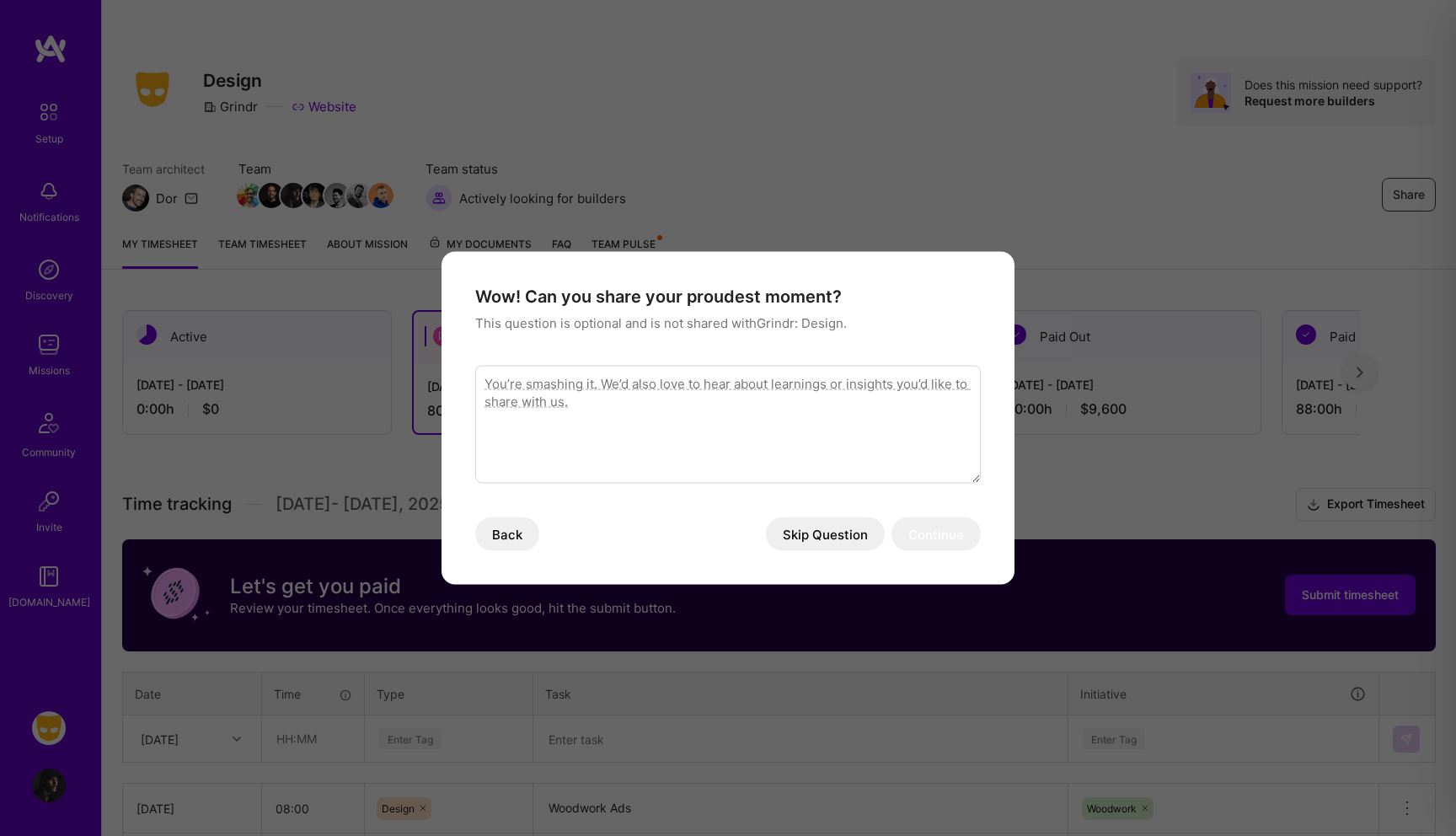
click at [856, 536] on button "Skip Question" at bounding box center [824, 534] width 119 height 33
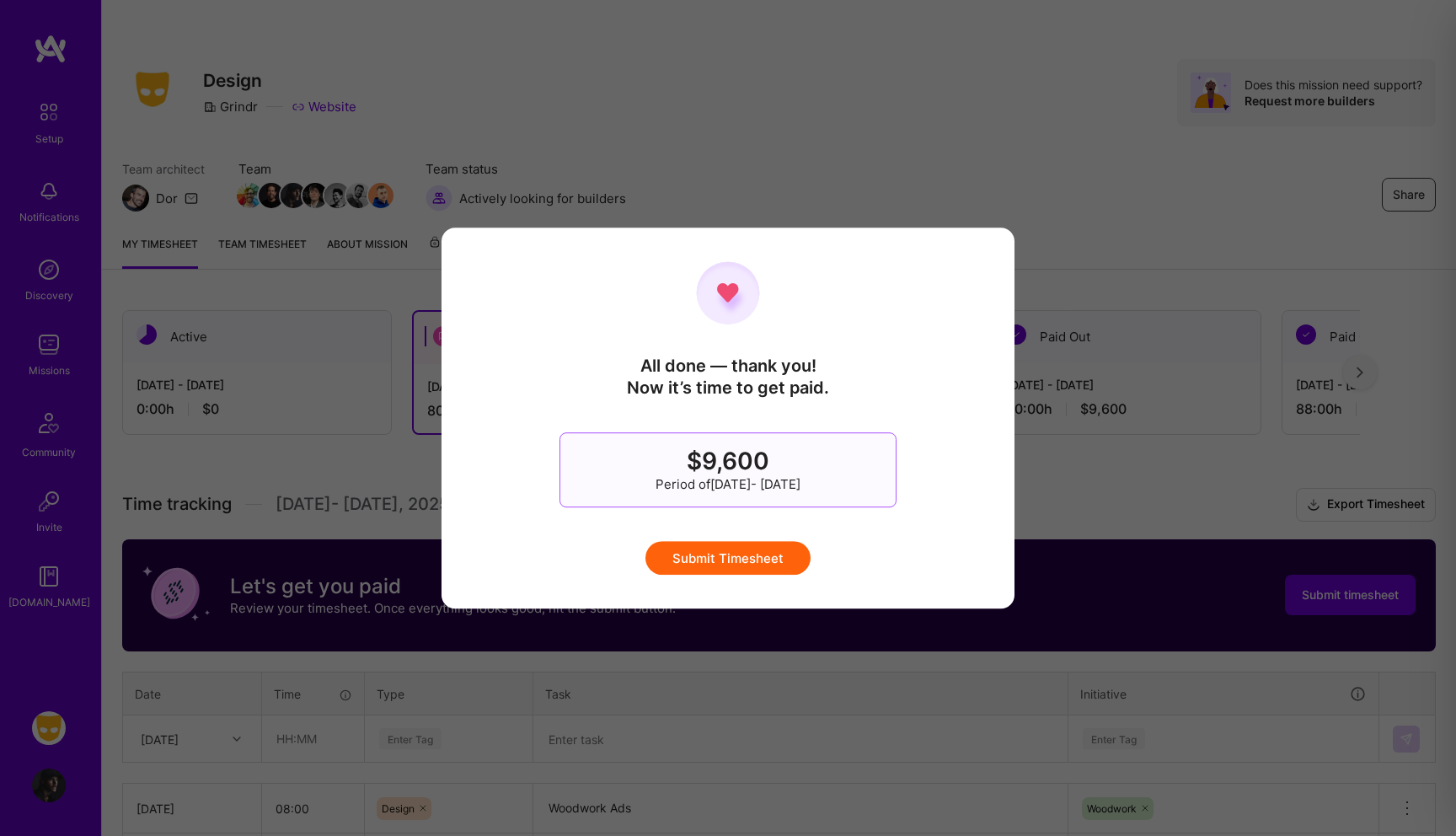
click at [771, 557] on button "Submit Timesheet" at bounding box center [727, 558] width 165 height 33
